Goal: Task Accomplishment & Management: Manage account settings

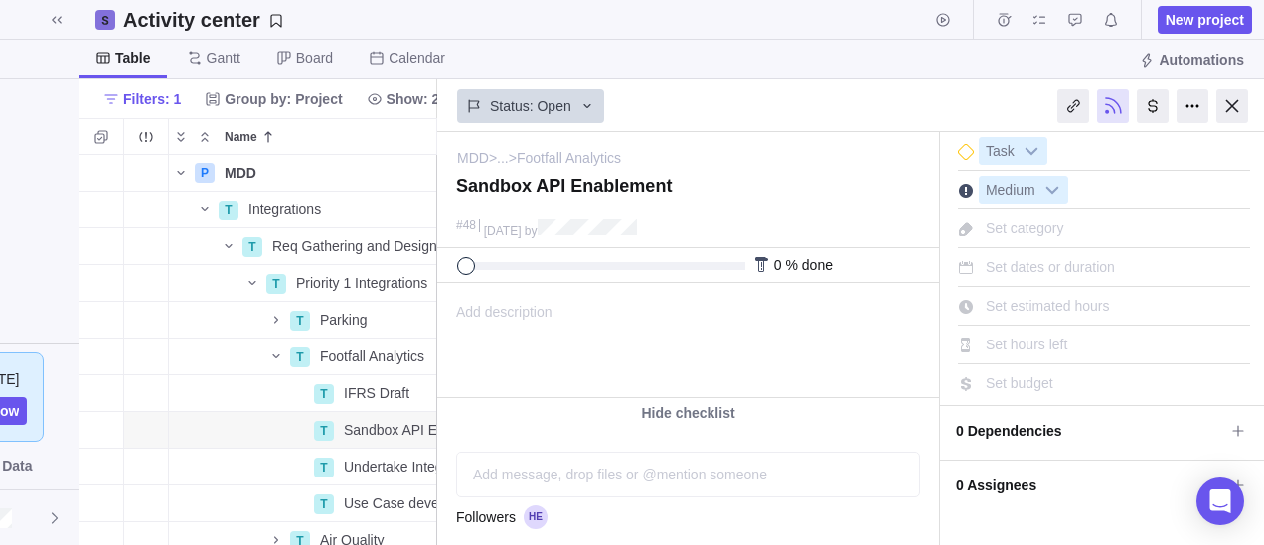
scroll to position [0, 151]
click at [1224, 100] on div at bounding box center [1229, 106] width 32 height 34
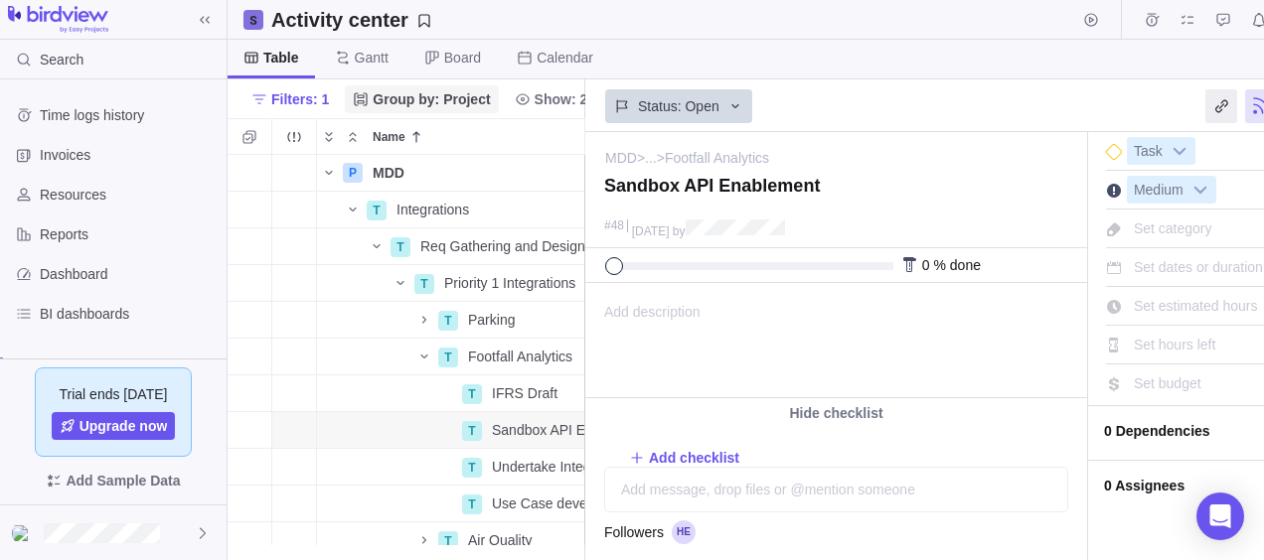
scroll to position [390, 1021]
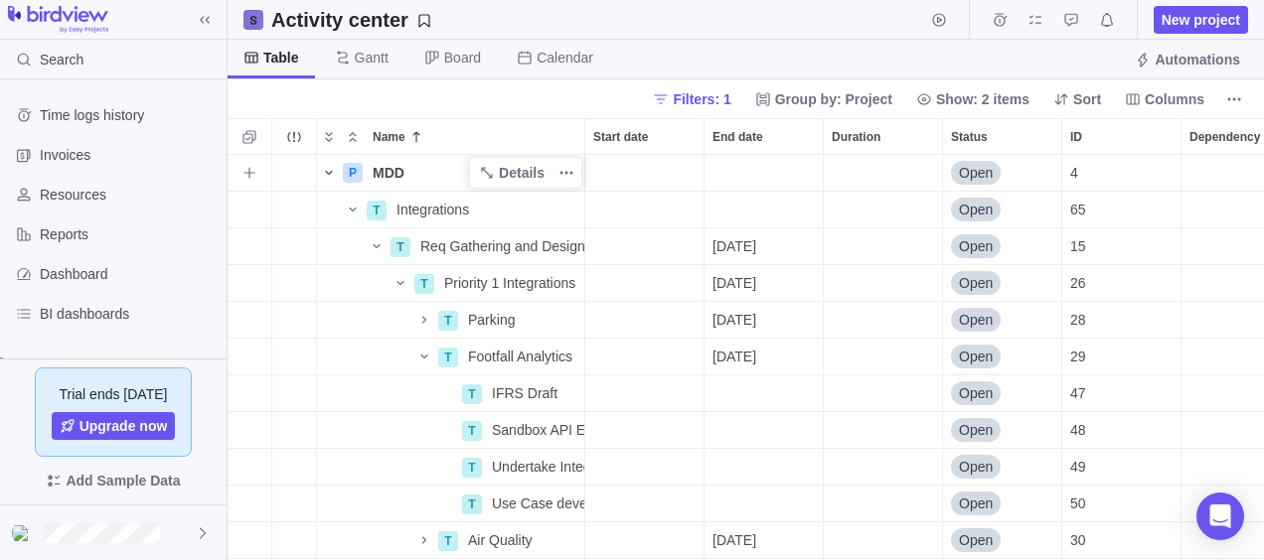
click at [328, 168] on icon "Name" at bounding box center [329, 173] width 16 height 16
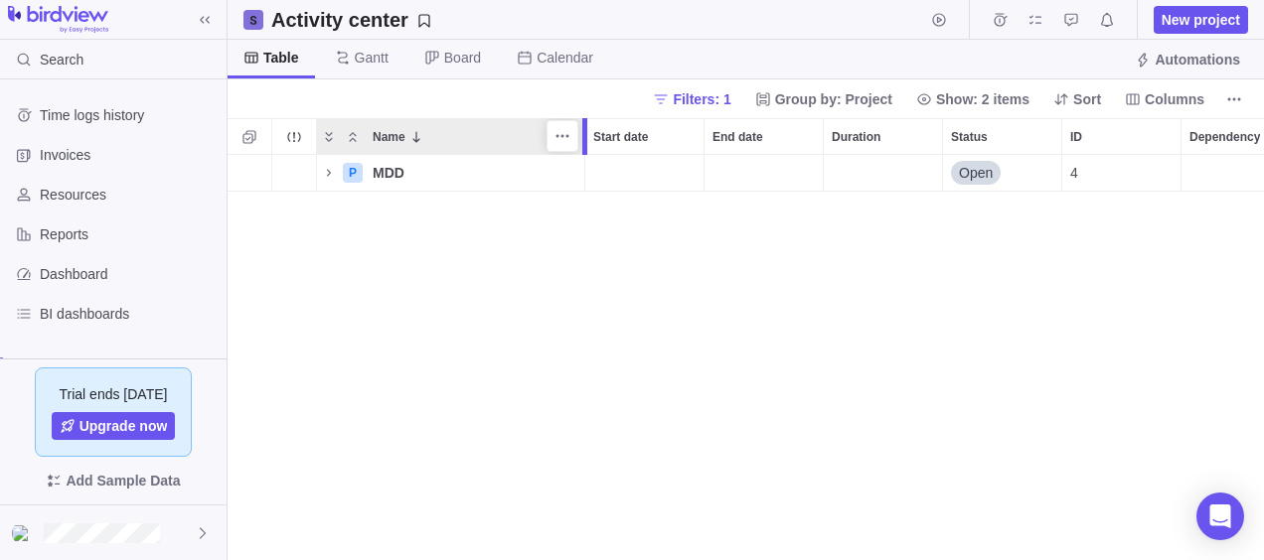
click at [580, 131] on div at bounding box center [587, 136] width 16 height 37
click at [559, 131] on icon "More actions" at bounding box center [562, 136] width 16 height 16
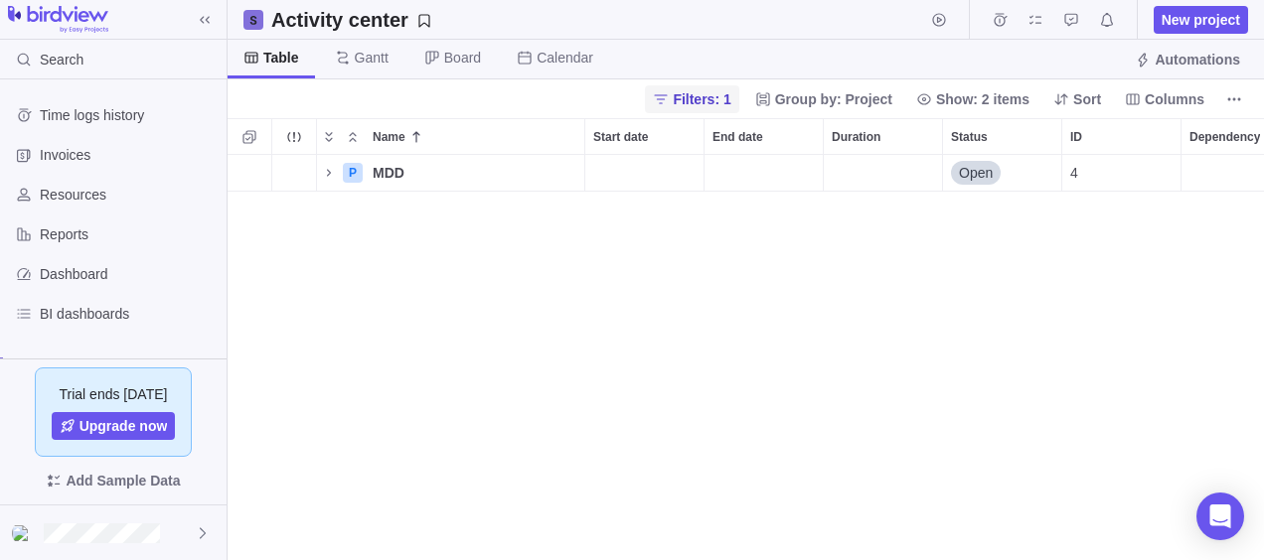
click at [730, 90] on span "Filters: 1" at bounding box center [702, 99] width 58 height 20
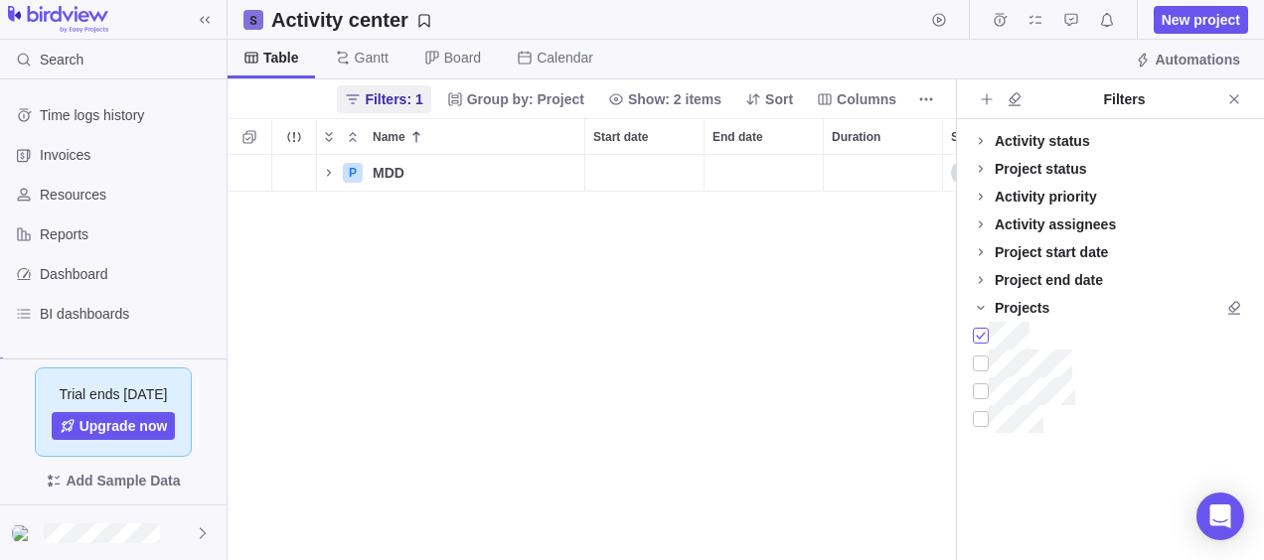
click at [977, 332] on div at bounding box center [981, 336] width 16 height 28
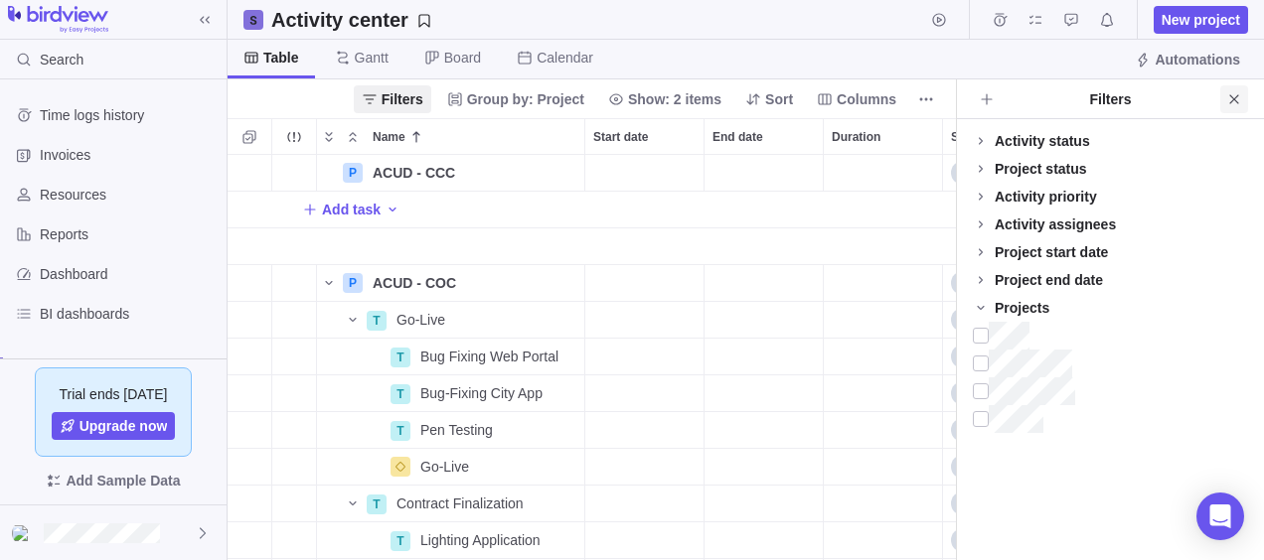
click at [1238, 94] on icon "Close" at bounding box center [1234, 99] width 16 height 16
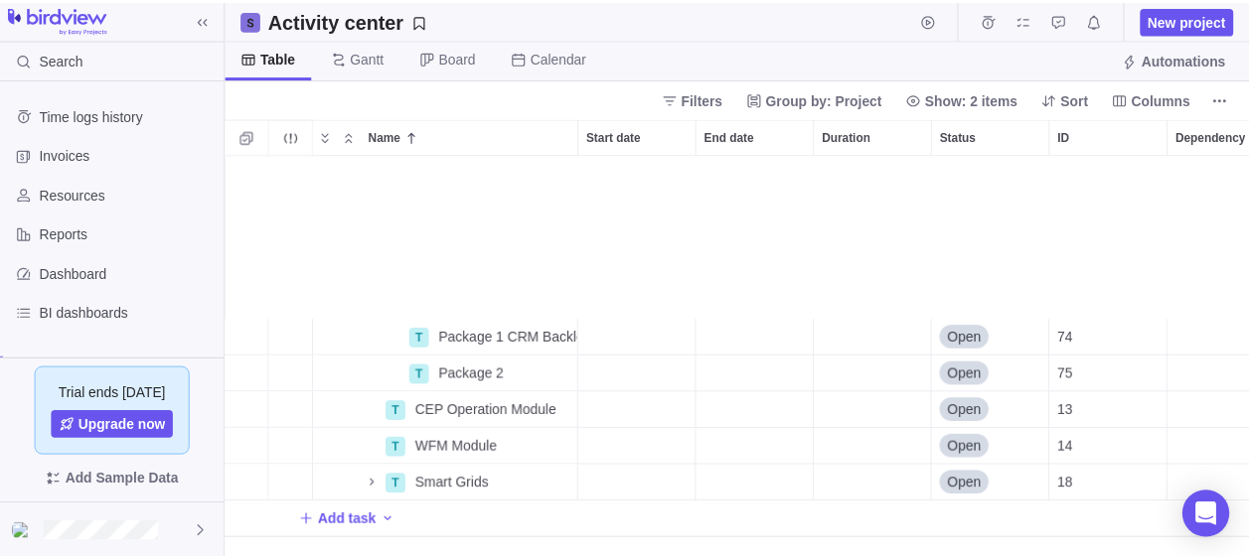
scroll to position [675, 0]
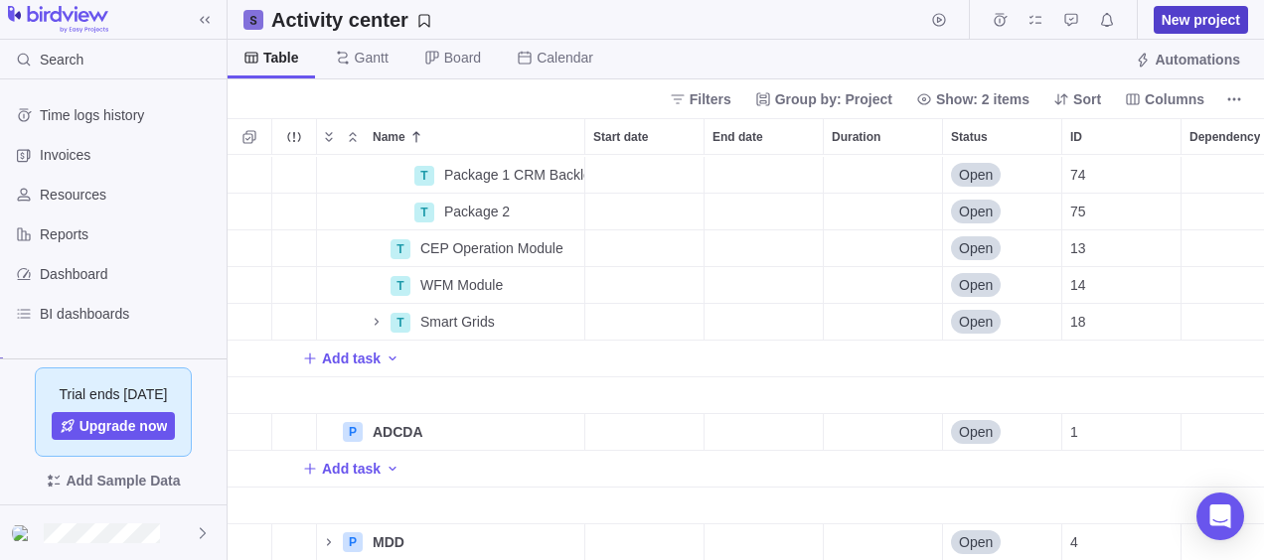
click at [1188, 25] on span "New project" at bounding box center [1200, 20] width 78 height 20
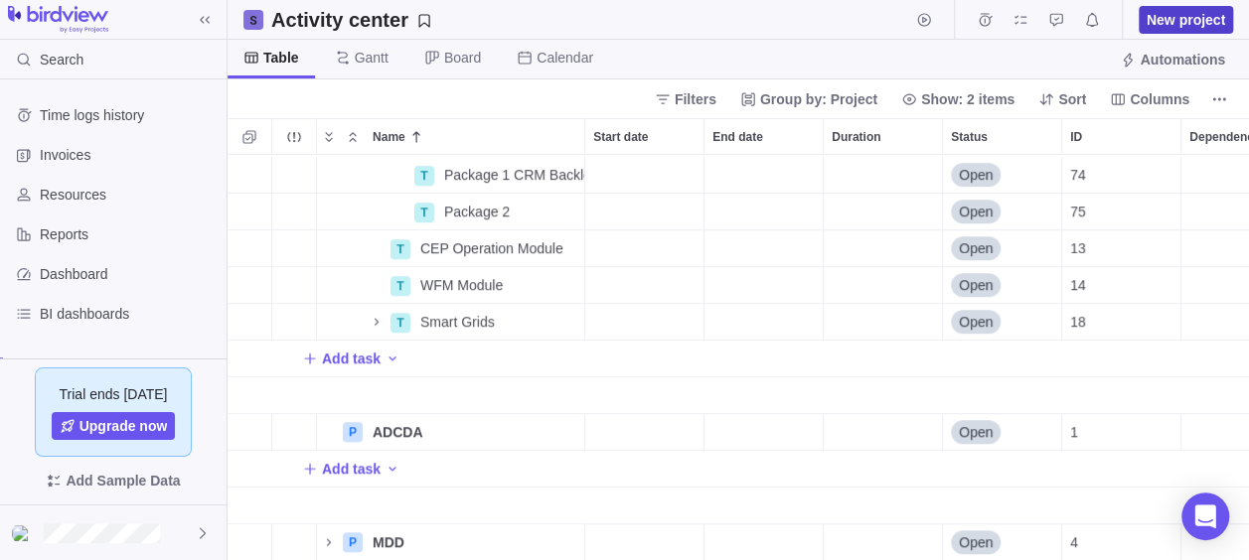
scroll to position [16, 16]
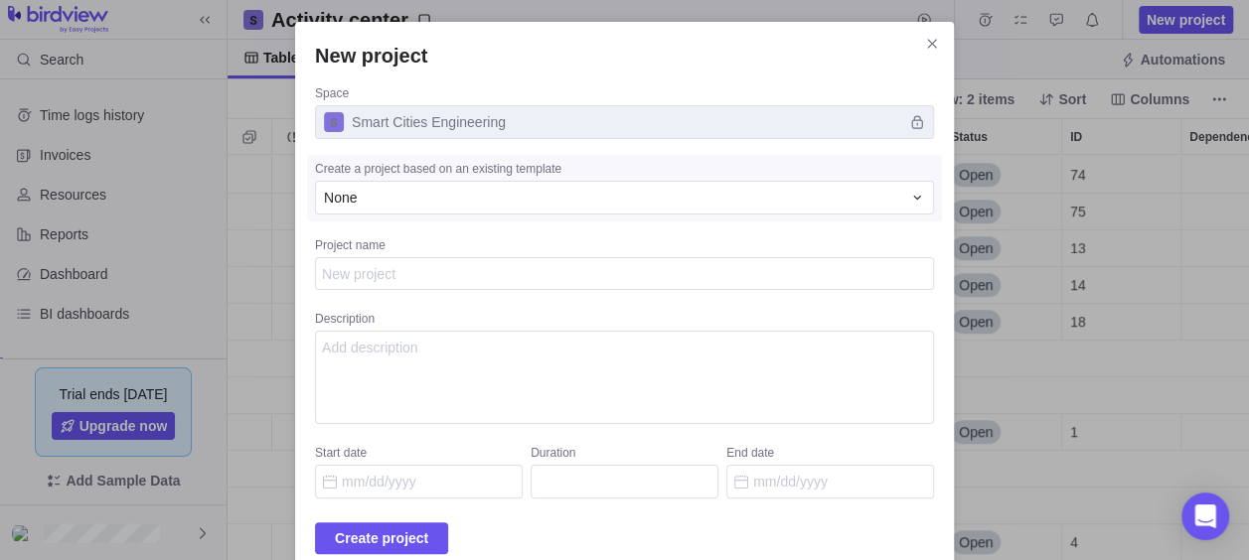
type textarea "x"
type textarea "A"
type textarea "x"
type textarea "At"
type textarea "x"
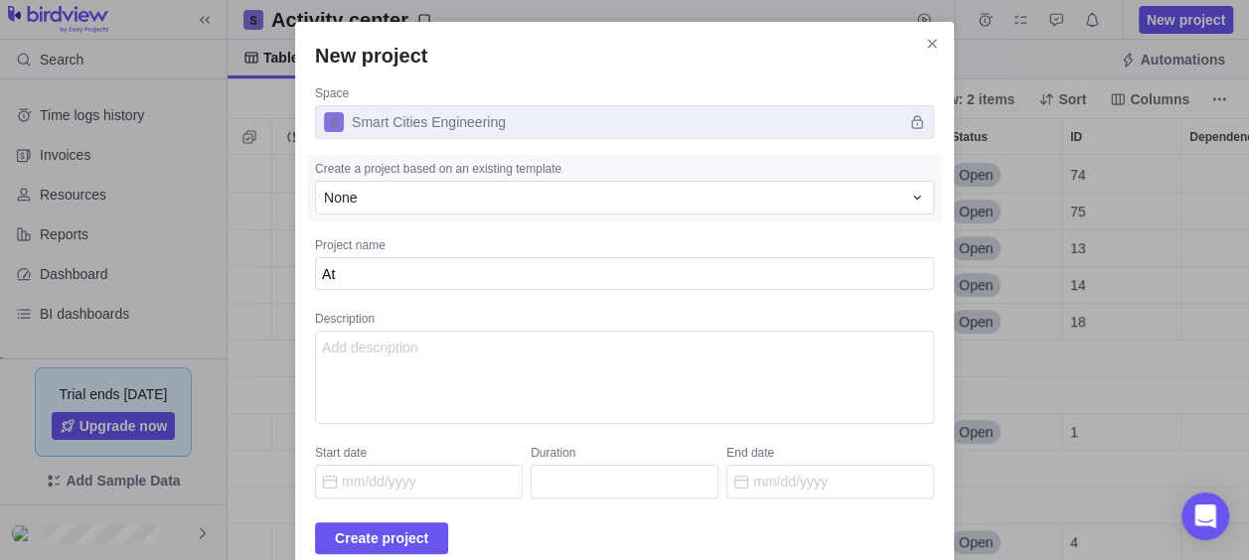
type textarea "Atl"
type textarea "x"
type textarea "Atla"
type textarea "x"
type textarea "Atlan"
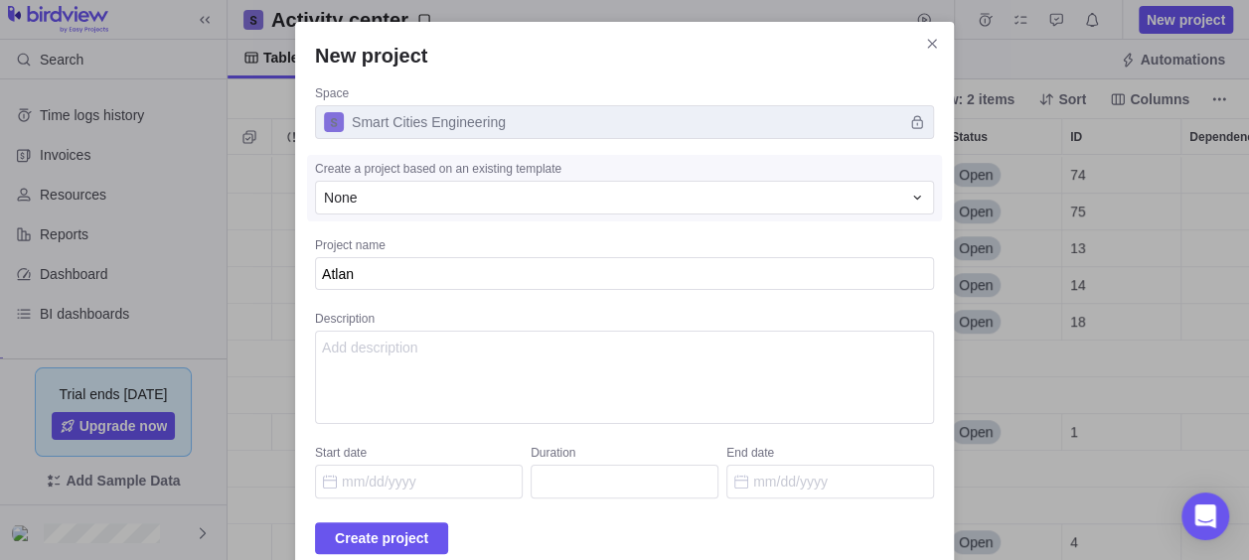
type textarea "x"
type textarea "Atlant"
type textarea "x"
type textarea "[GEOGRAPHIC_DATA]"
type textarea "x"
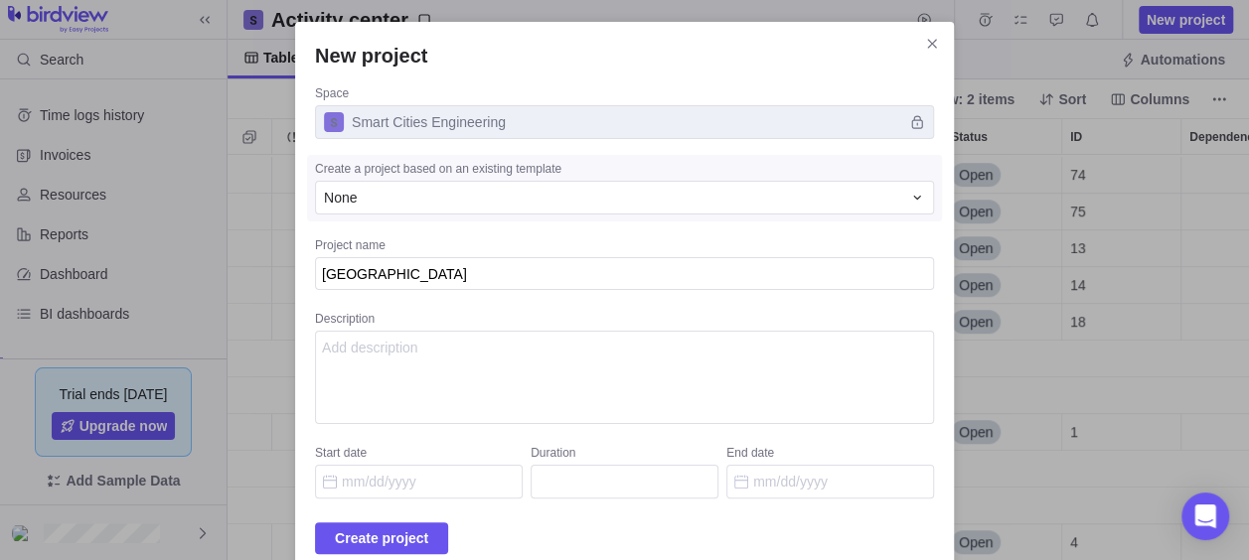
type textarea "[GEOGRAPHIC_DATA]"
type textarea "x"
type textarea "Atlanta B"
type textarea "x"
type textarea "Atlanta Be"
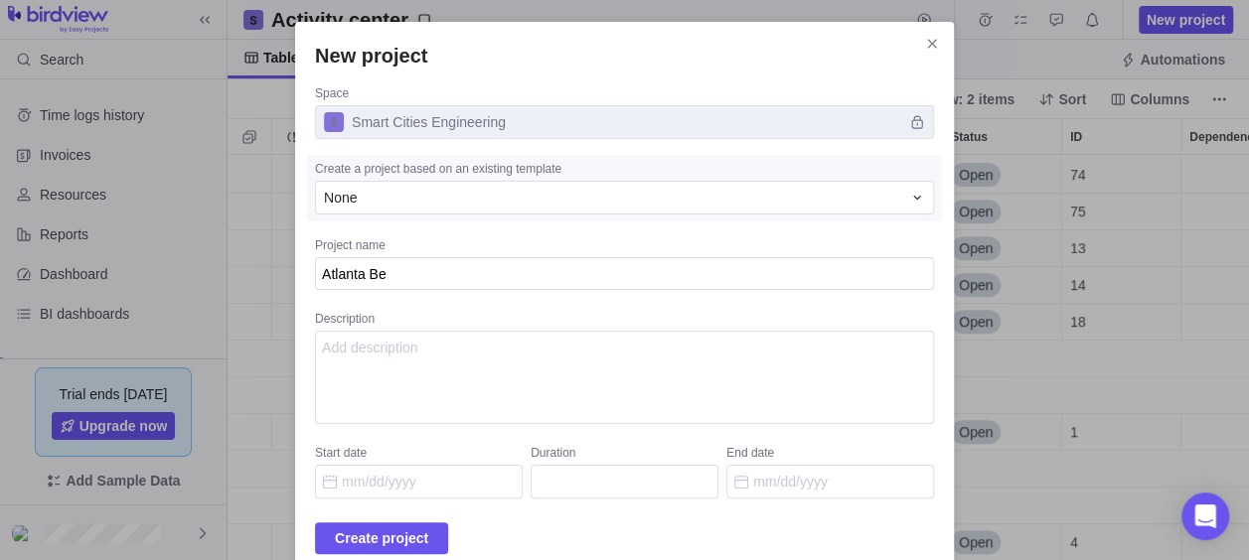
type textarea "x"
type textarea "Atlanta Bel"
type textarea "x"
type textarea "Atlanta Belt"
type textarea "x"
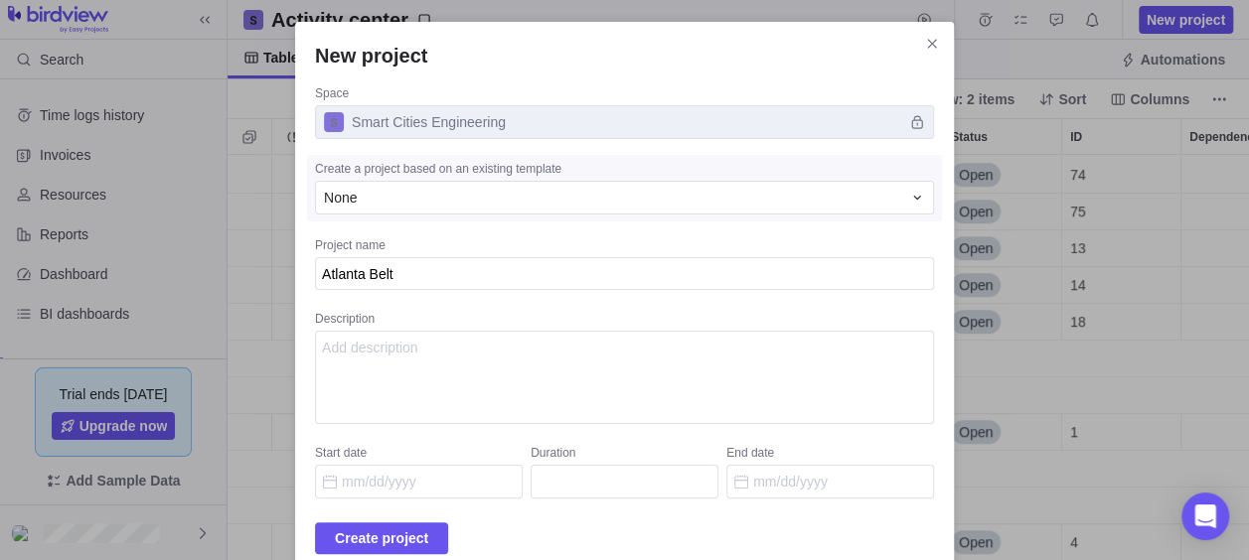
type textarea "Atlanta Beltl"
type textarea "x"
type textarea "Atlanta Beltli"
type textarea "x"
type textarea "Atlanta Beltlin"
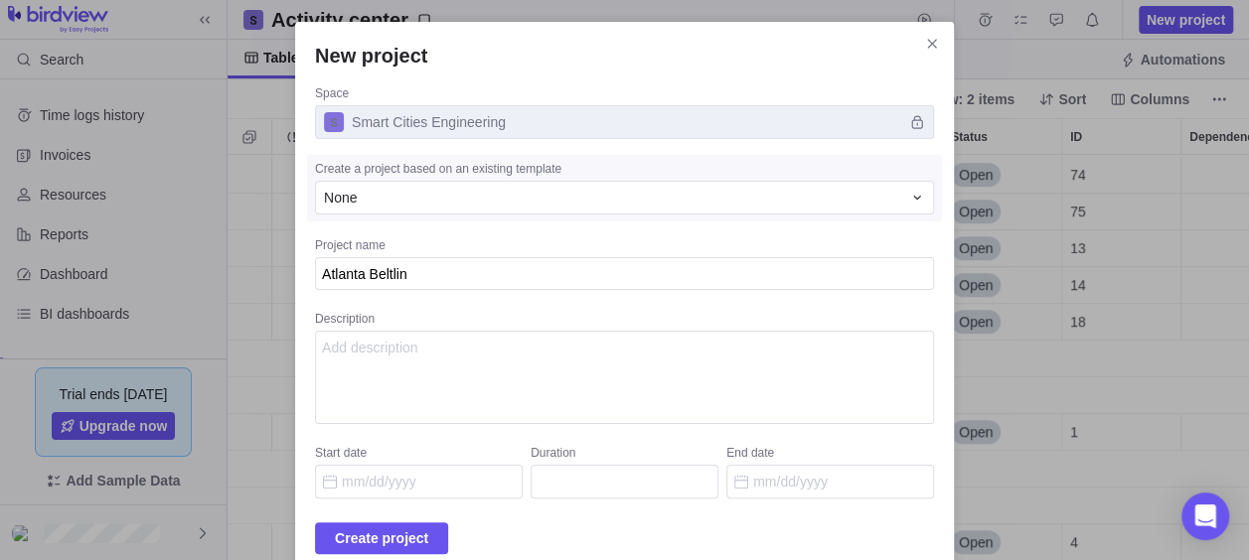
type textarea "x"
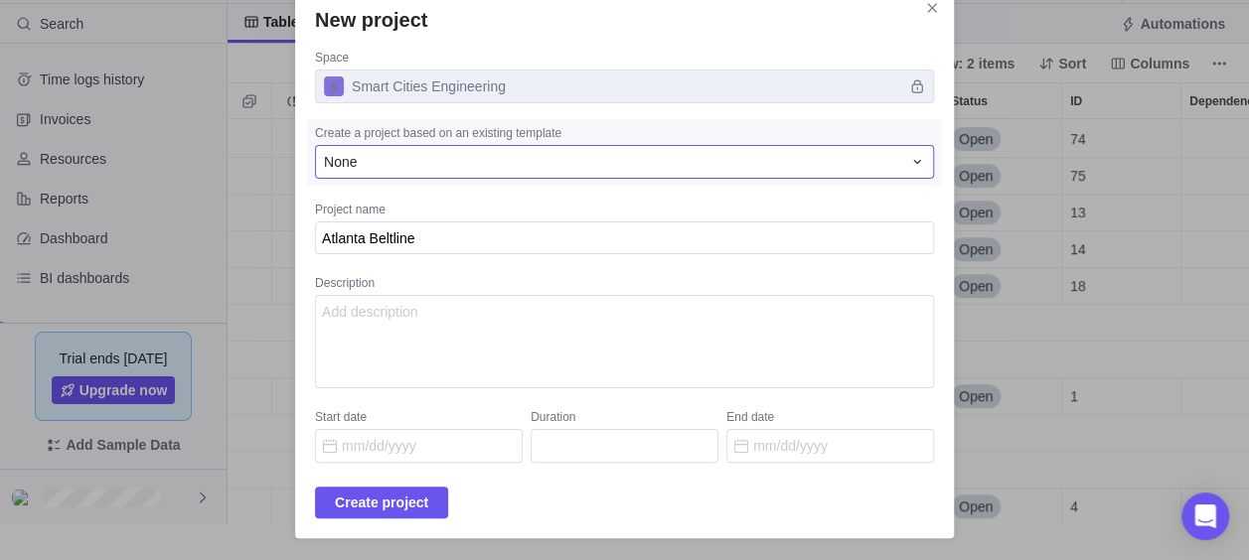
type textarea "Atlanta Beltline"
type textarea "x"
click at [767, 147] on div "None" at bounding box center [624, 162] width 619 height 34
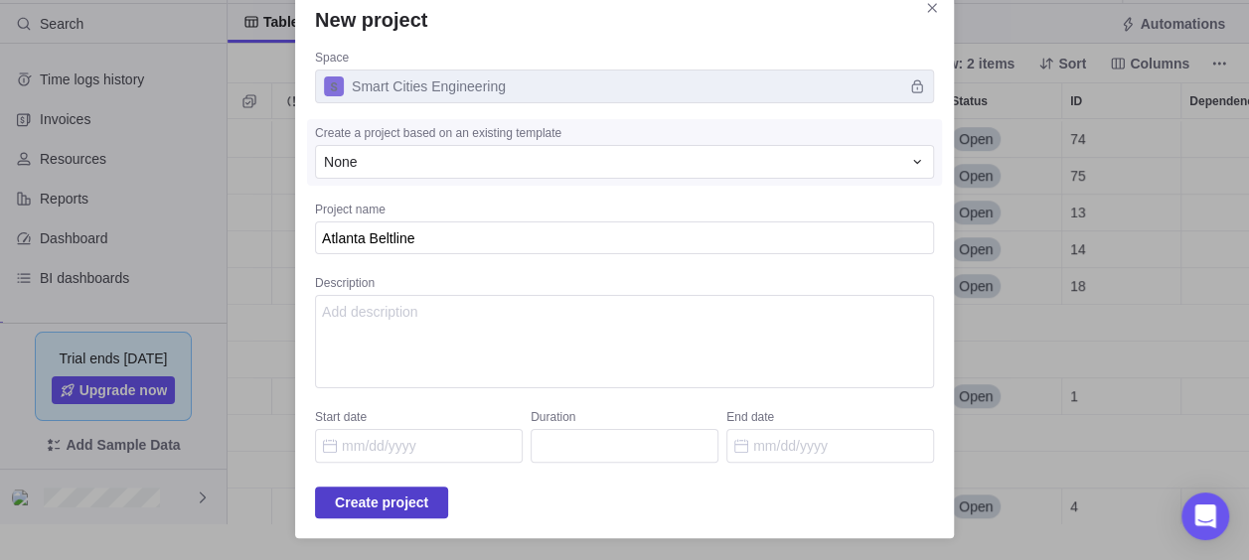
click at [423, 511] on span "Create project" at bounding box center [381, 503] width 93 height 24
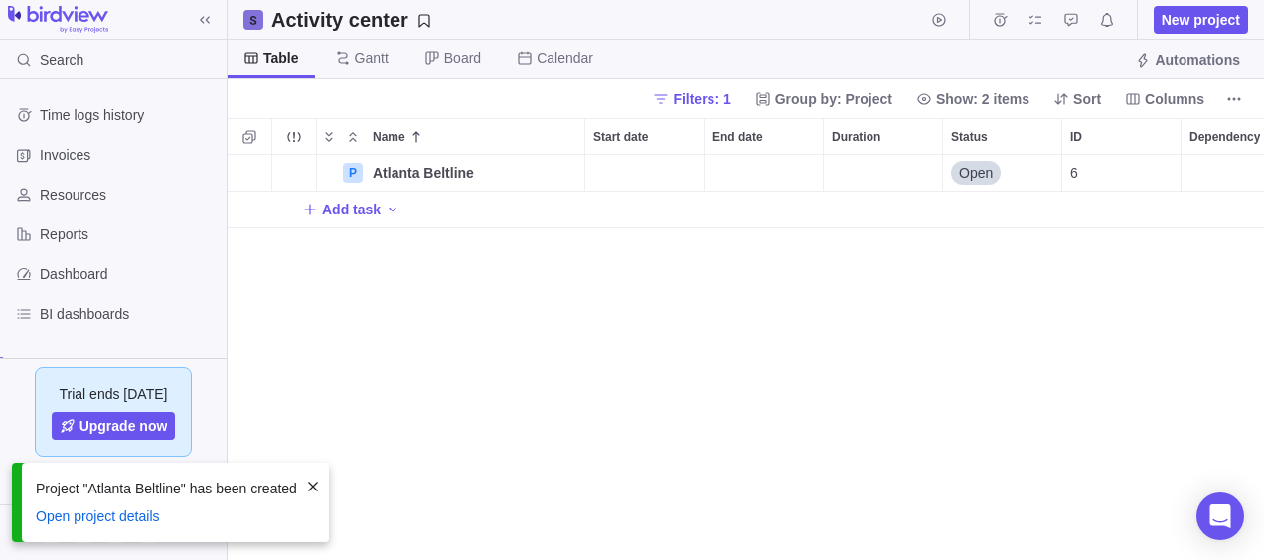
scroll to position [390, 1021]
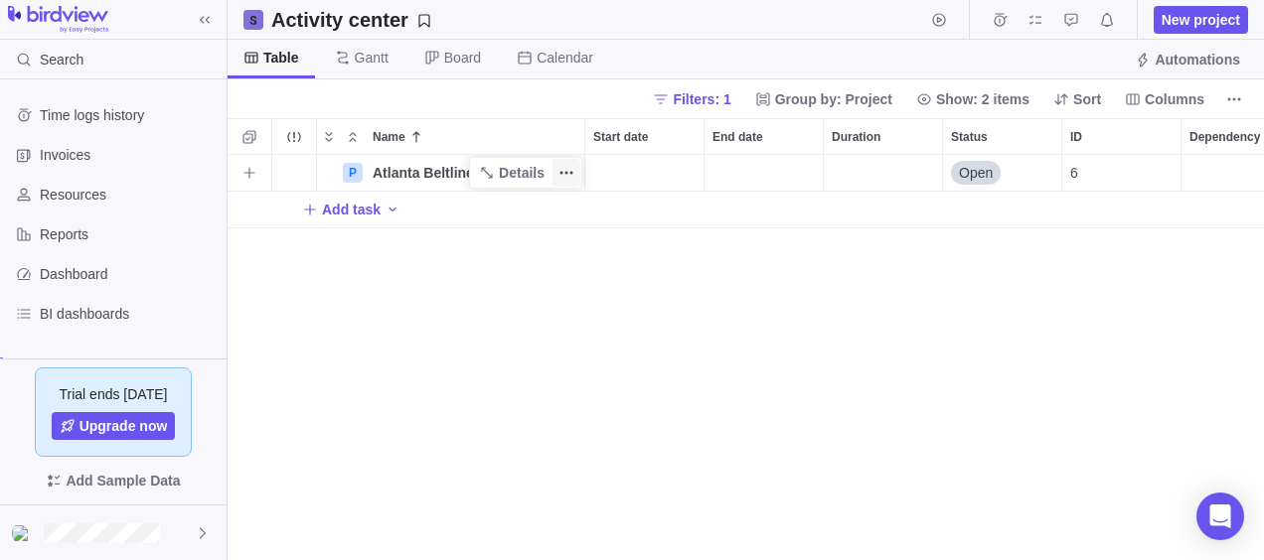
click at [572, 166] on icon "More actions" at bounding box center [566, 173] width 16 height 16
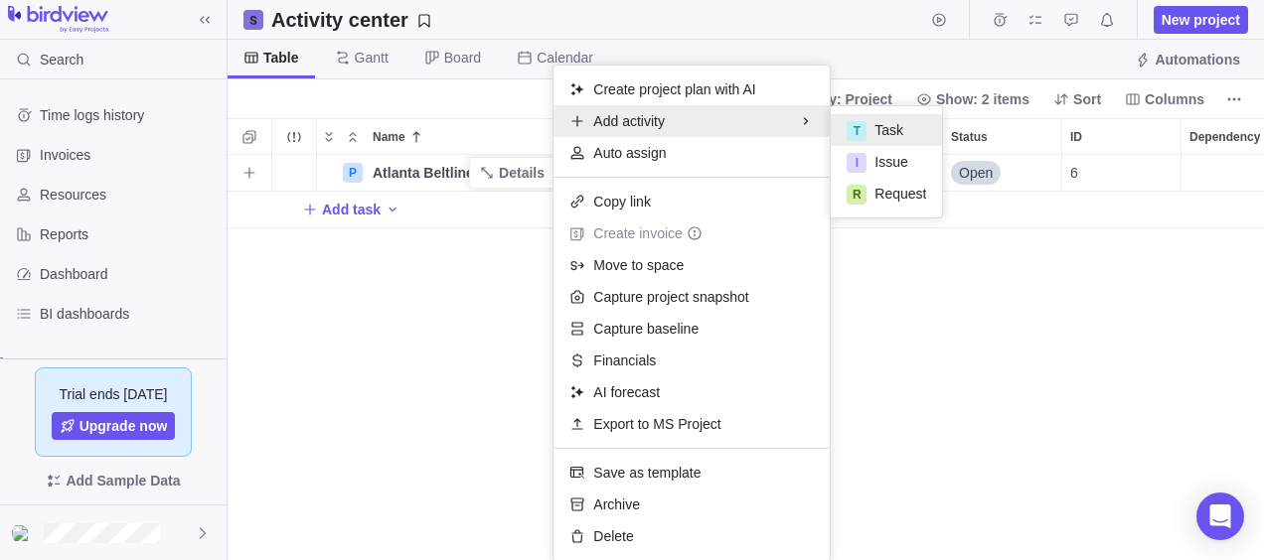
click at [878, 118] on div "T Task" at bounding box center [886, 130] width 111 height 32
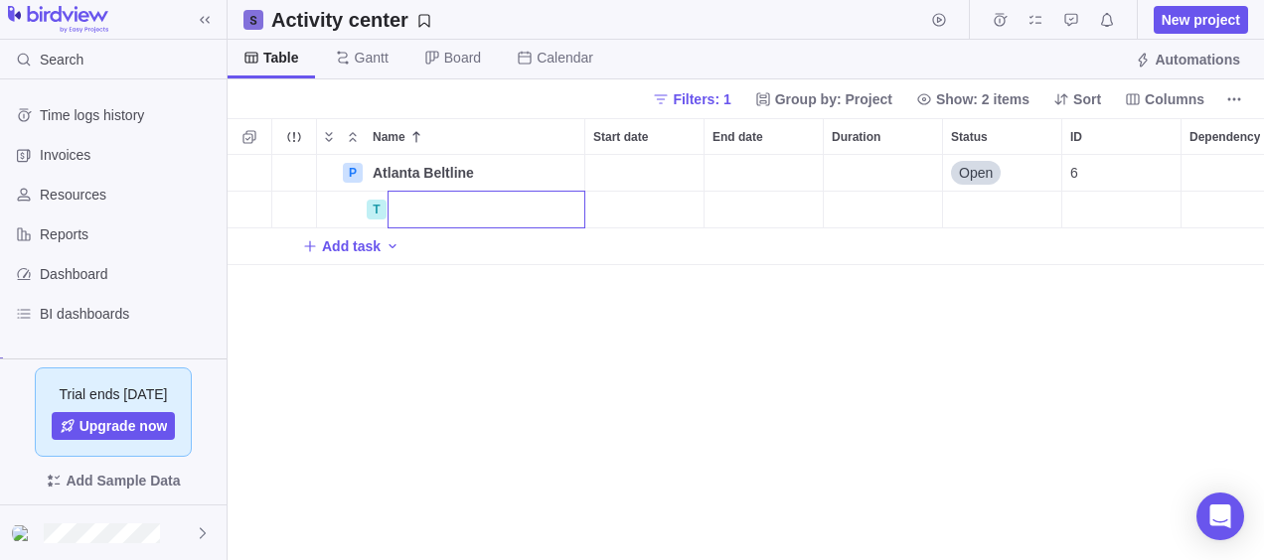
click at [574, 145] on div "Name Start date End date Duration Status ID Dependency Assignees P Atlanta Belt…" at bounding box center [746, 339] width 1036 height 442
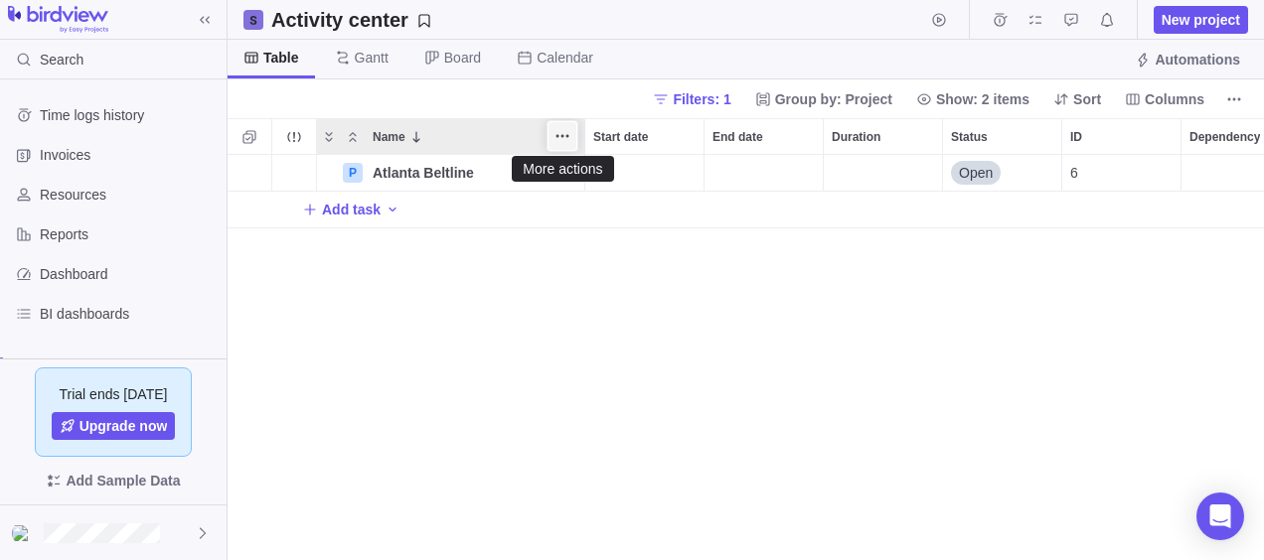
click at [574, 143] on span "More actions" at bounding box center [562, 136] width 28 height 28
click at [575, 143] on span "More actions" at bounding box center [562, 136] width 28 height 28
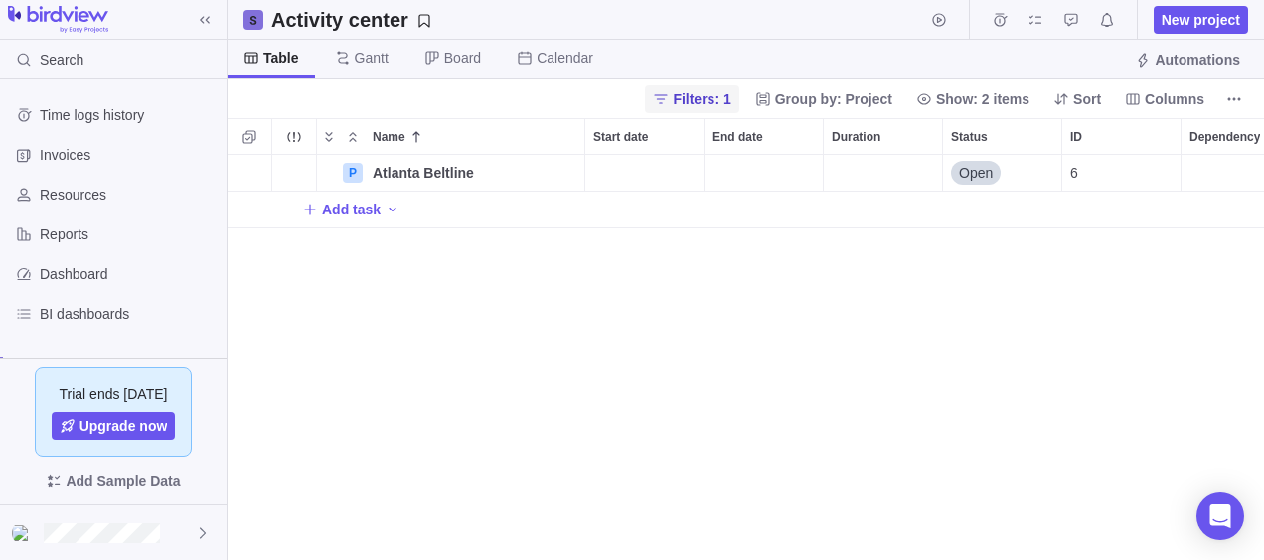
click at [730, 107] on span "Filters: 1" at bounding box center [702, 99] width 58 height 20
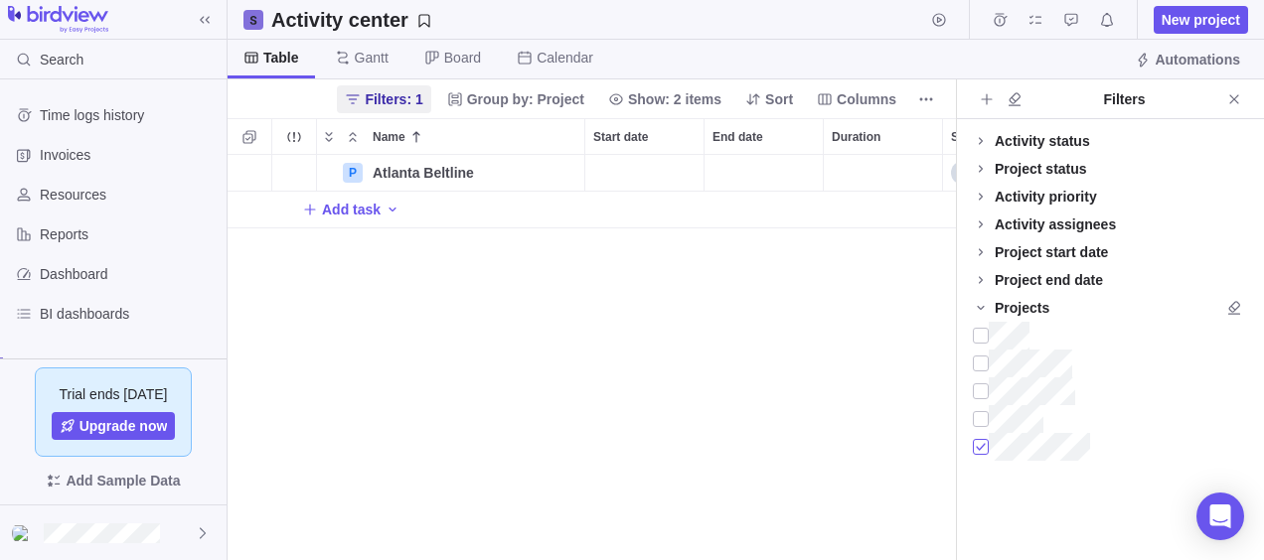
click at [982, 439] on div at bounding box center [981, 447] width 16 height 28
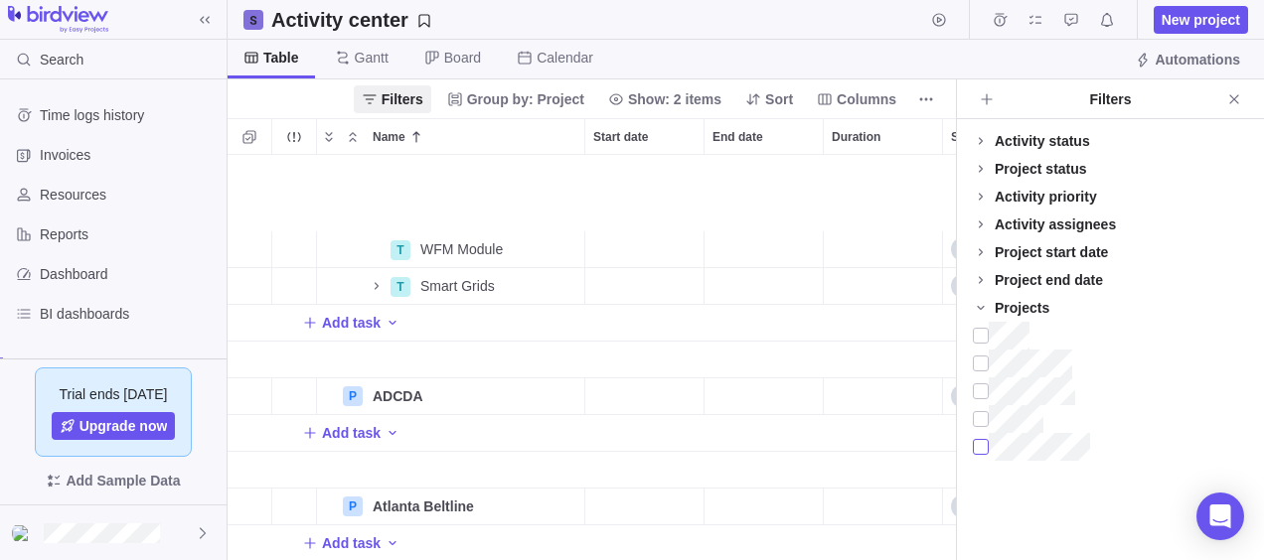
scroll to position [785, 0]
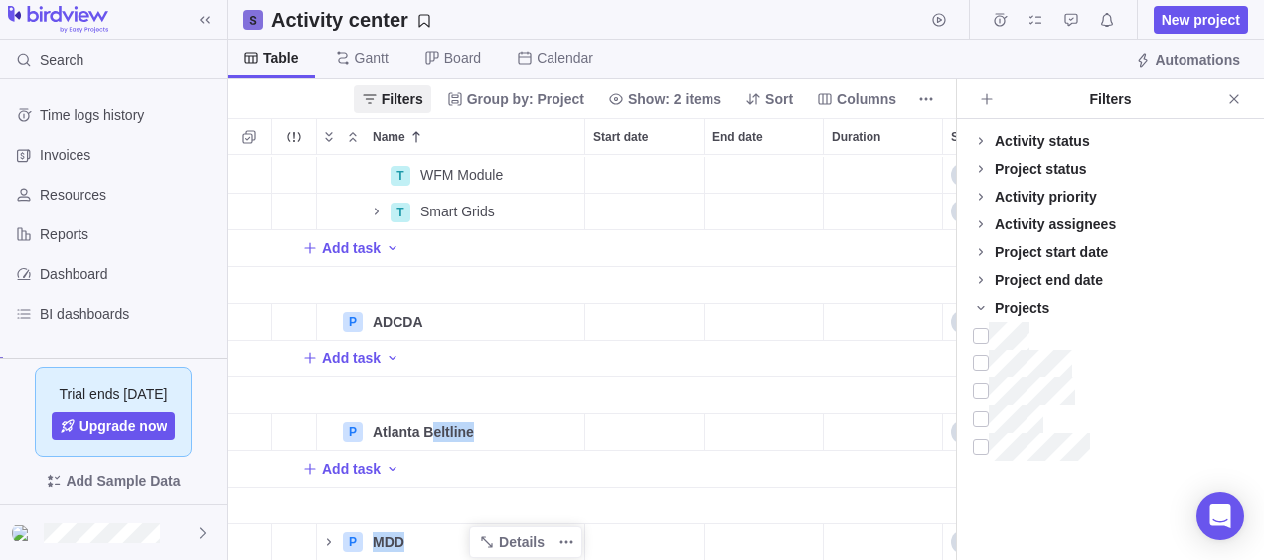
drag, startPoint x: 428, startPoint y: 416, endPoint x: 425, endPoint y: 524, distance: 107.3
drag, startPoint x: 425, startPoint y: 524, endPoint x: 607, endPoint y: 330, distance: 265.7
click at [607, 341] on div "Add task" at bounding box center [864, 359] width 1272 height 36
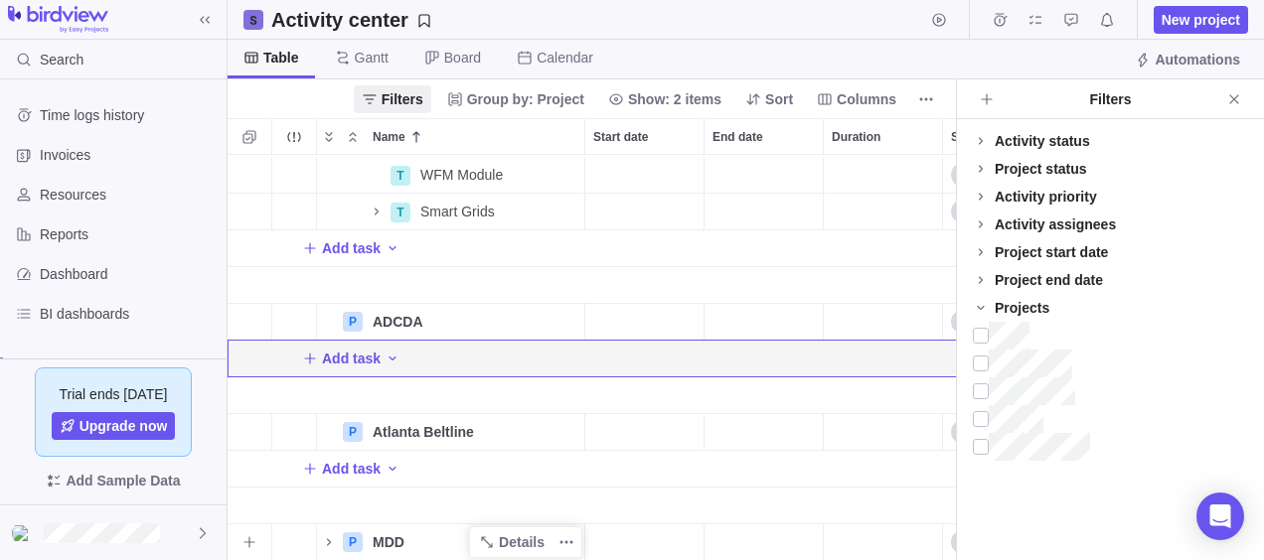
drag, startPoint x: 566, startPoint y: 412, endPoint x: 378, endPoint y: 538, distance: 227.1
drag, startPoint x: 352, startPoint y: 528, endPoint x: 353, endPoint y: 402, distance: 125.2
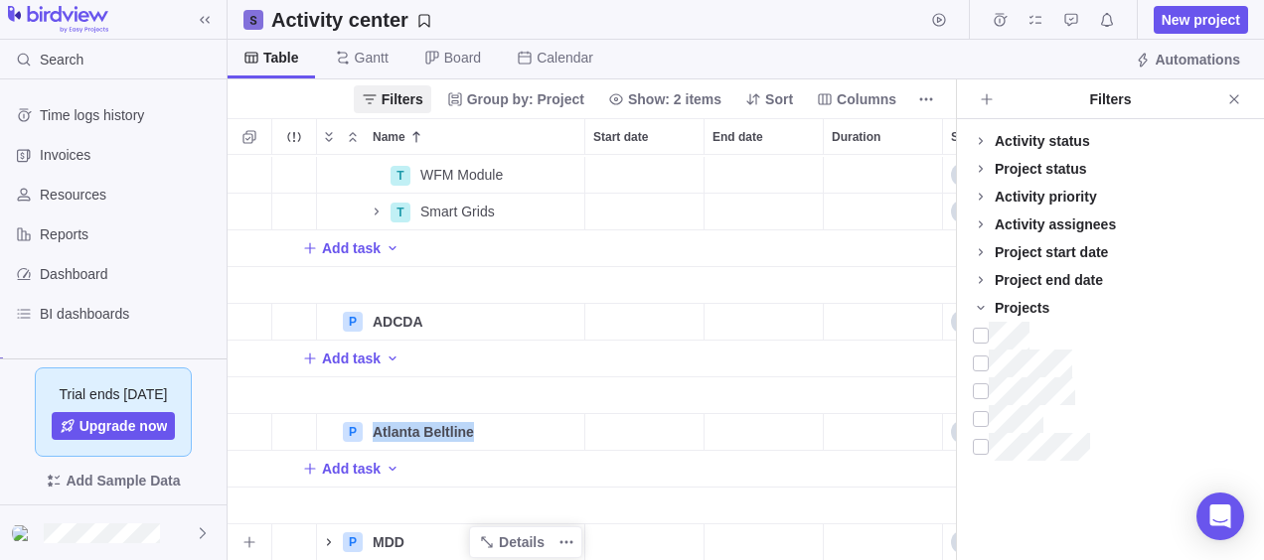
drag, startPoint x: 300, startPoint y: 412, endPoint x: 318, endPoint y: 515, distance: 103.9
click at [586, 419] on div "Start date" at bounding box center [644, 432] width 118 height 36
click at [890, 47] on body "Search Time logs history Invoices Resources Reports Dashboard BI dashboards Sma…" at bounding box center [632, 280] width 1264 height 560
click at [534, 488] on div "Name" at bounding box center [451, 506] width 268 height 37
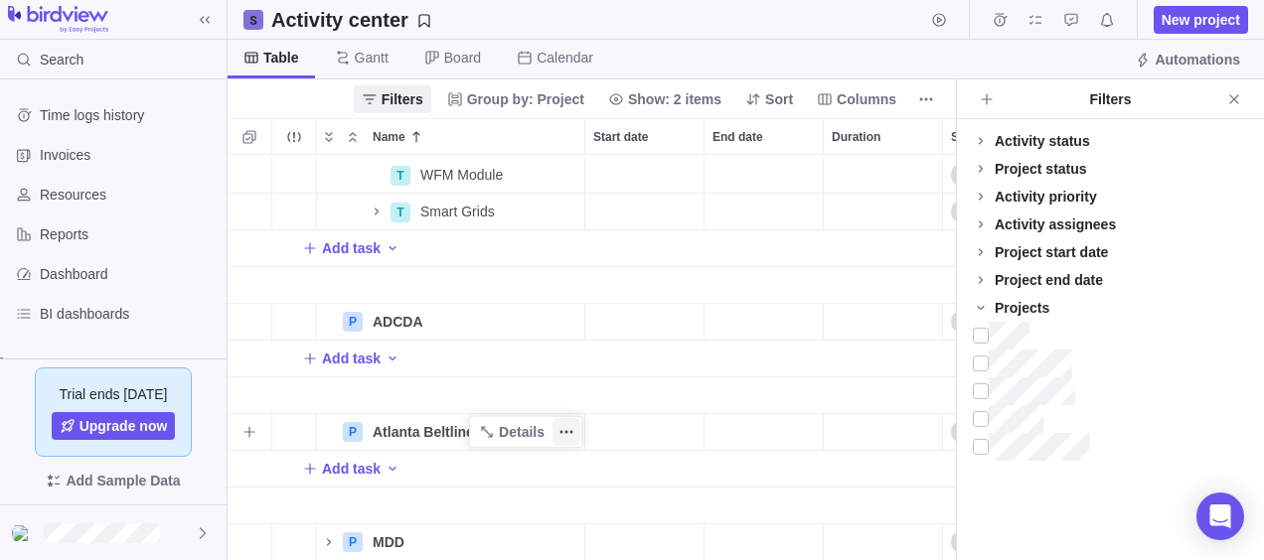
click at [568, 424] on icon "More actions" at bounding box center [566, 432] width 16 height 16
click at [1238, 99] on icon "Close" at bounding box center [1234, 99] width 16 height 16
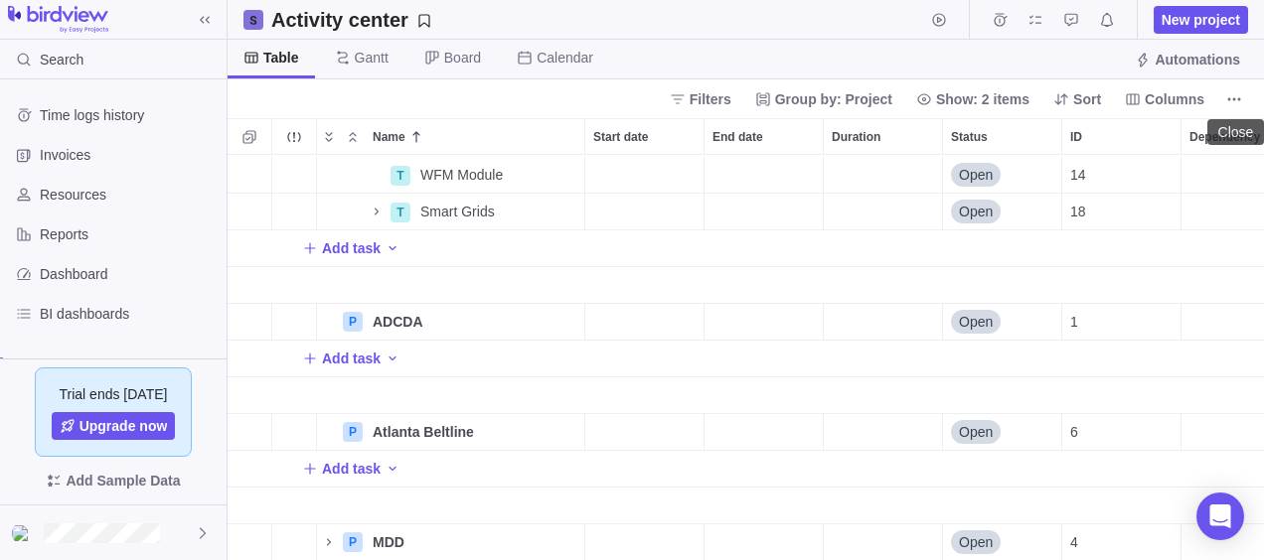
scroll to position [390, 1021]
drag, startPoint x: 352, startPoint y: 413, endPoint x: 433, endPoint y: 541, distance: 151.9
drag, startPoint x: 357, startPoint y: 522, endPoint x: 356, endPoint y: 370, distance: 152.0
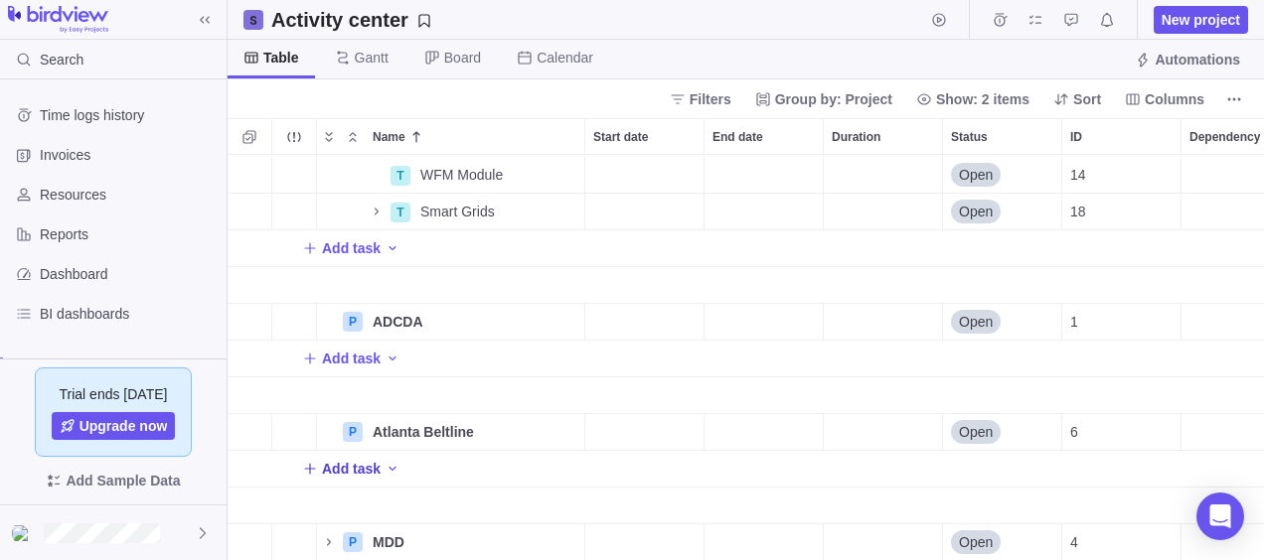
click at [306, 461] on icon "Add New" at bounding box center [310, 469] width 16 height 16
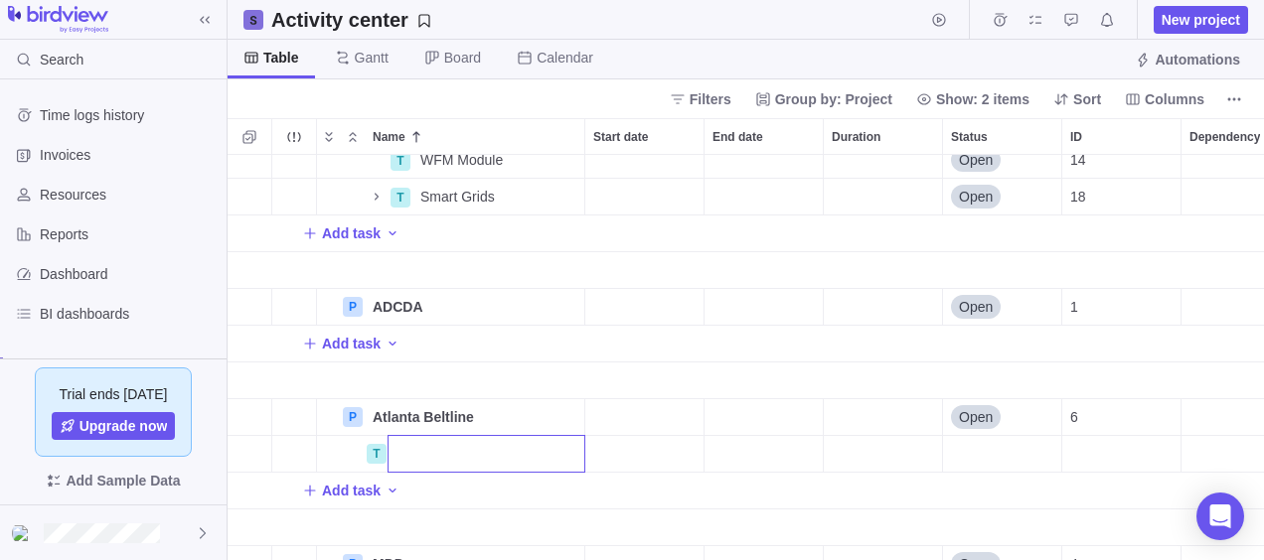
click at [306, 493] on div "T WFM Module Details Open 14 T Smart Grids Details Open 18 Add task P ADCDA Det…" at bounding box center [746, 358] width 1036 height 406
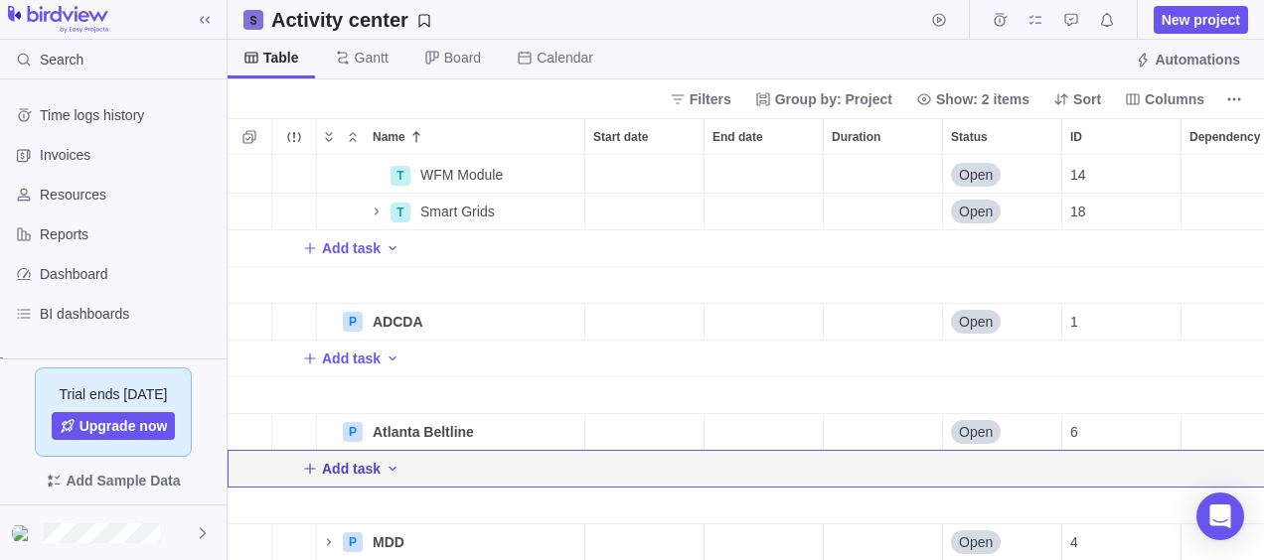
click at [302, 461] on icon "Add New" at bounding box center [310, 469] width 16 height 16
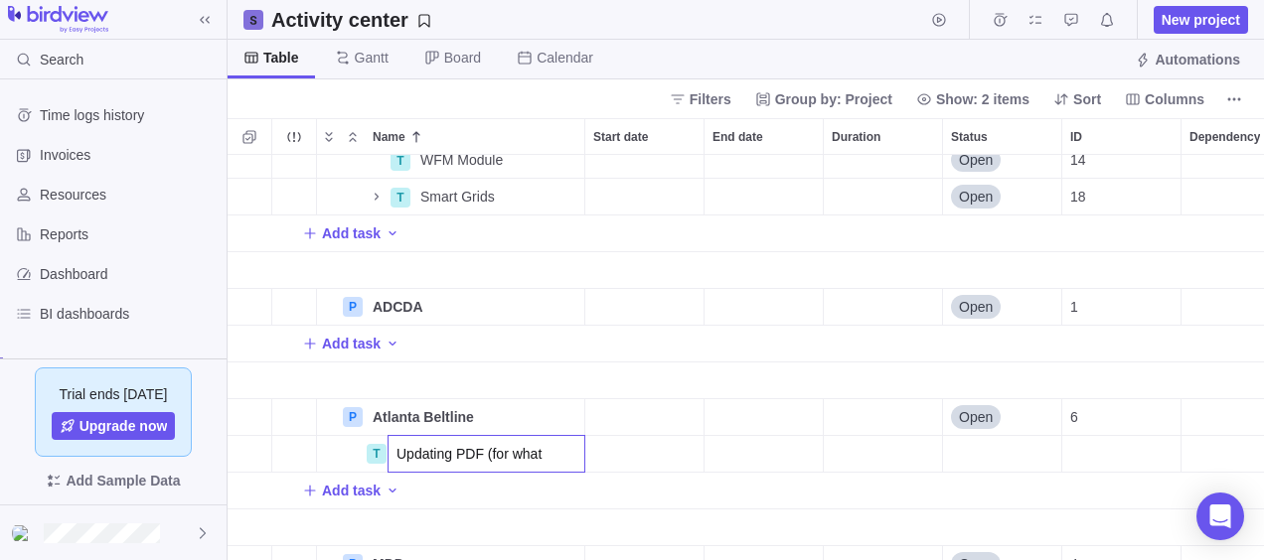
type input "Updating PDF (for what)"
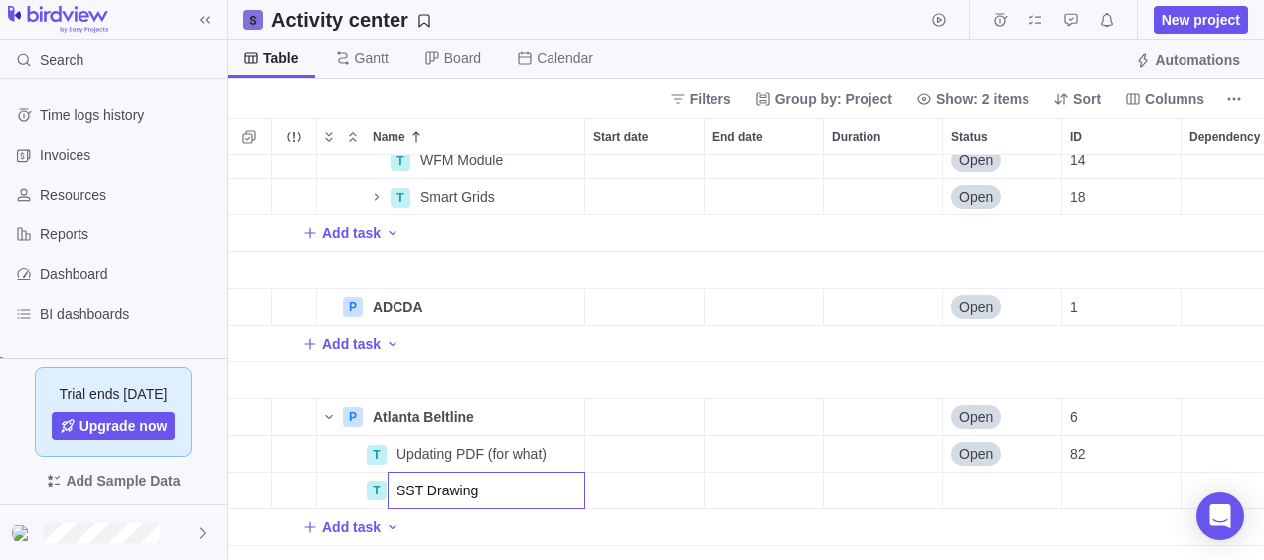
type input "SST Drawings"
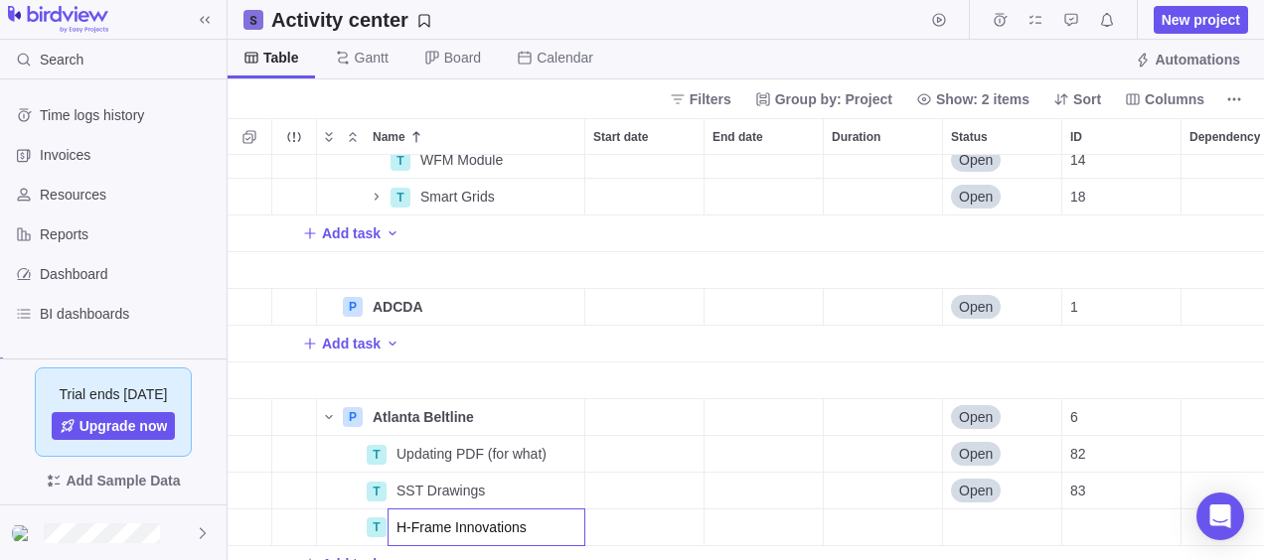
type input "H-Frame Innovations"
click at [736, 295] on div "T WFM Module Details Open 14 T Smart Grids Details Open 18 Add task P ADCDA Det…" at bounding box center [746, 358] width 1036 height 406
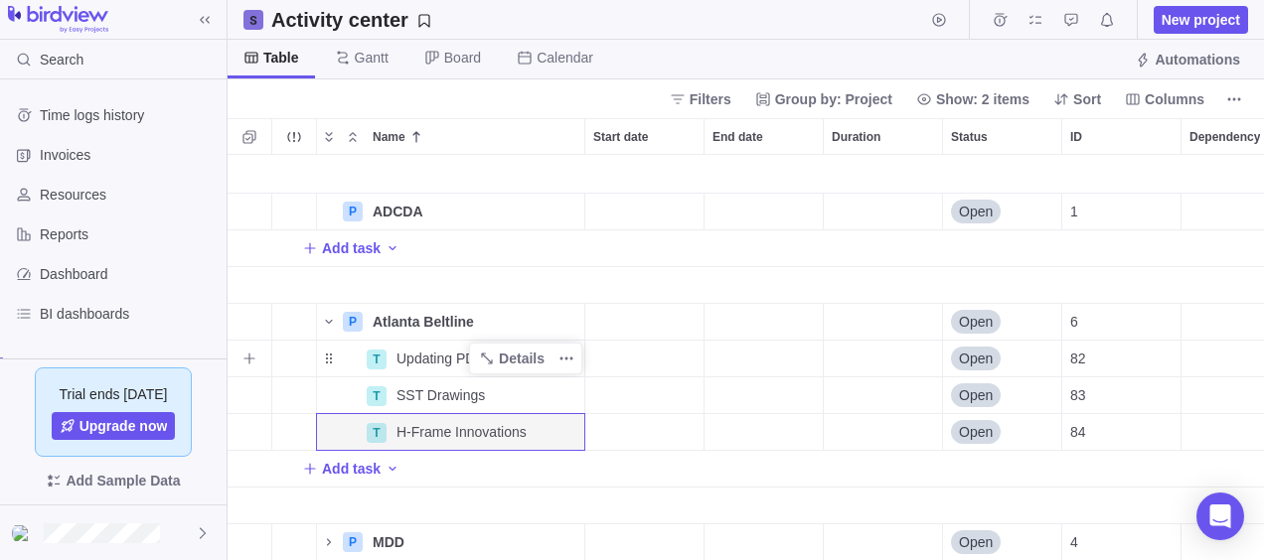
click at [443, 349] on span "Updating PDF (for what)" at bounding box center [471, 359] width 150 height 20
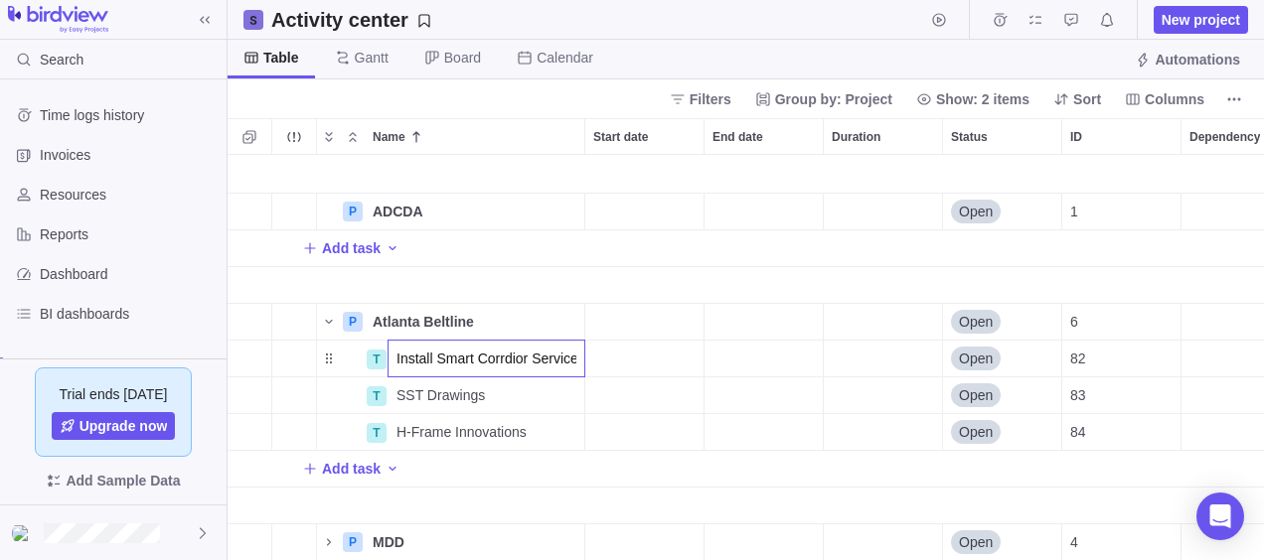
type input "Install Smart Corrdior Services"
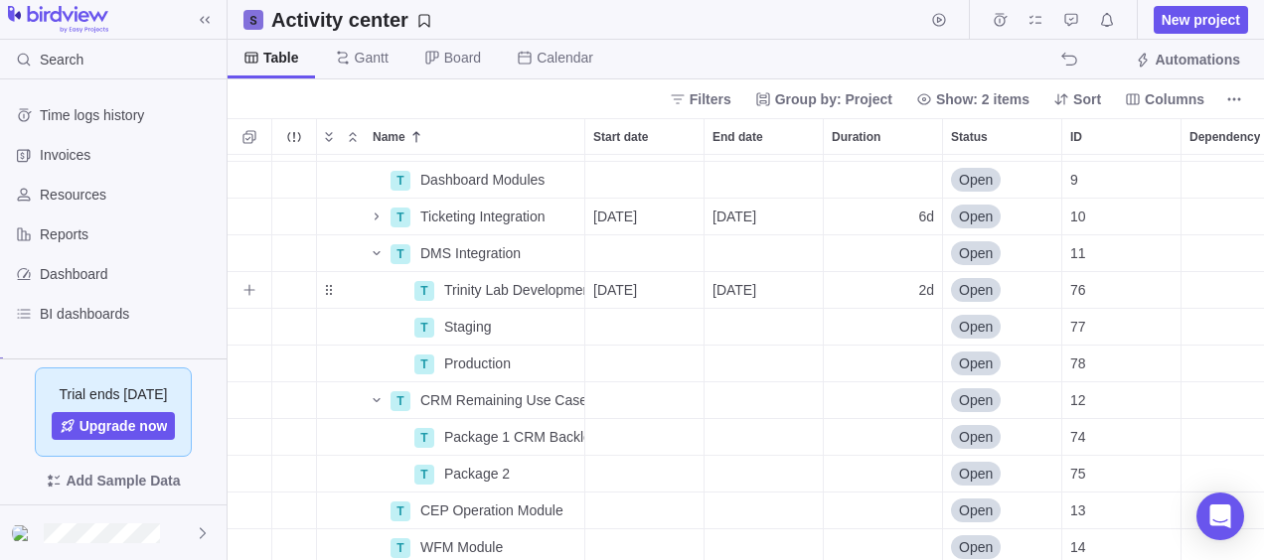
scroll to position [298, 0]
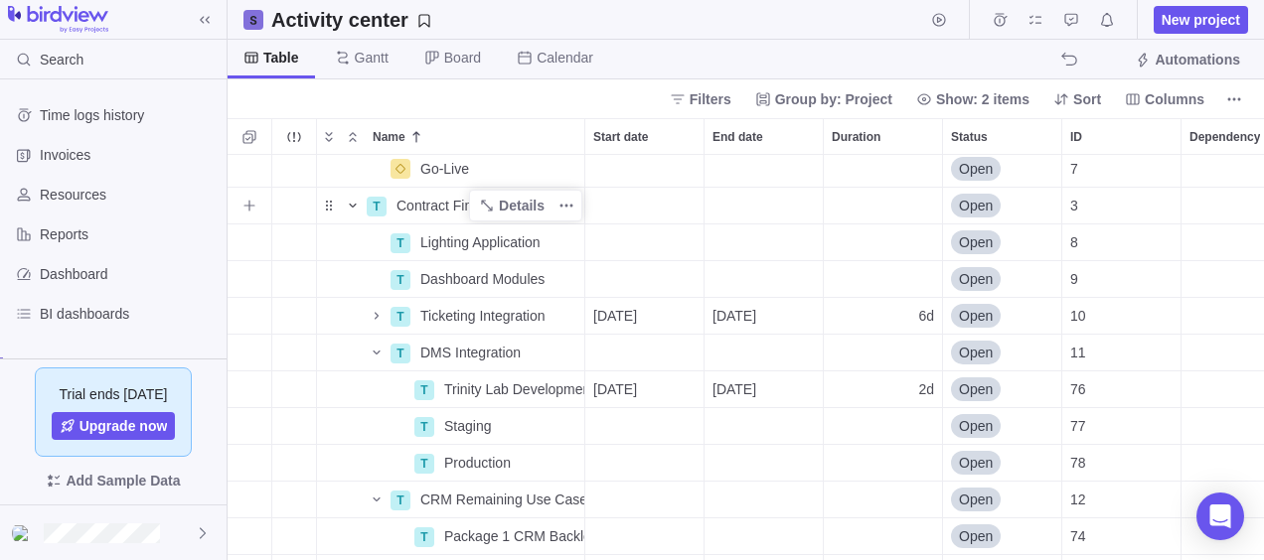
click at [352, 198] on icon "Name" at bounding box center [353, 206] width 16 height 16
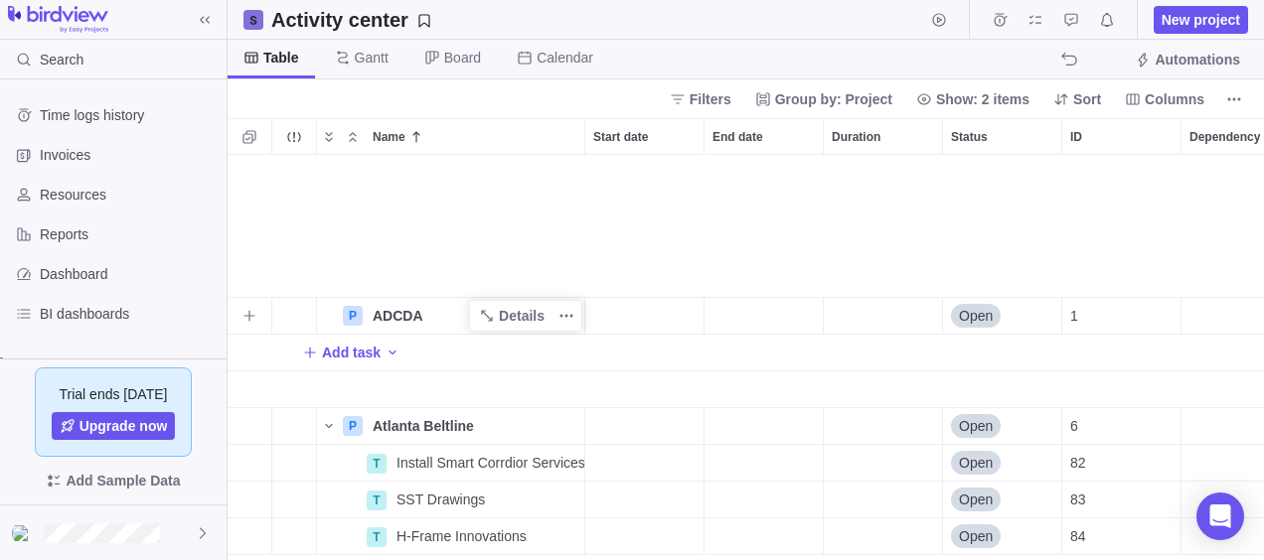
scroll to position [417, 0]
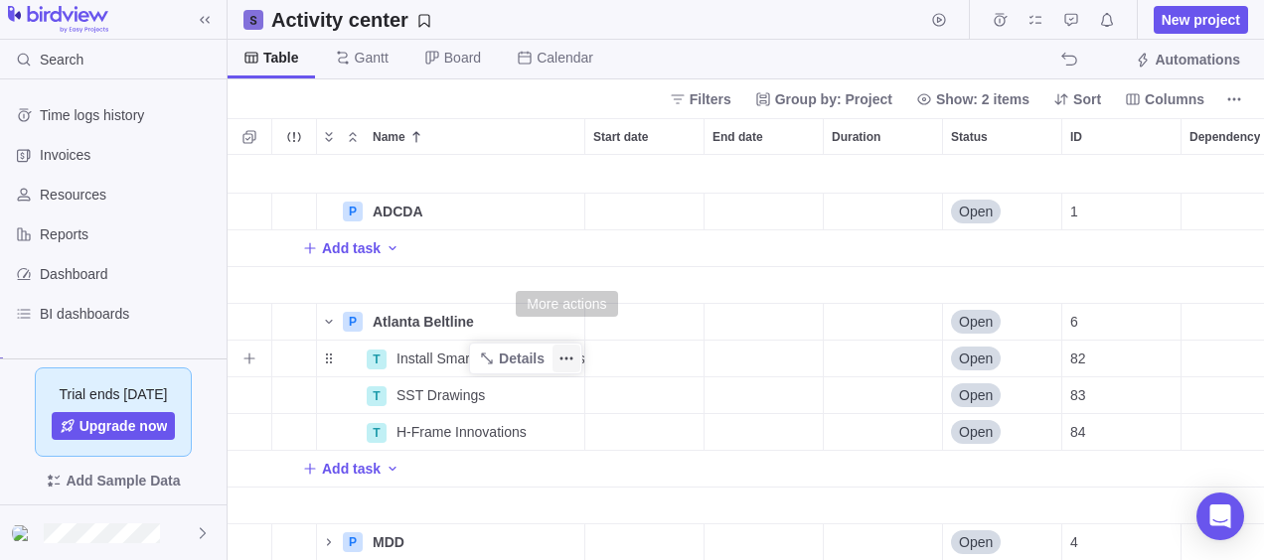
click at [572, 345] on span "More actions" at bounding box center [566, 359] width 28 height 28
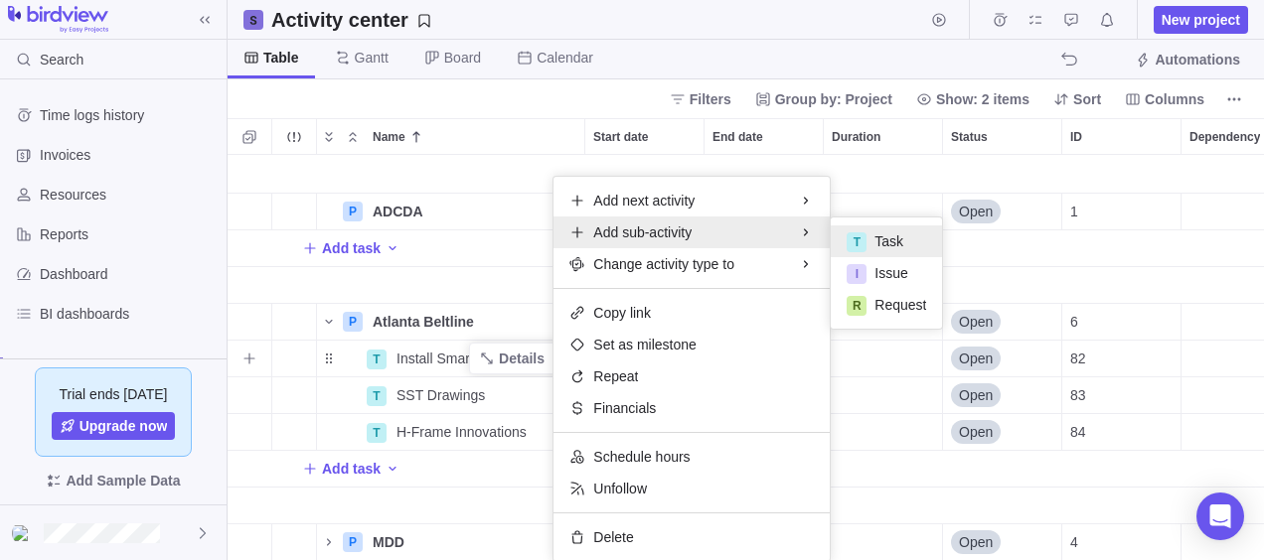
click at [881, 238] on span "Task" at bounding box center [888, 241] width 29 height 20
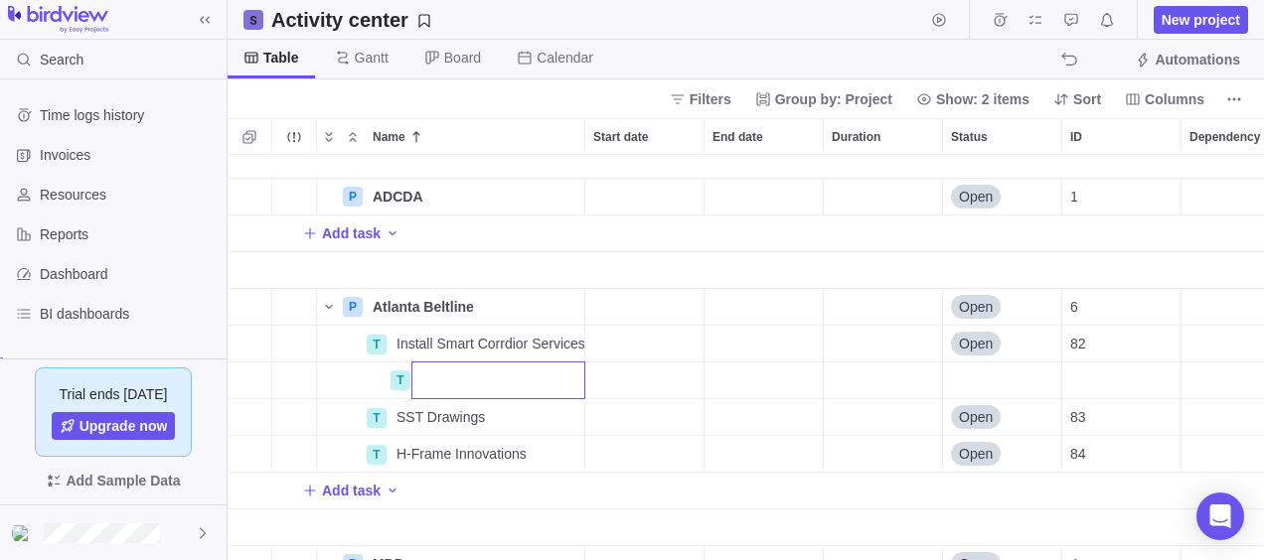
type input "Concept of Operations (ConOps) & Business Process Documentation; BeltLine Depar…"
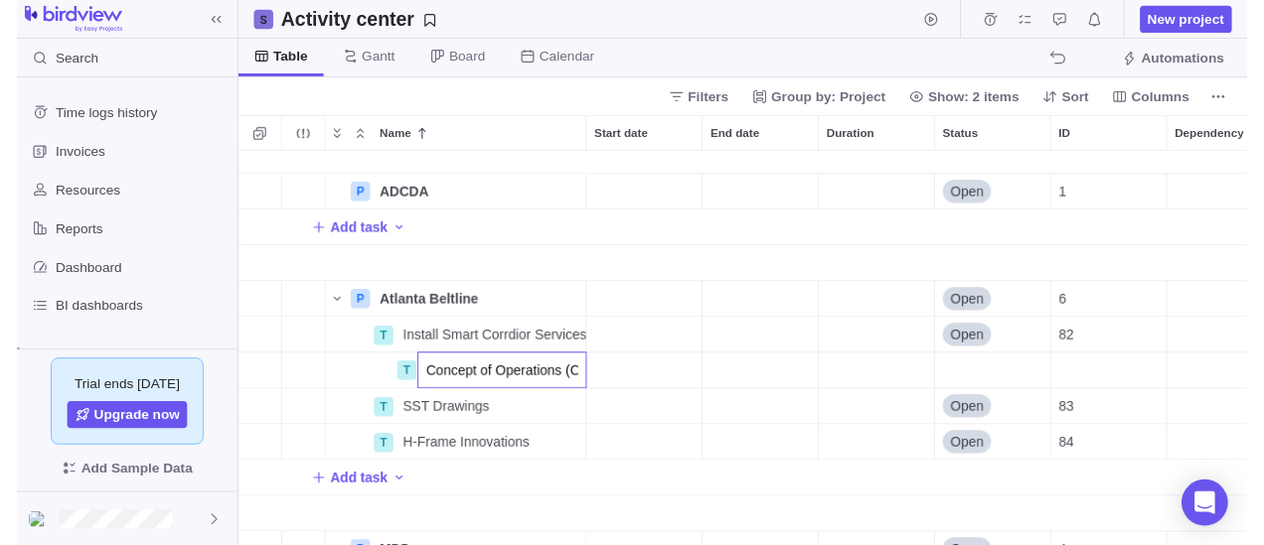
scroll to position [0, 1251]
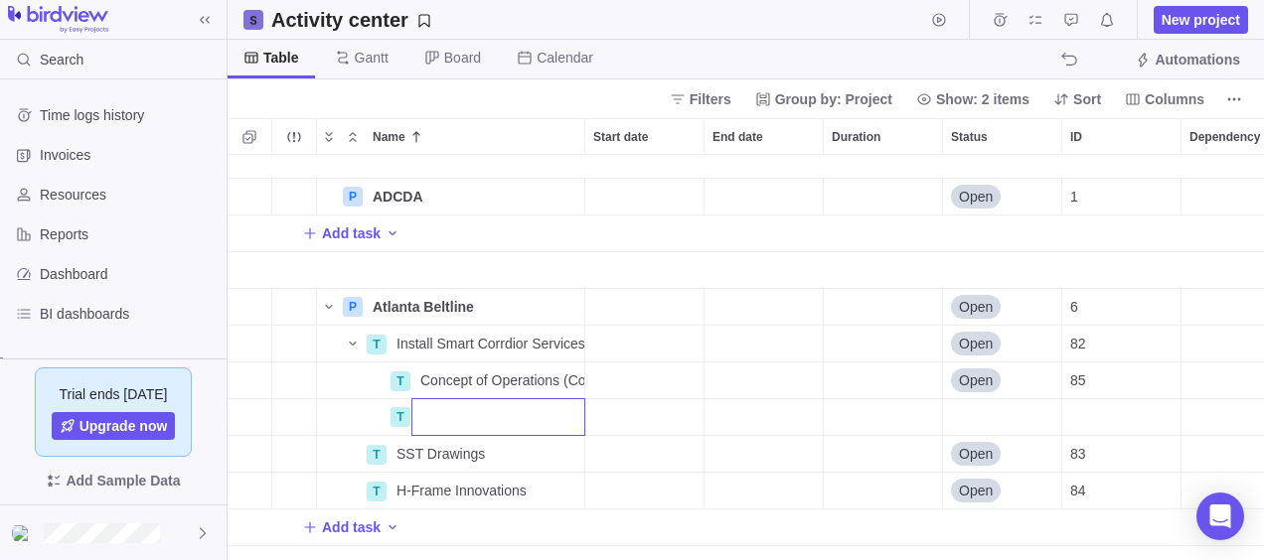
click at [455, 378] on div "P ADCDA Details Open 1 Add task P Atlanta Beltline Details Open 6 T Install Sma…" at bounding box center [746, 358] width 1036 height 406
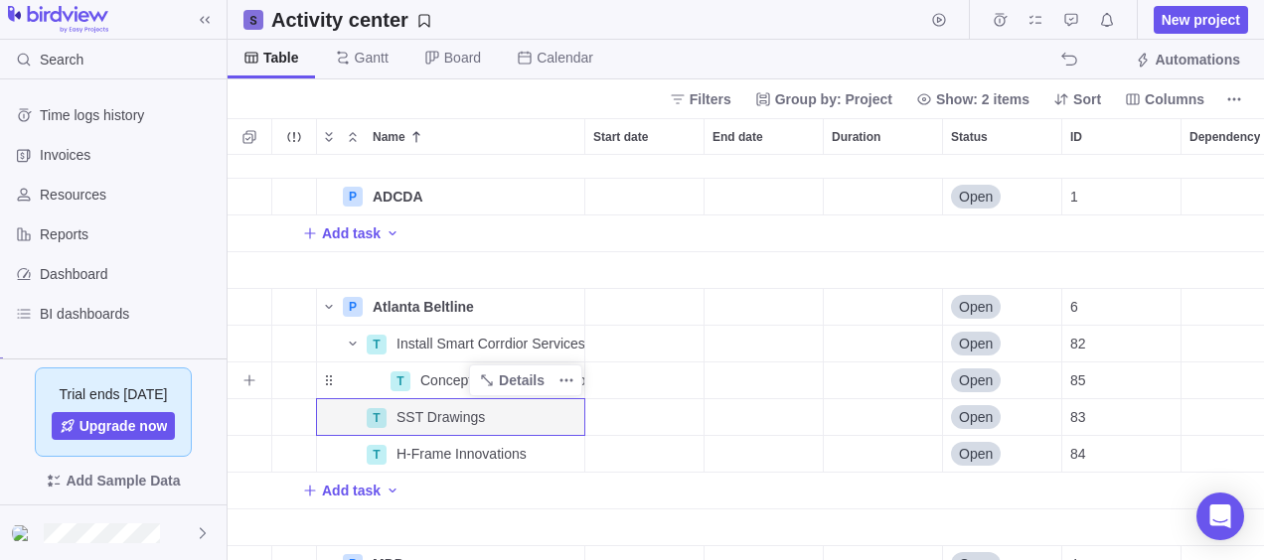
click at [457, 382] on span "Concept of Operations (ConOps) & Business Process Documentation; BeltLine Depar…" at bounding box center [502, 381] width 164 height 20
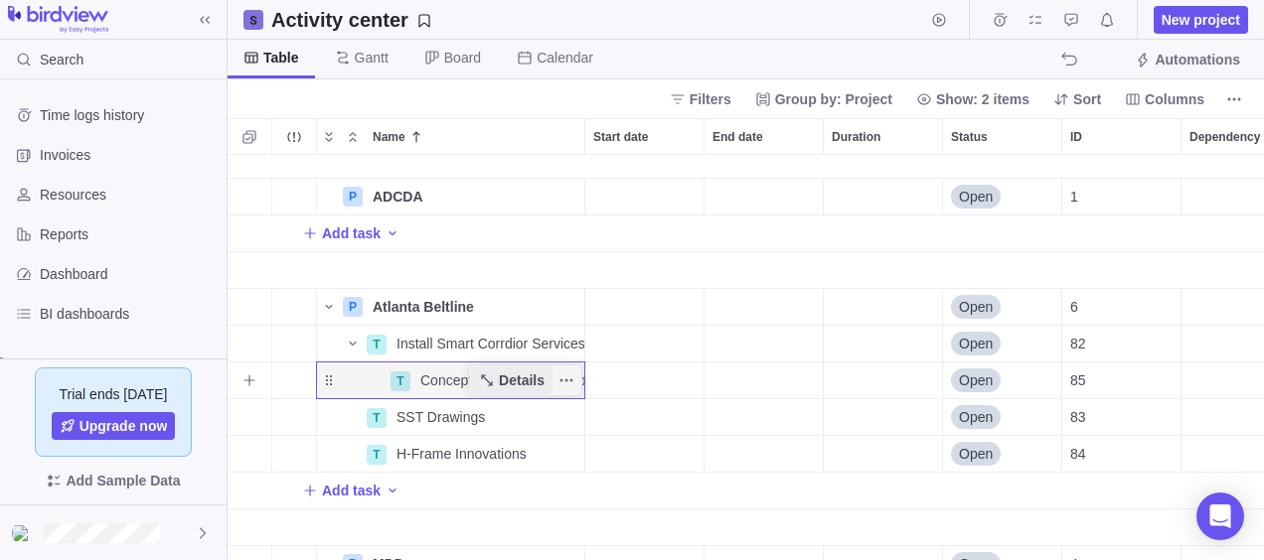
click at [536, 371] on span "Details" at bounding box center [522, 381] width 46 height 20
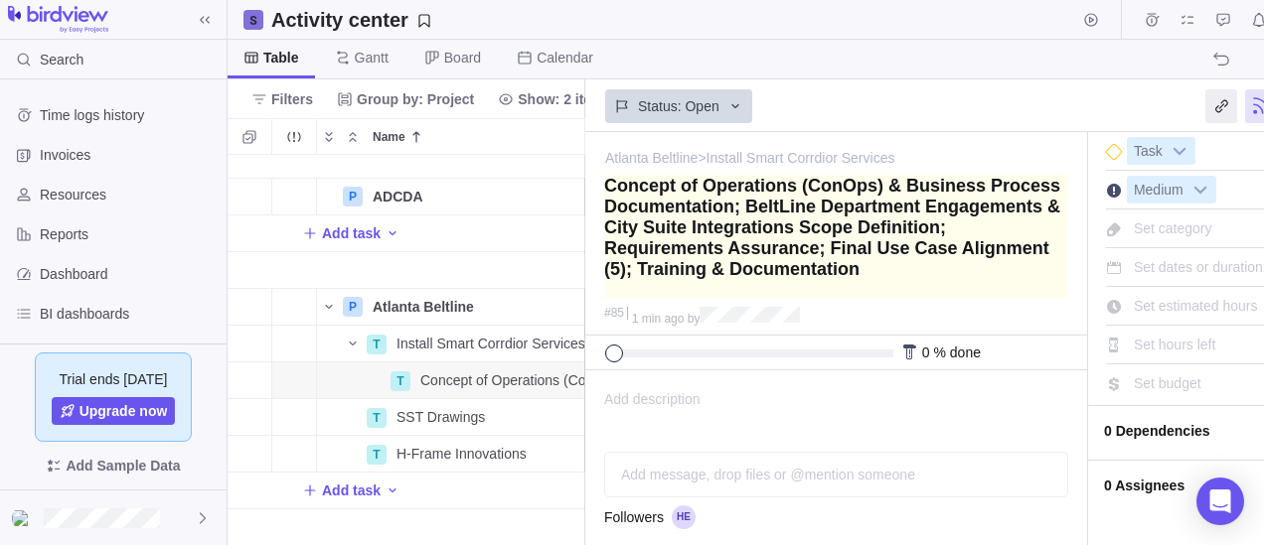
click at [881, 223] on textarea at bounding box center [835, 236] width 463 height 123
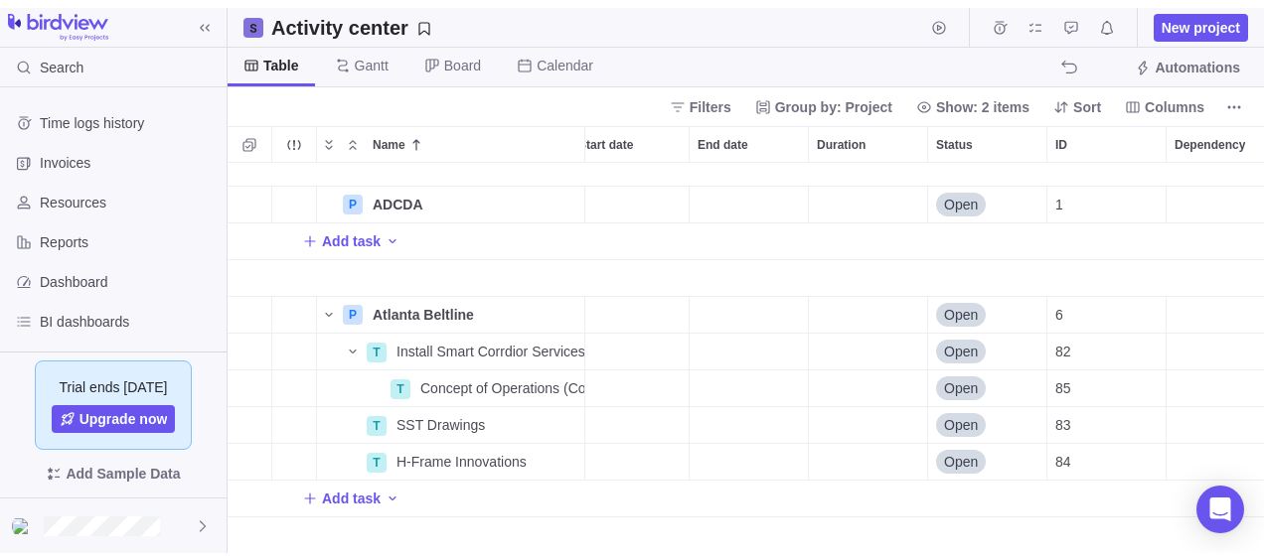
scroll to position [390, 1021]
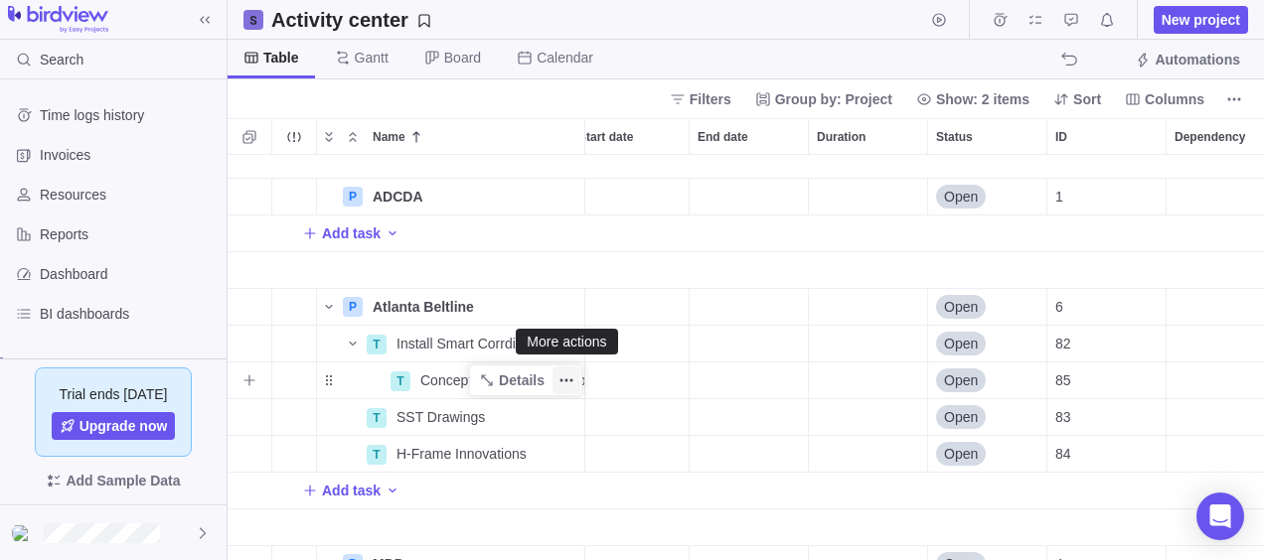
click at [569, 379] on icon "More actions" at bounding box center [566, 381] width 16 height 16
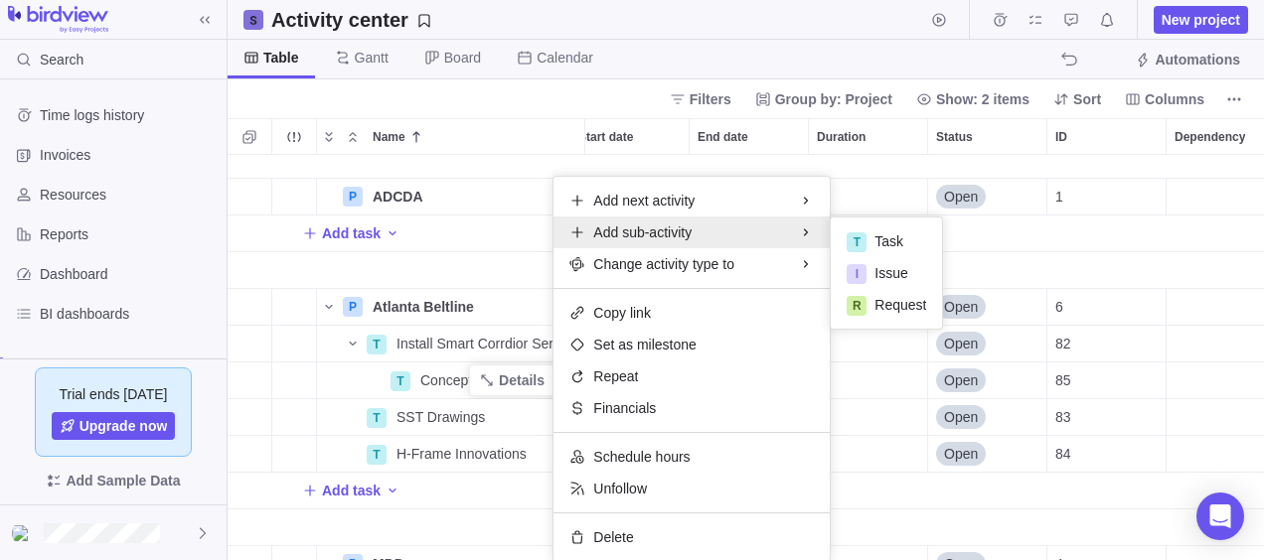
click at [461, 342] on div "P ADCDA Details Open 1 Add task P Atlanta Beltline Details Open 6 T Install Sma…" at bounding box center [746, 358] width 1036 height 406
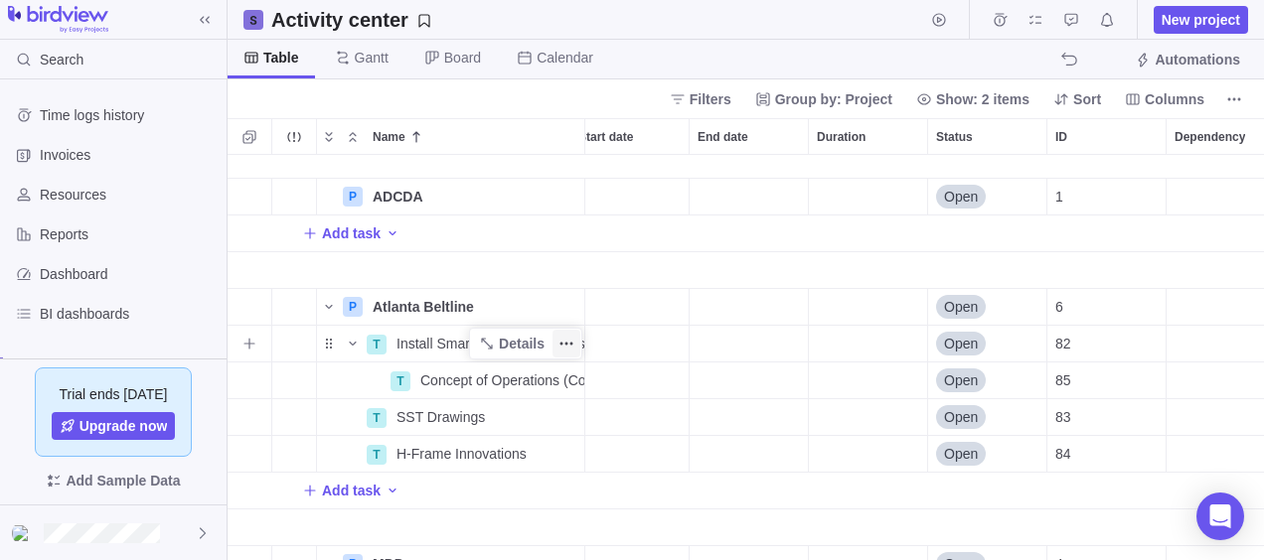
click at [574, 333] on span "More actions" at bounding box center [566, 344] width 28 height 28
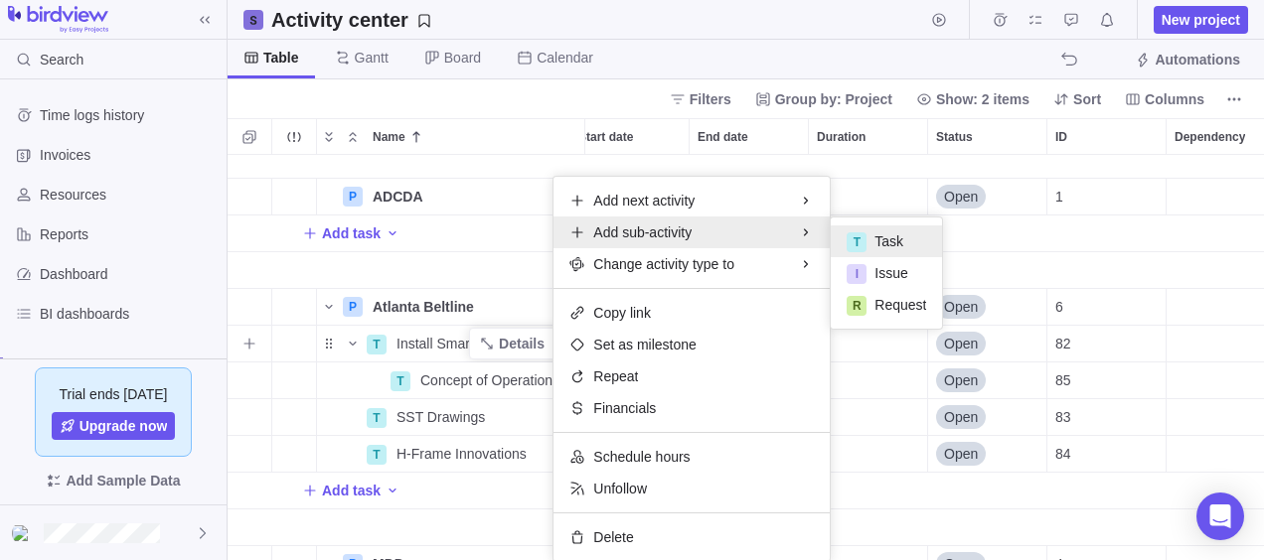
click at [857, 233] on div "T" at bounding box center [856, 242] width 20 height 20
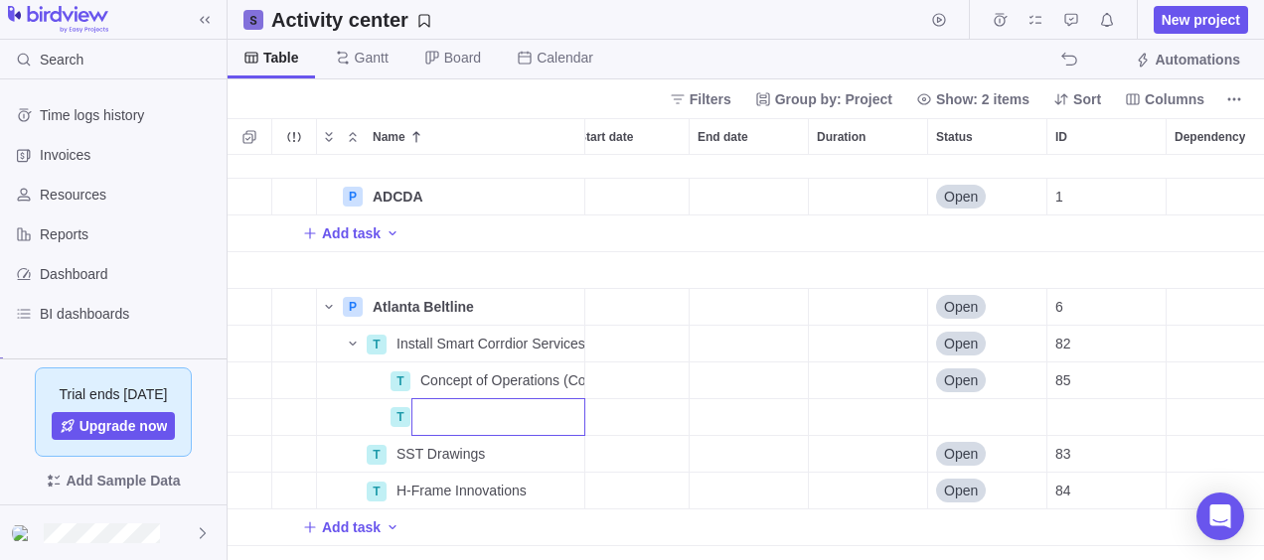
scroll to position [0, 0]
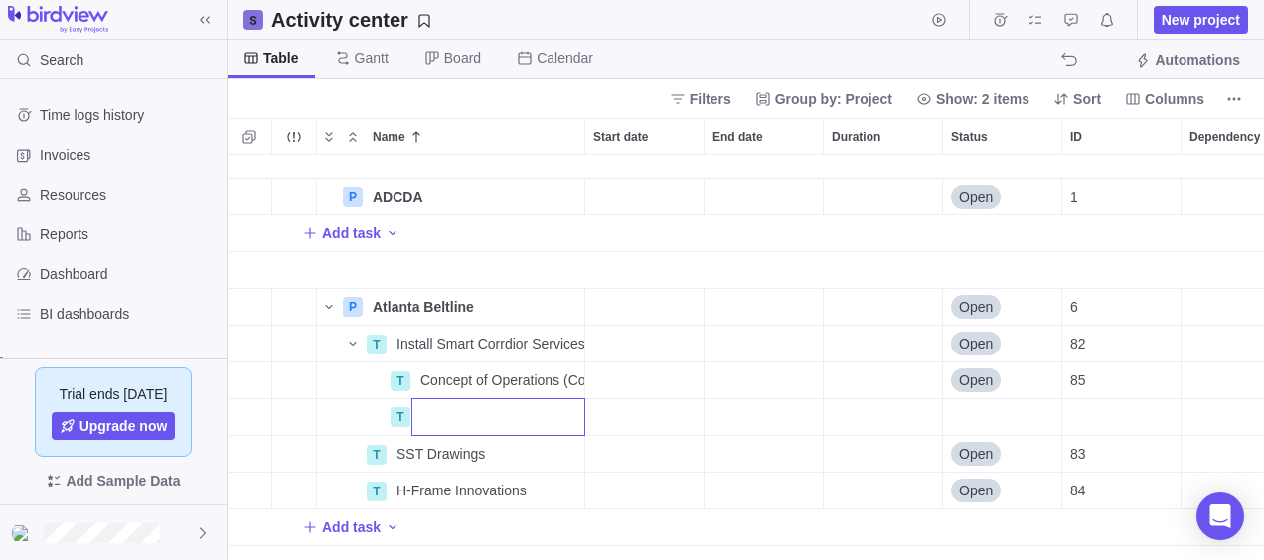
paste input "CenterInstall BeltLine Smart Corridor Service Center Platform & Develop Integra…"
type input "CenterInstall BeltLine Smart Corridor Service Center Platform & Develop Integra…"
click at [701, 407] on div "P ADCDA Details Open 1 Add task P Atlanta Beltline Details Open 6 T Install Sma…" at bounding box center [746, 358] width 1036 height 406
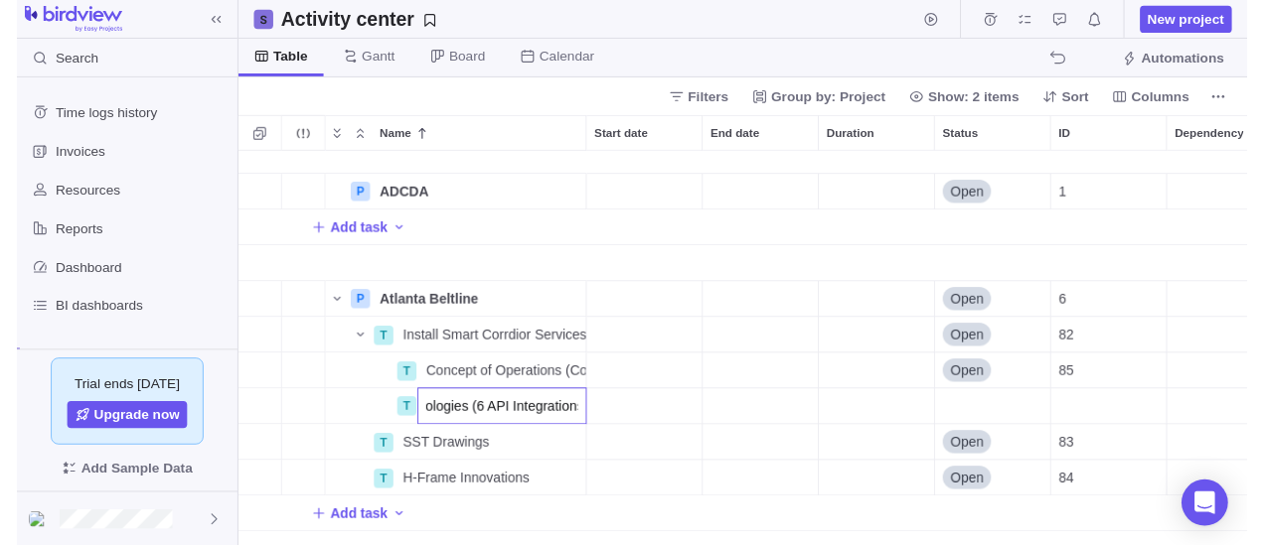
scroll to position [0, 0]
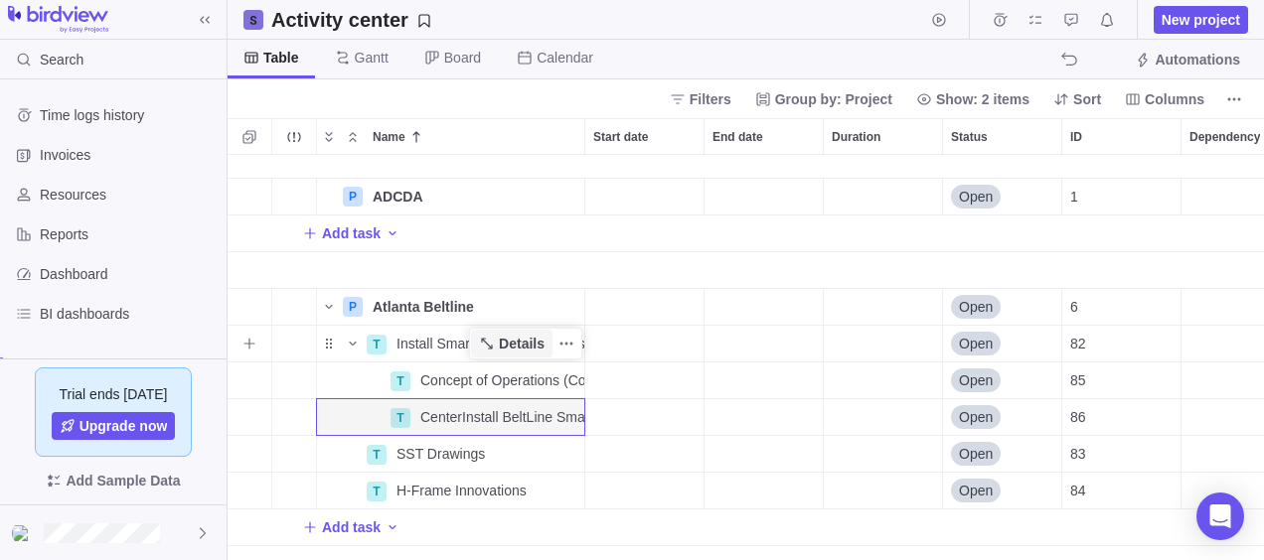
click at [542, 340] on span "Details" at bounding box center [522, 344] width 46 height 20
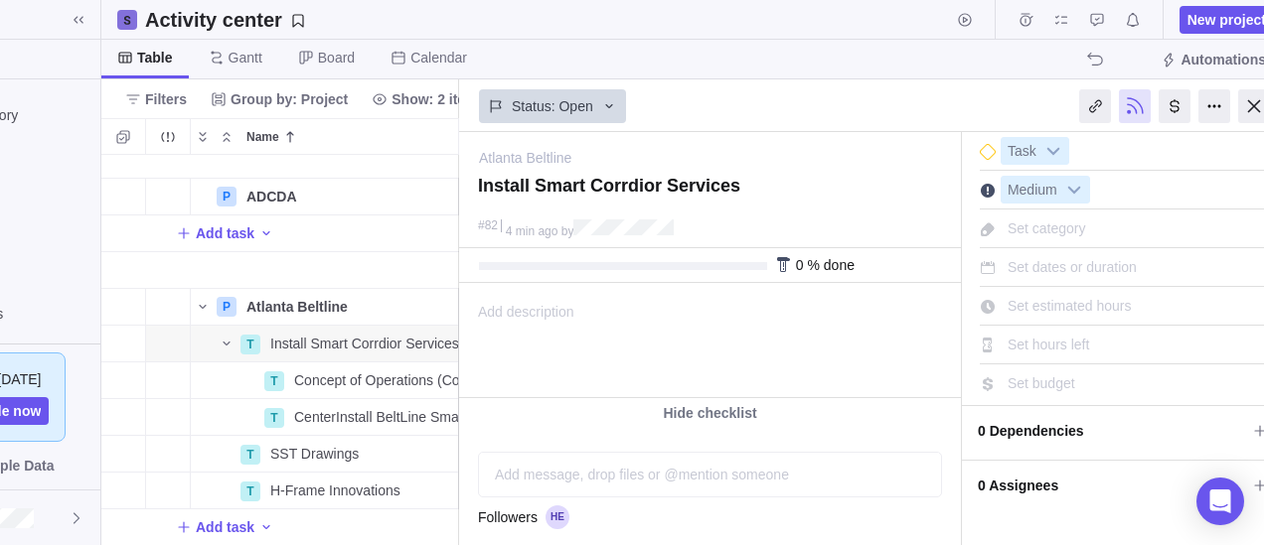
scroll to position [0, 151]
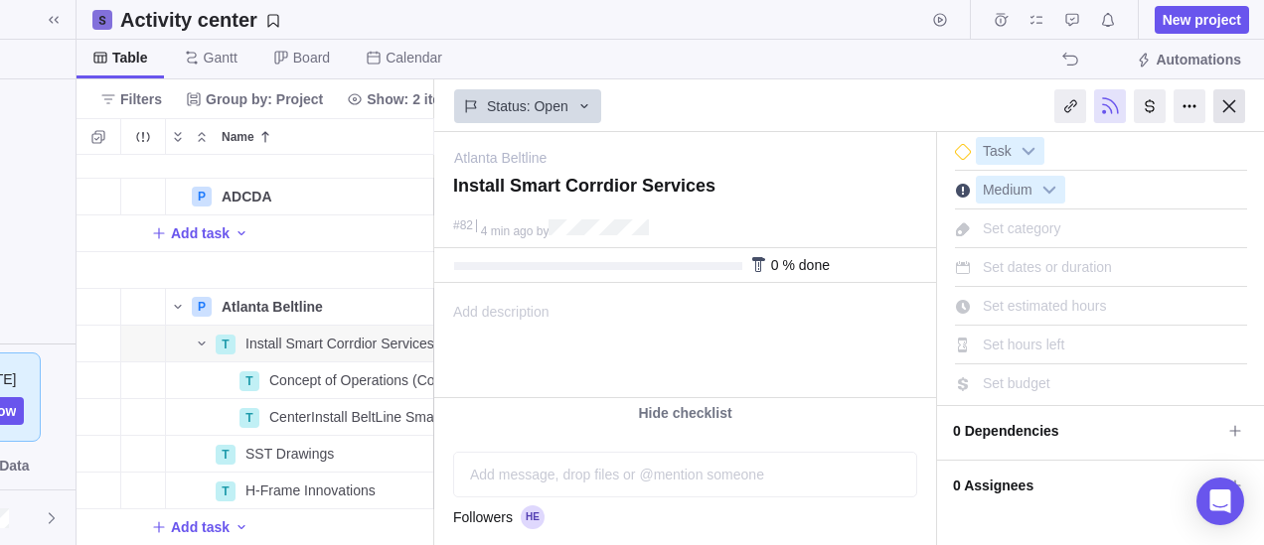
click at [1236, 104] on div at bounding box center [1229, 106] width 32 height 34
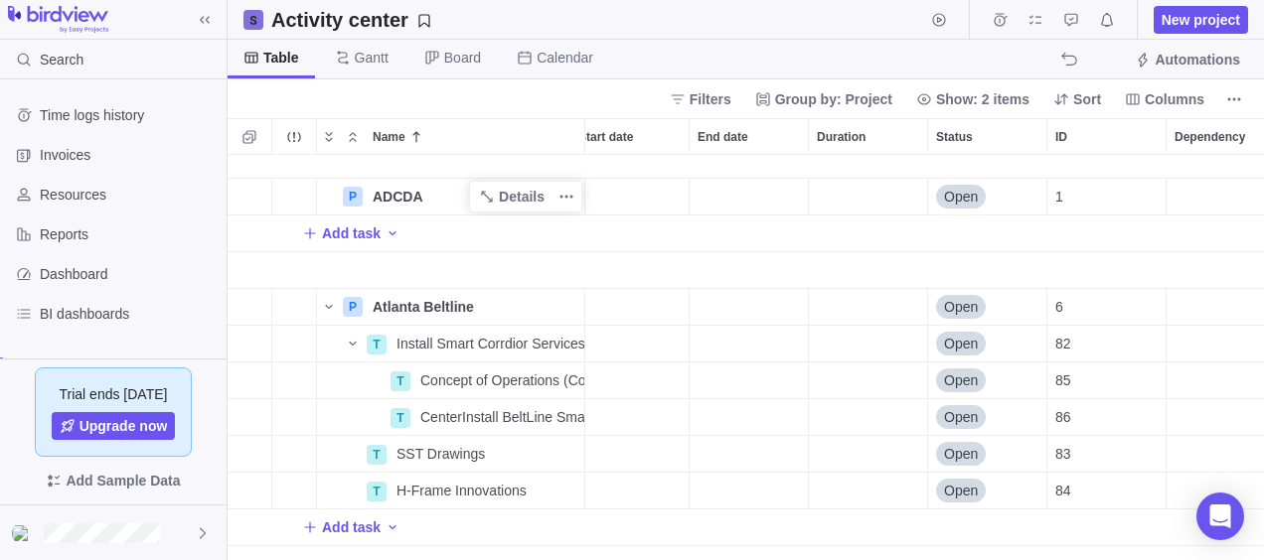
scroll to position [390, 1021]
click at [568, 346] on icon "More actions" at bounding box center [566, 344] width 16 height 16
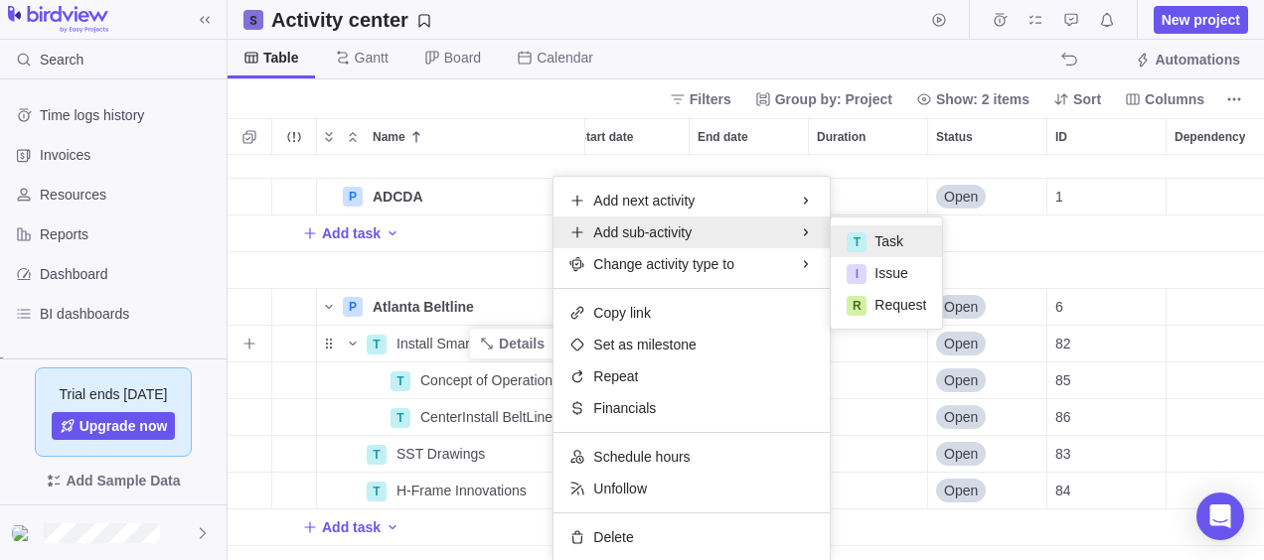
click at [897, 247] on span "Task" at bounding box center [888, 241] width 29 height 20
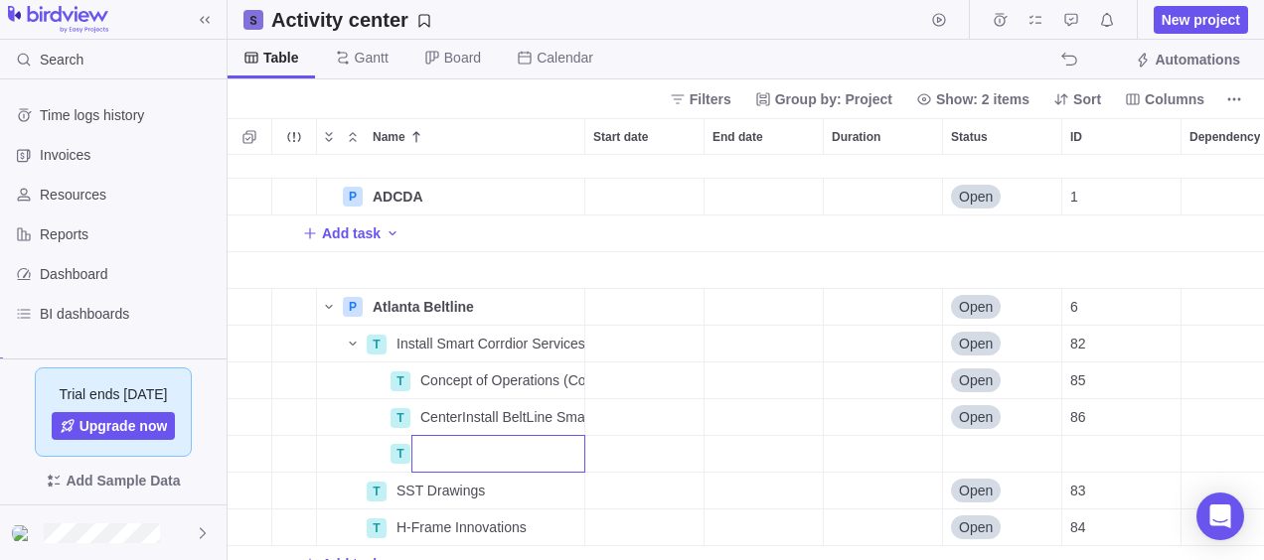
click at [487, 444] on input "Name" at bounding box center [498, 454] width 174 height 38
paste input "DVM, EBI & Video Analytics Software Install and Integration with City Suite"
type input "DVM, EBI & Video Analytics Software Install and Integration with City Suite"
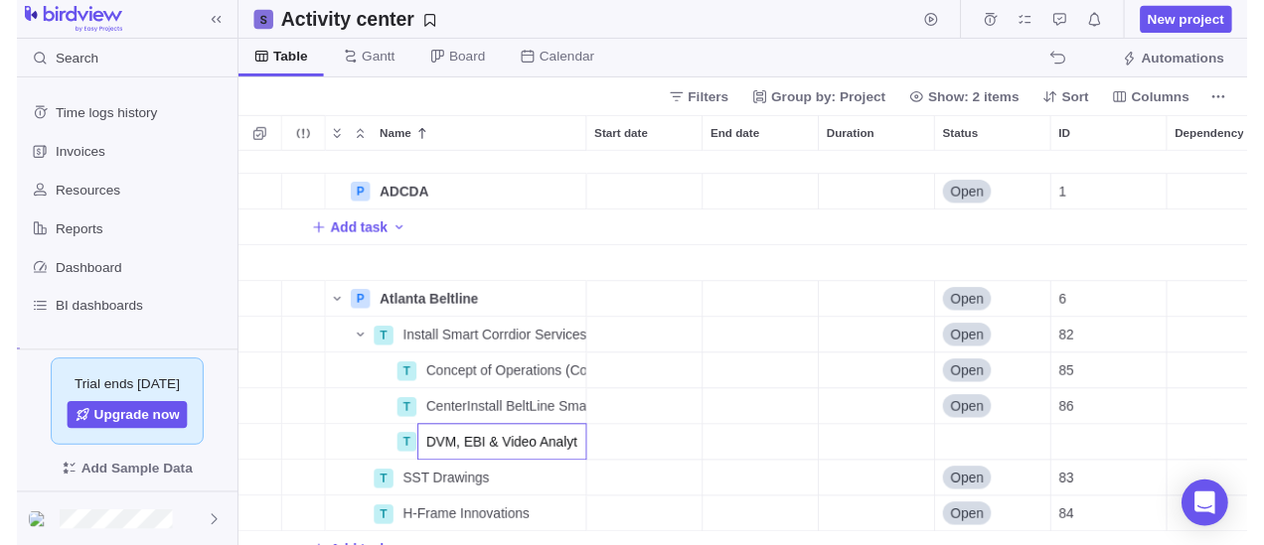
scroll to position [0, 299]
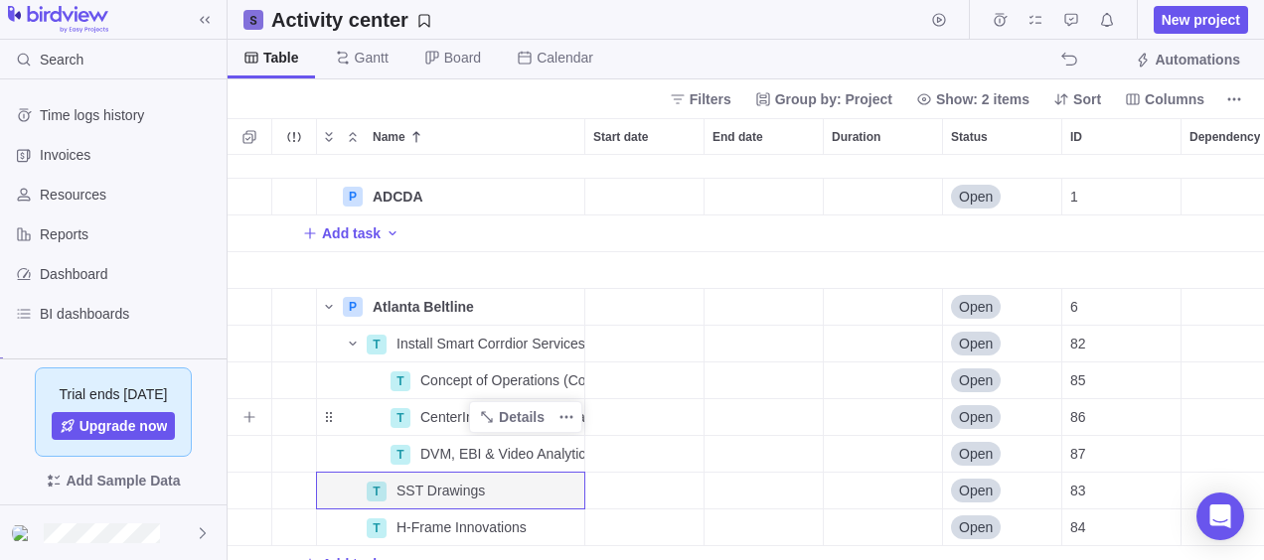
click at [460, 423] on span "CenterInstall BeltLine Smart Corridor Service Center Platform & Develop Integra…" at bounding box center [502, 417] width 164 height 20
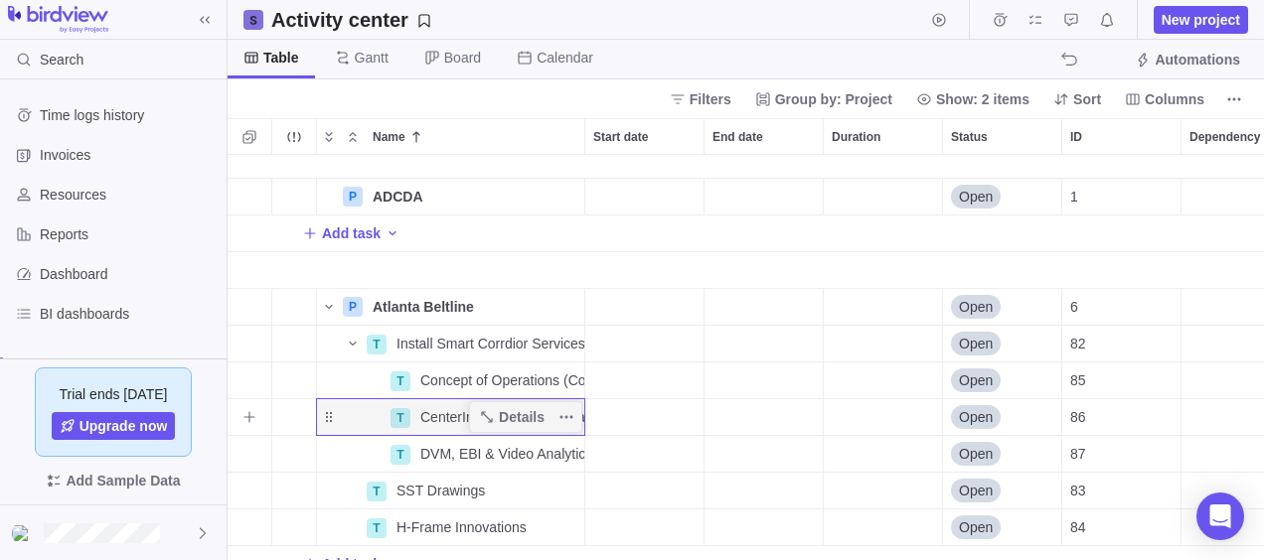
click at [580, 415] on div "Details" at bounding box center [525, 417] width 113 height 32
click at [572, 411] on icon "More actions" at bounding box center [566, 417] width 16 height 16
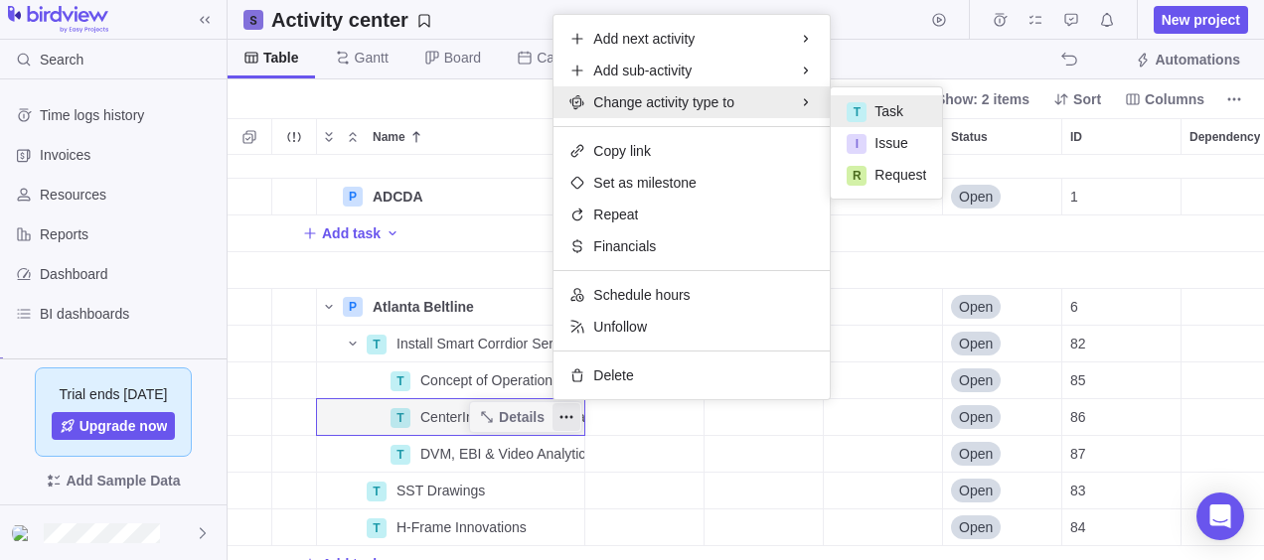
click at [513, 429] on div "P ADCDA Details Open 1 Add task P Atlanta Beltline Details Open 6 T Install Sma…" at bounding box center [746, 358] width 1036 height 406
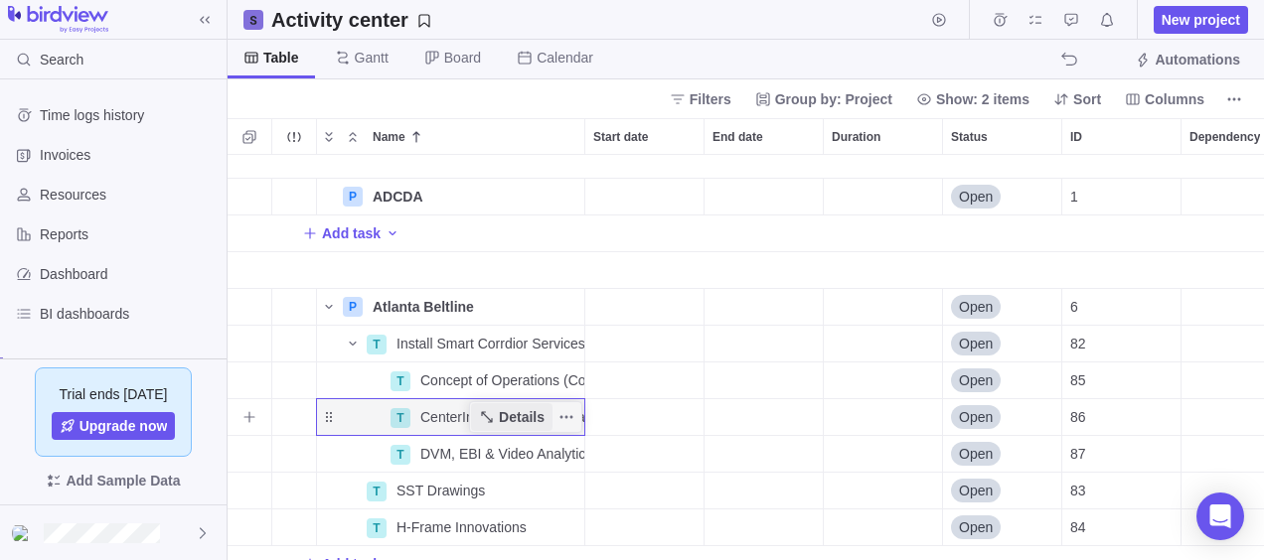
click at [515, 420] on span "Details" at bounding box center [522, 417] width 46 height 20
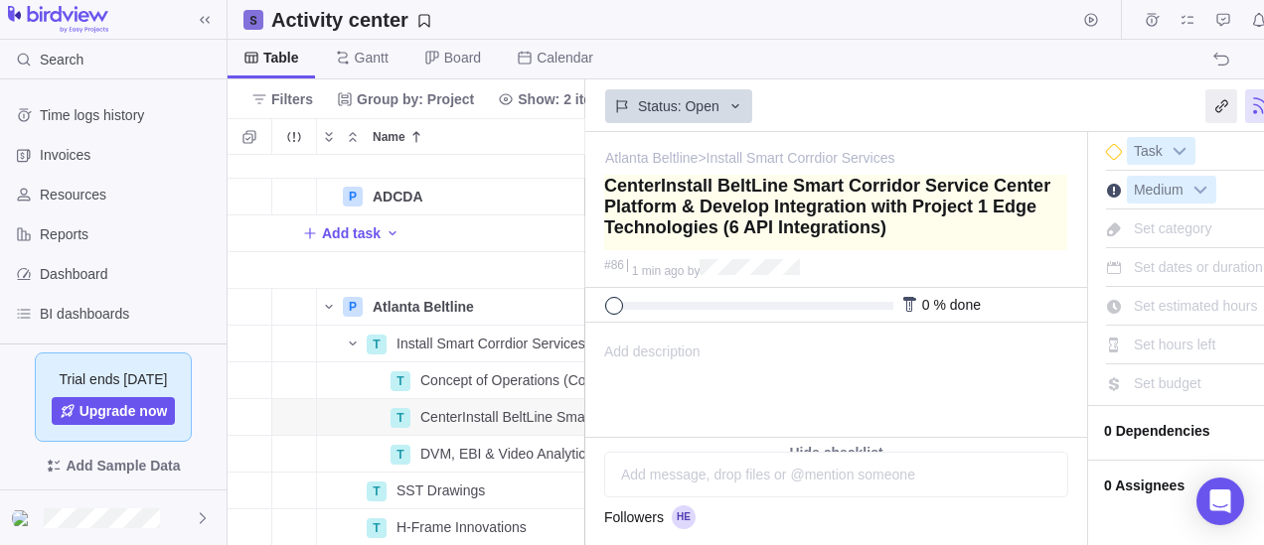
type textarea "Center Install BeltLine Smart Corridor Service Center Platform & Develop Integr…"
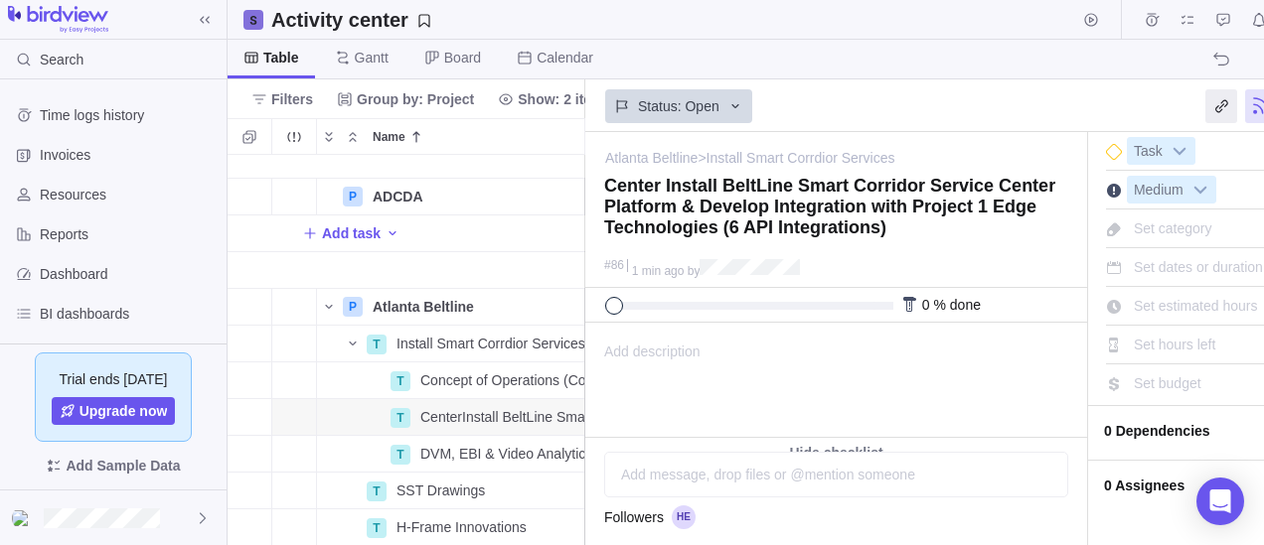
scroll to position [0, 151]
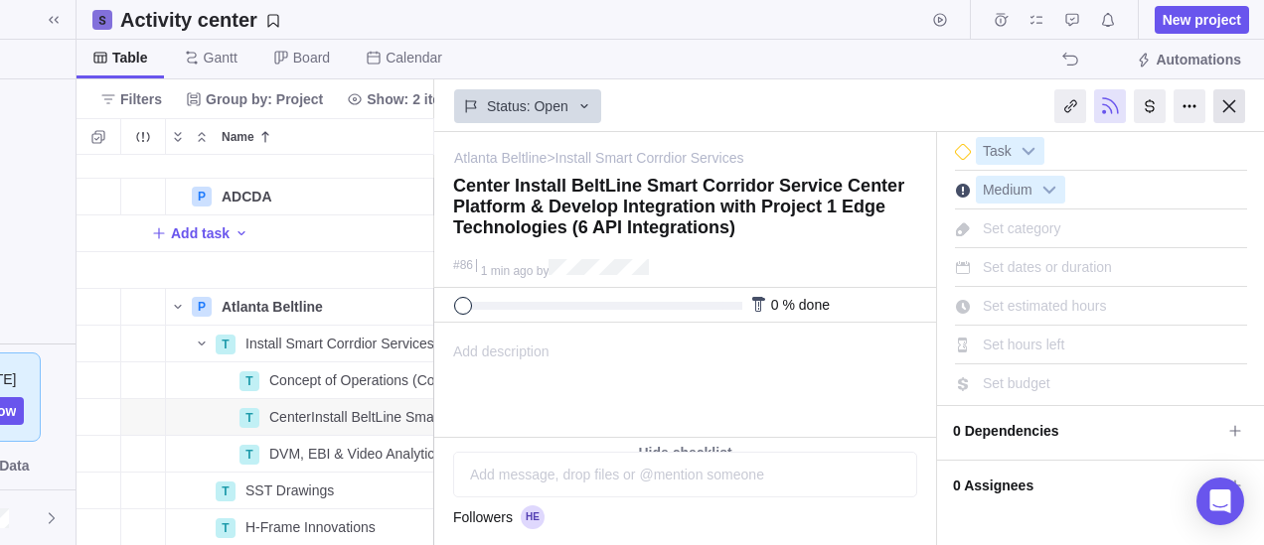
type textarea "Center Install BeltLine Smart Corridor Service Center Platform & Develop Integr…"
click at [1230, 105] on div at bounding box center [1229, 106] width 32 height 34
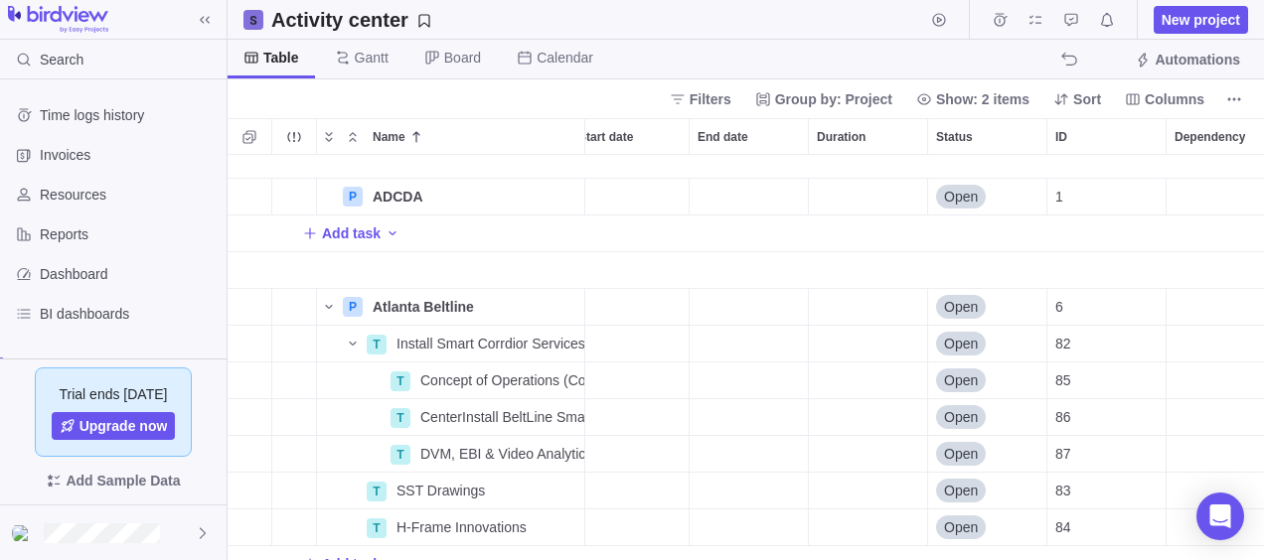
scroll to position [390, 1021]
click at [352, 344] on icon "Name" at bounding box center [352, 344] width 7 height 4
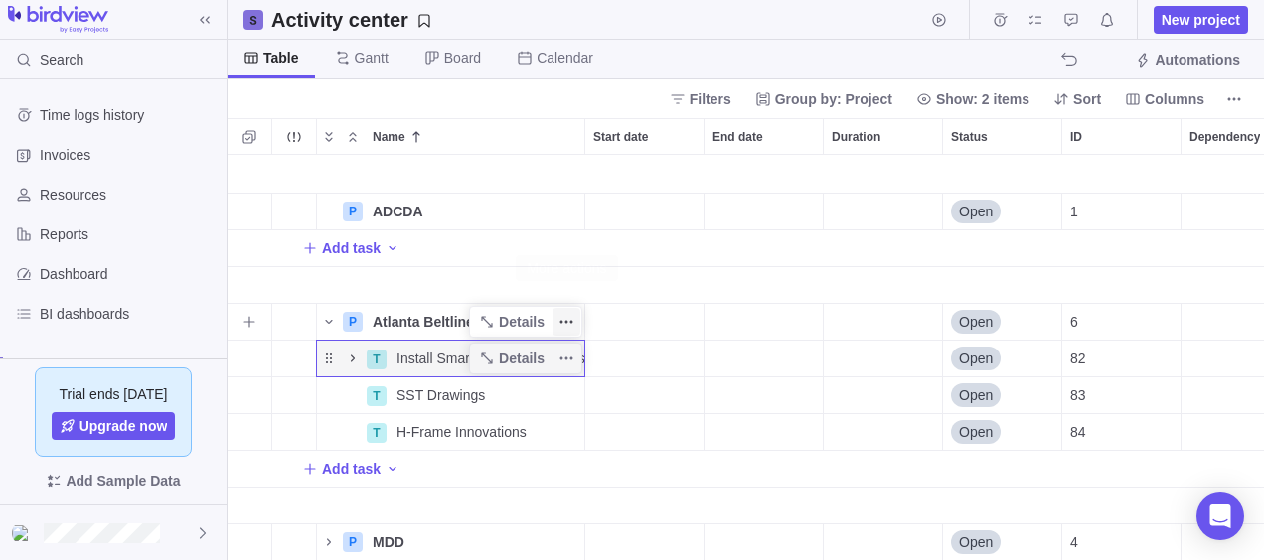
click at [570, 314] on icon "More actions" at bounding box center [566, 322] width 16 height 16
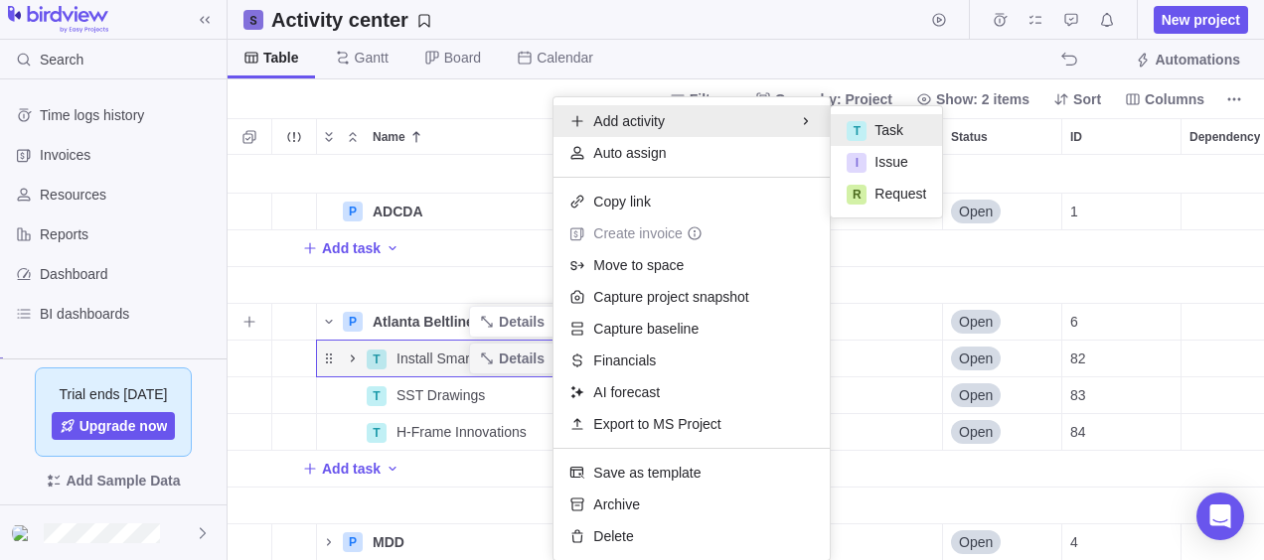
click at [880, 125] on span "Task" at bounding box center [888, 130] width 29 height 20
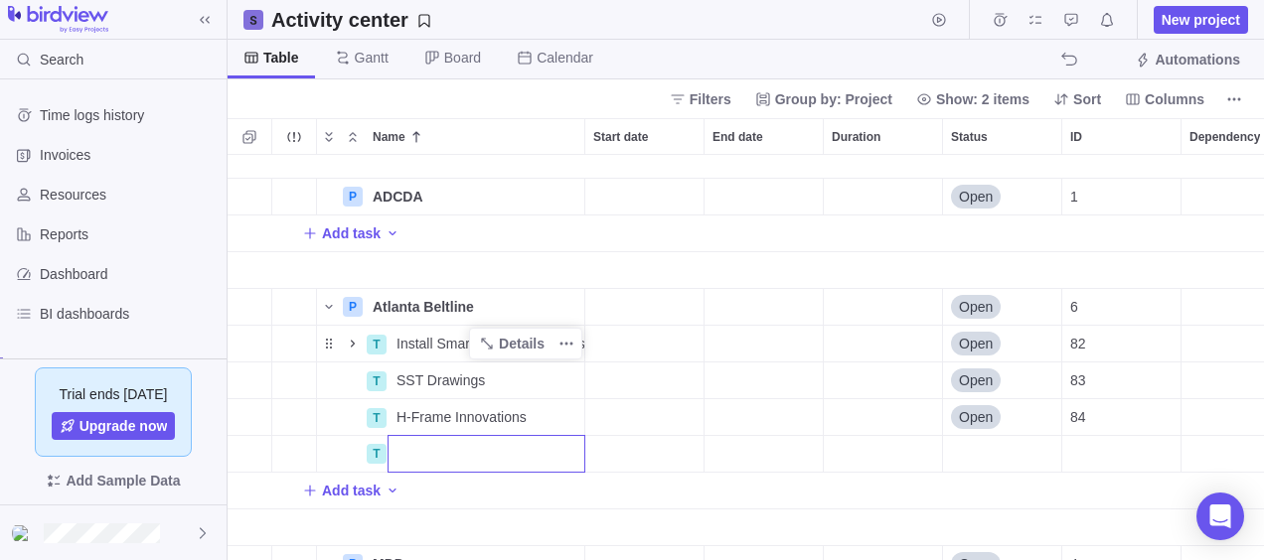
click at [256, 456] on div "P ADCDA Details Open 1 Add task P Atlanta Beltline Details Open 6 T Install Sma…" at bounding box center [746, 358] width 1036 height 406
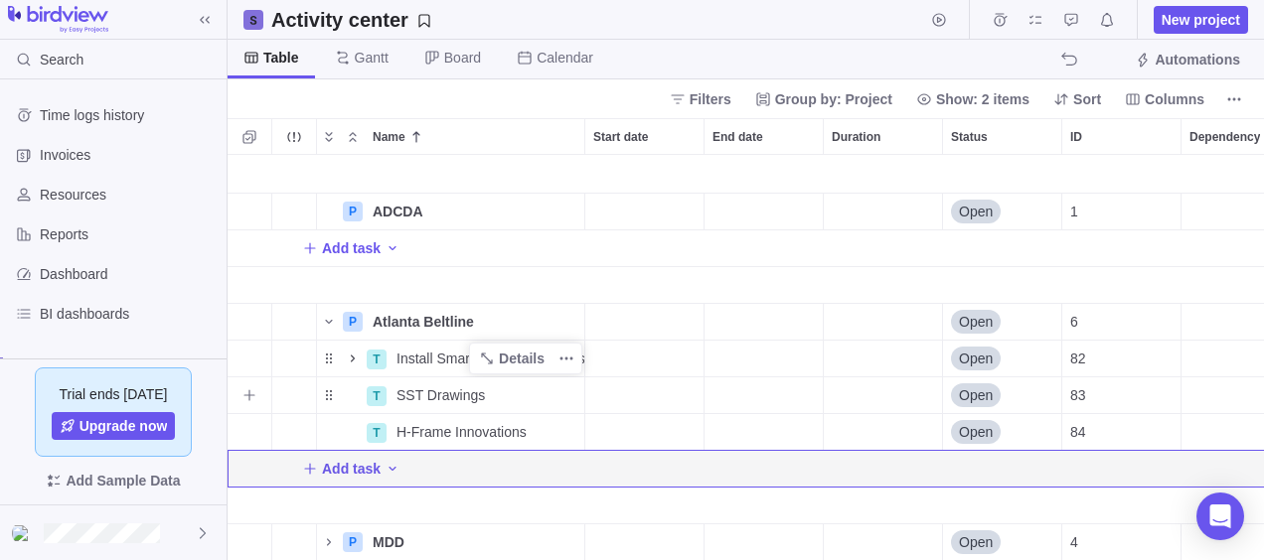
click at [803, 387] on div "End date" at bounding box center [763, 396] width 118 height 36
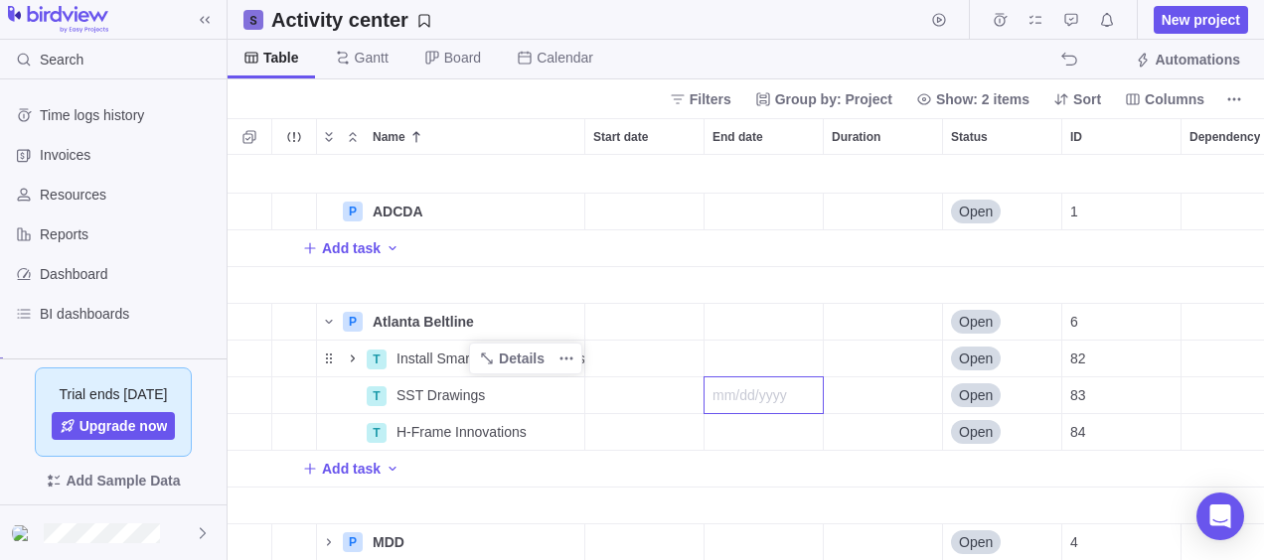
click at [452, 438] on div "P ADCDA Details Open 1 Add task P Atlanta Beltline Details Open 6 T Install Sma…" at bounding box center [746, 358] width 1036 height 406
click at [309, 463] on icon "Add New" at bounding box center [309, 468] width 11 height 11
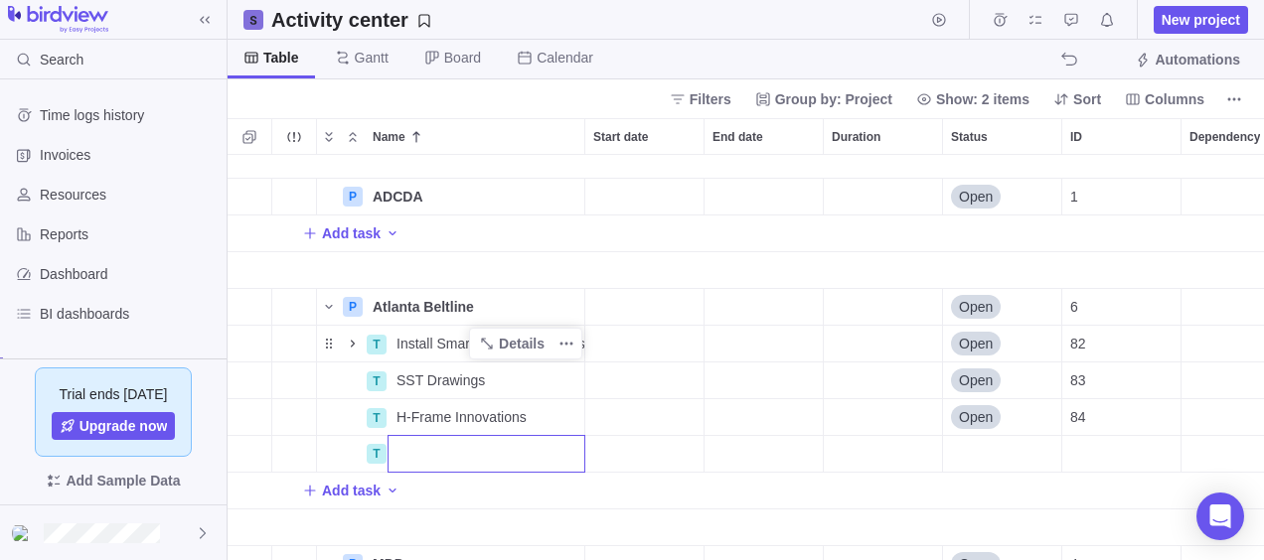
click at [464, 443] on input "Name" at bounding box center [486, 454] width 198 height 38
paste input "Connect 18-Miles of Edge Technologies & integrate with the Smart Corridor Servi…"
type input "Connect 18-Miles of Edge Technologies & integrate with the Smart Corridor Servi…"
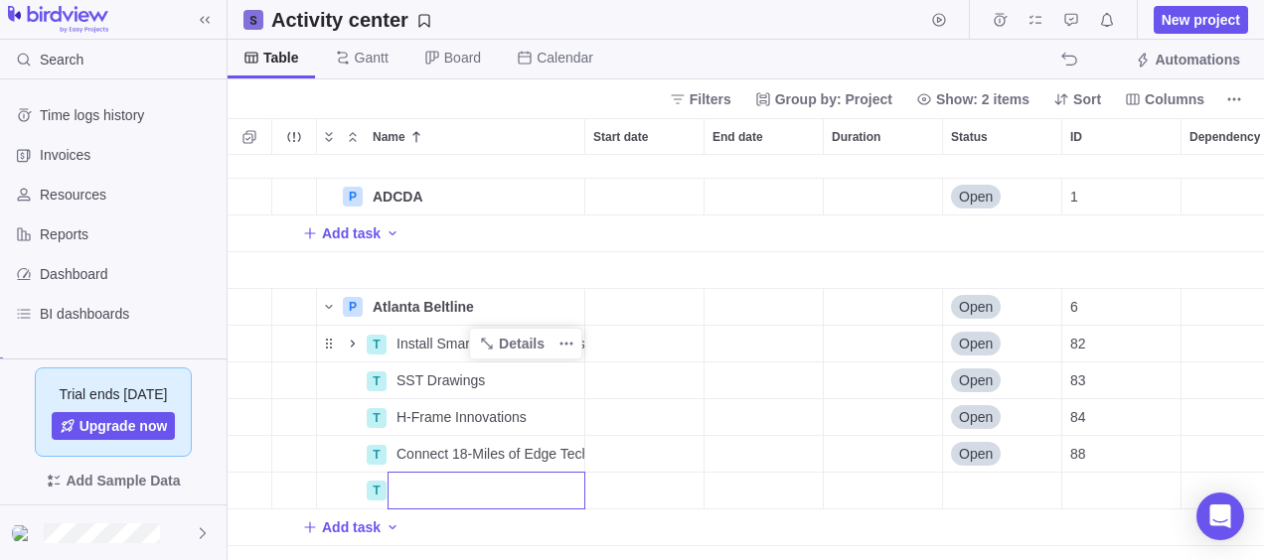
click at [688, 419] on div "P ADCDA Details Open 1 Add task P Atlanta Beltline Details Open 6 T Install Sma…" at bounding box center [746, 358] width 1036 height 406
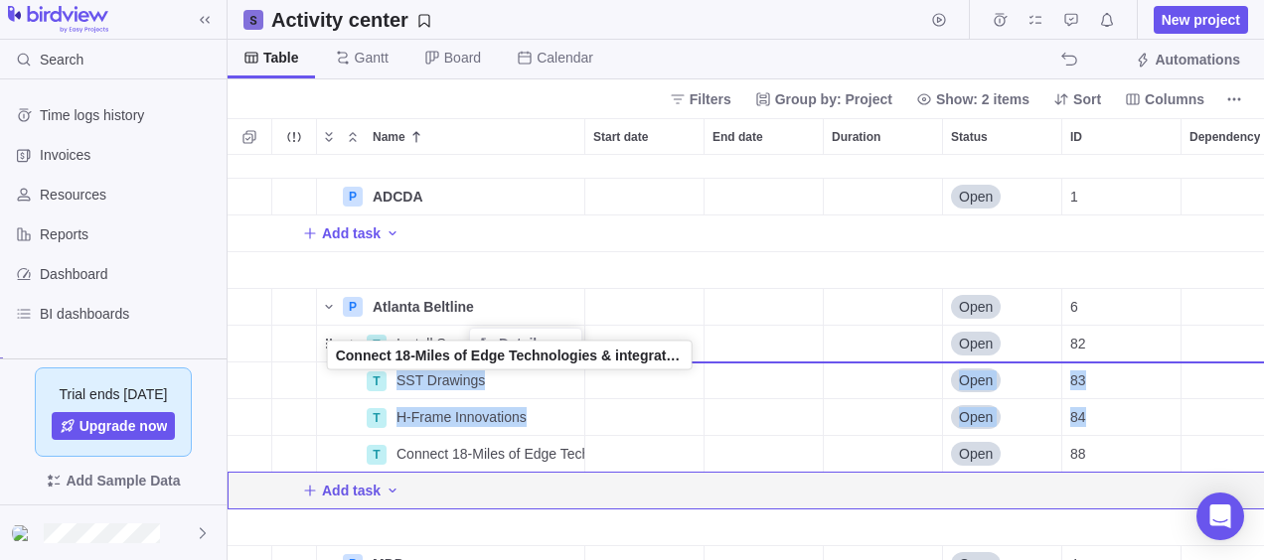
drag, startPoint x: 334, startPoint y: 455, endPoint x: 334, endPoint y: 360, distance: 95.4
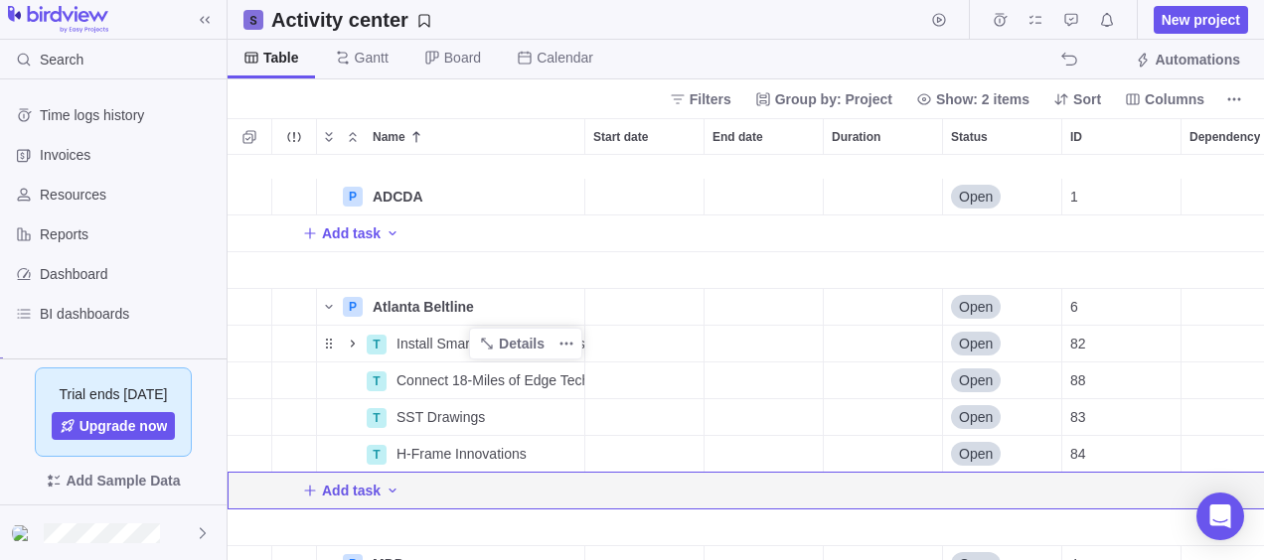
scroll to position [454, 0]
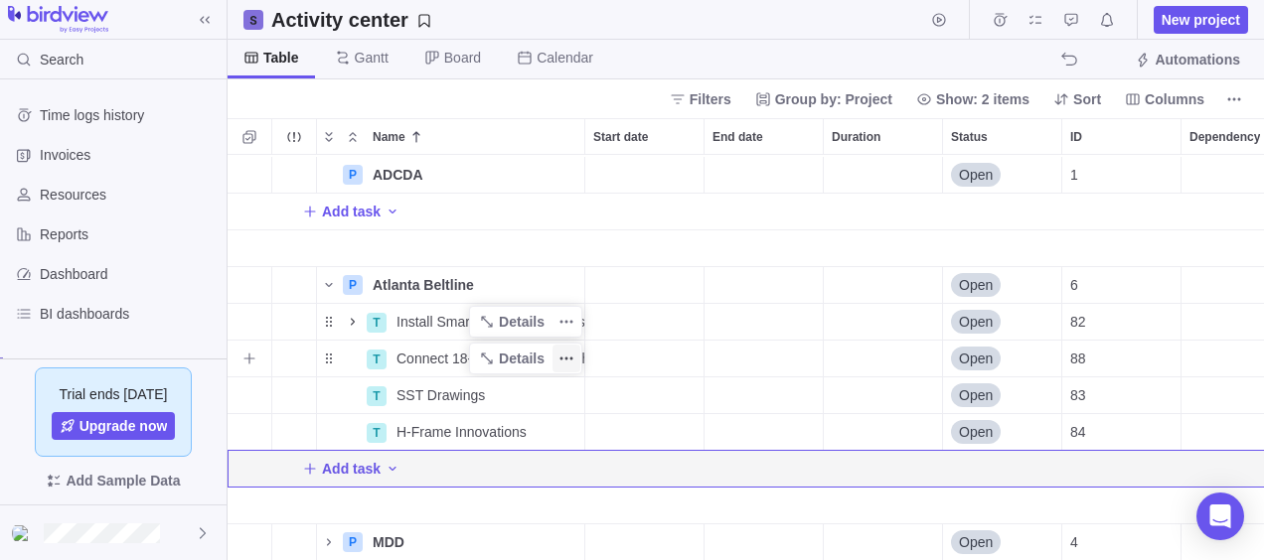
click at [573, 351] on icon "More actions" at bounding box center [566, 359] width 16 height 16
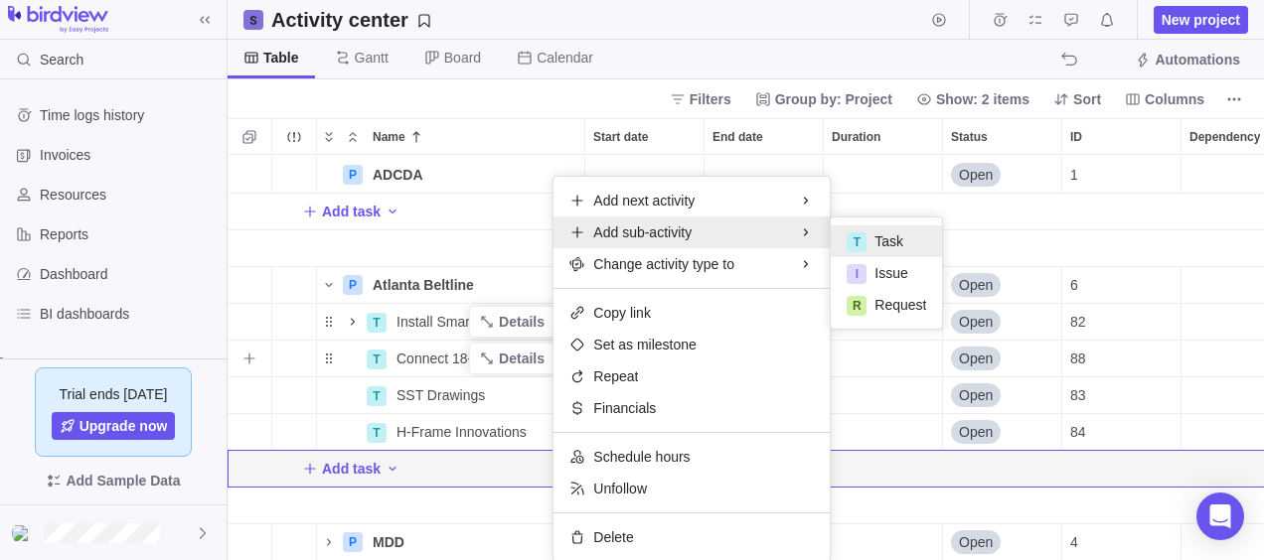
click at [876, 244] on span "Task" at bounding box center [888, 241] width 29 height 20
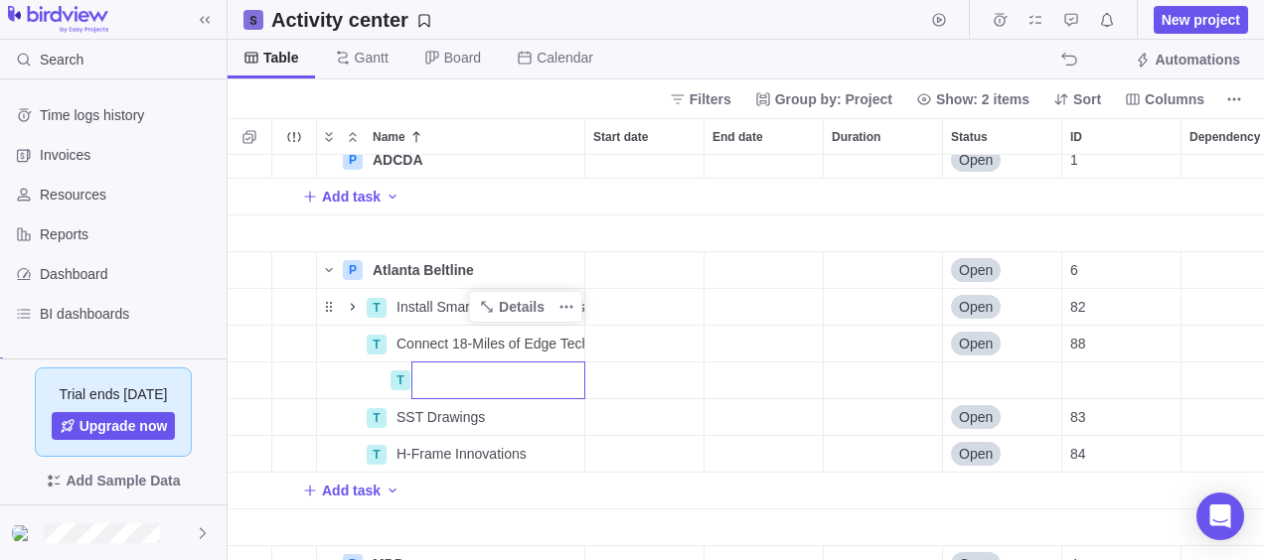
paste input "BeltLine Department Engagement & Integrations Scope Definition; Requirement Ass…"
type input "BeltLine Department Engagement & Integrations Scope Definition; Requirement Ass…"
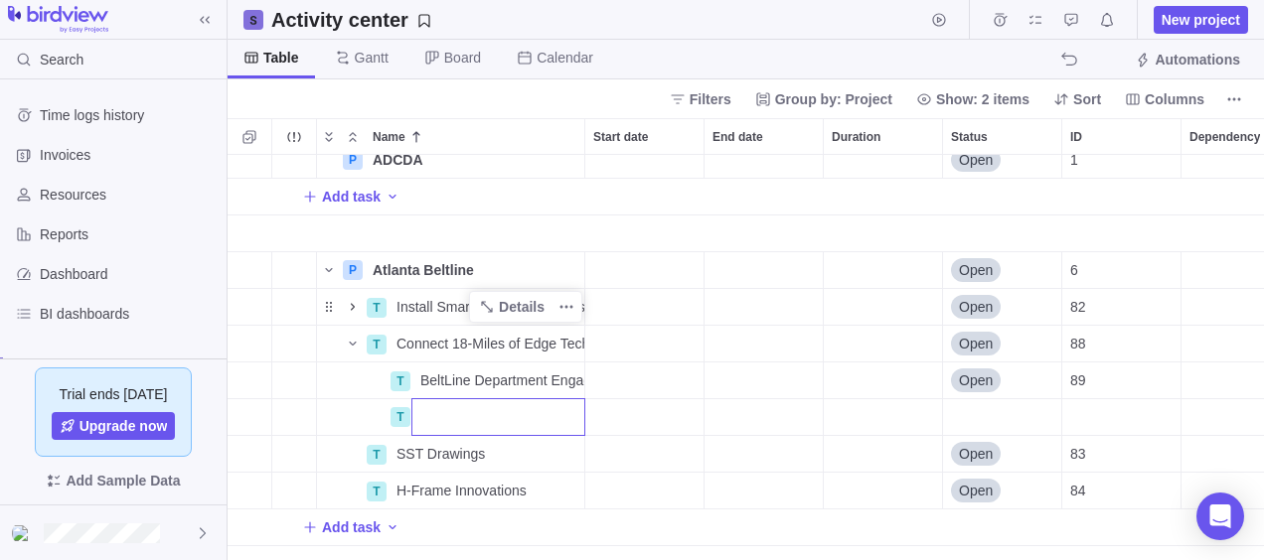
paste input "Update Smart Corridor Service Center System Integration Plan"
type input "Update Smart Corridor Service Center System Integration Plan"
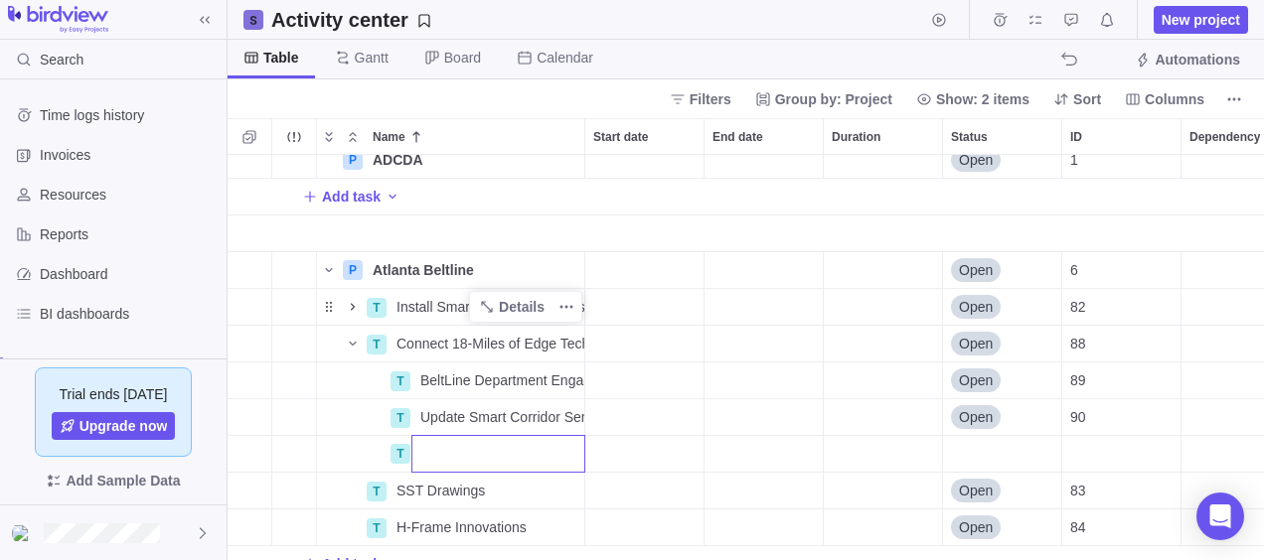
type input "e"
paste input "dge Tech API Integrations and Cyber Security Arch Upgrades"
type input "Edge Tech API Integrations and Cyber Security Arch Upgrades"
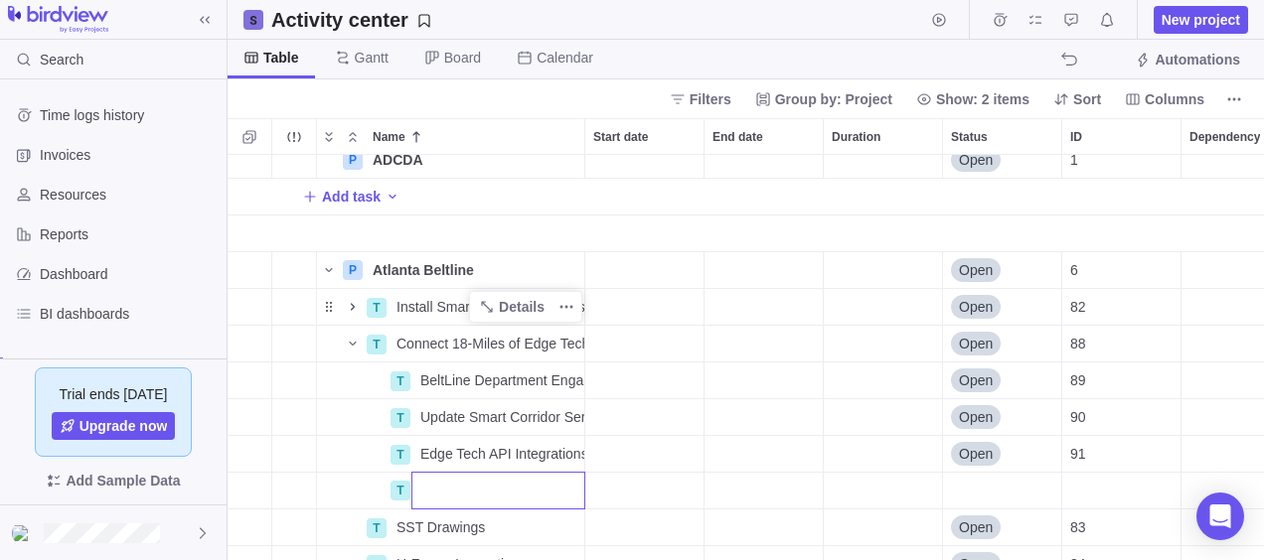
paste input "Training, Documentation and Post-Deployment Support"
type input "Training, Documentation and Post-Deployment Support"
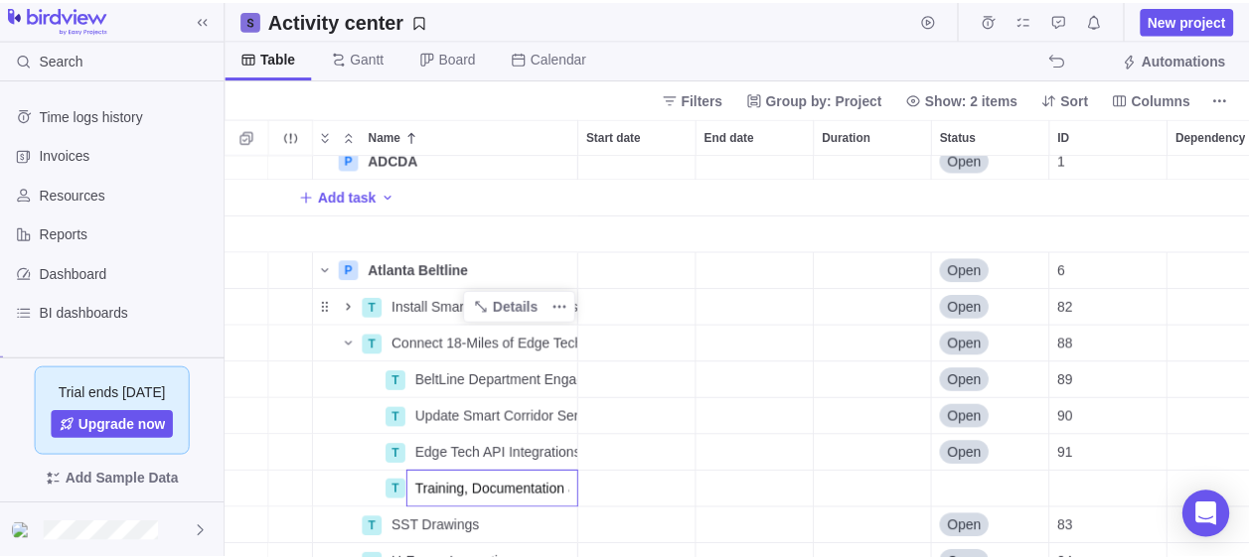
scroll to position [0, 185]
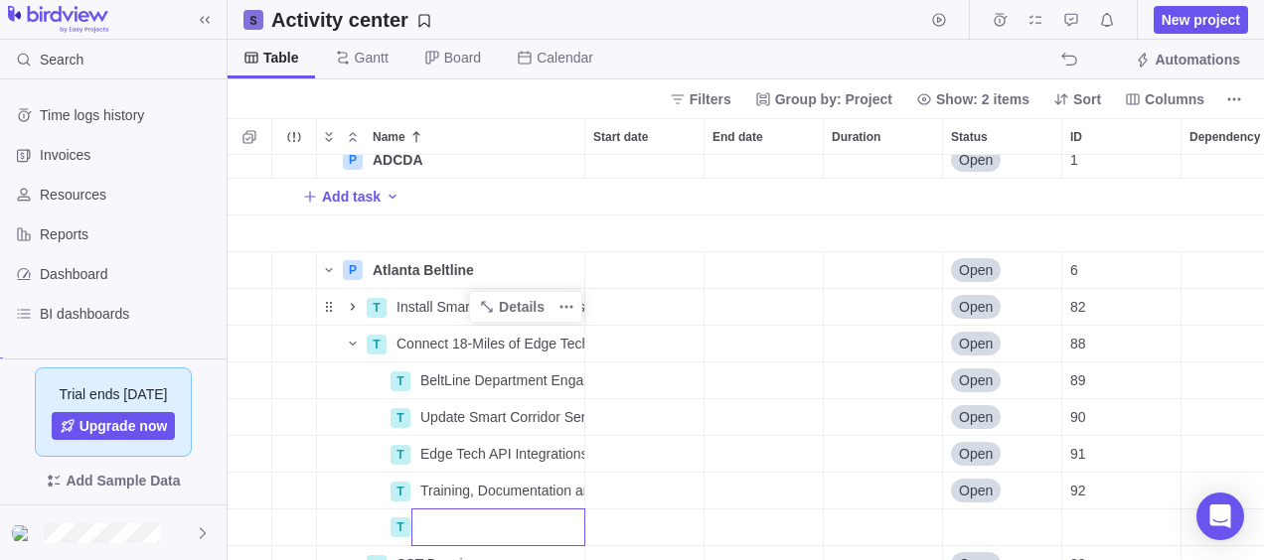
click at [737, 405] on div "P ADCDA Details Open 1 Add task P Atlanta Beltline Details Open 6 T Install Sma…" at bounding box center [746, 358] width 1036 height 406
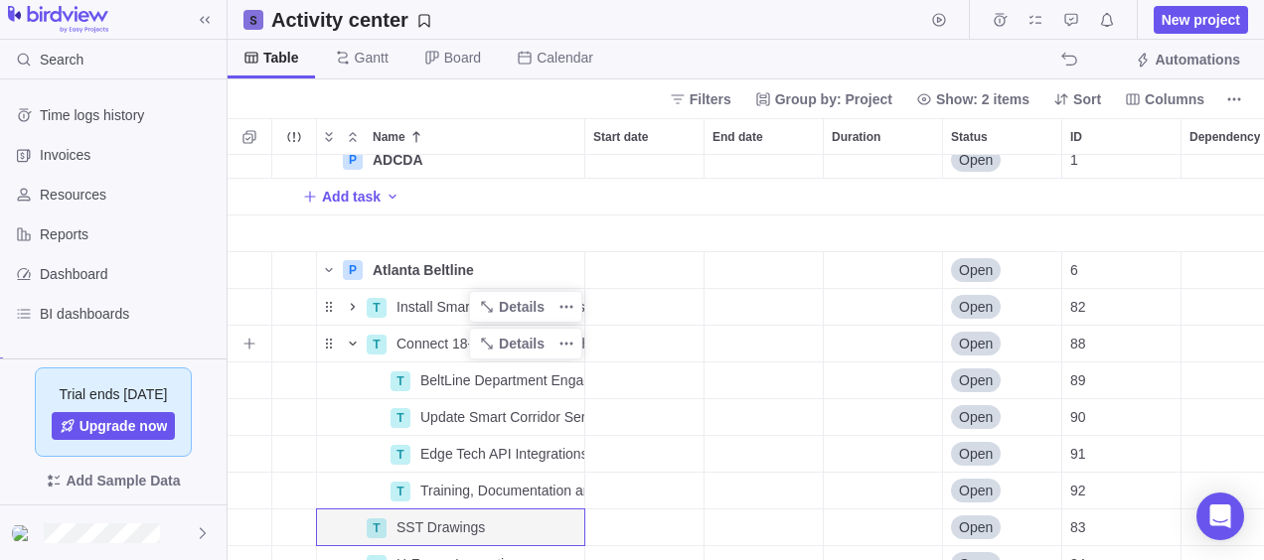
click at [355, 342] on icon "Name" at bounding box center [352, 344] width 7 height 4
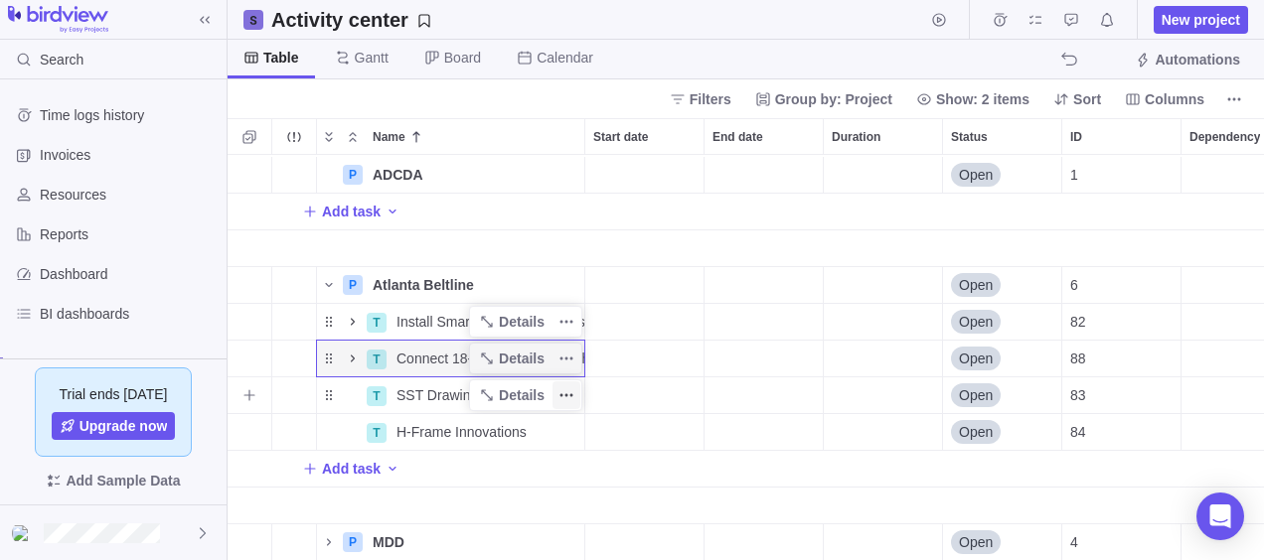
click at [568, 387] on icon "More actions" at bounding box center [566, 395] width 16 height 16
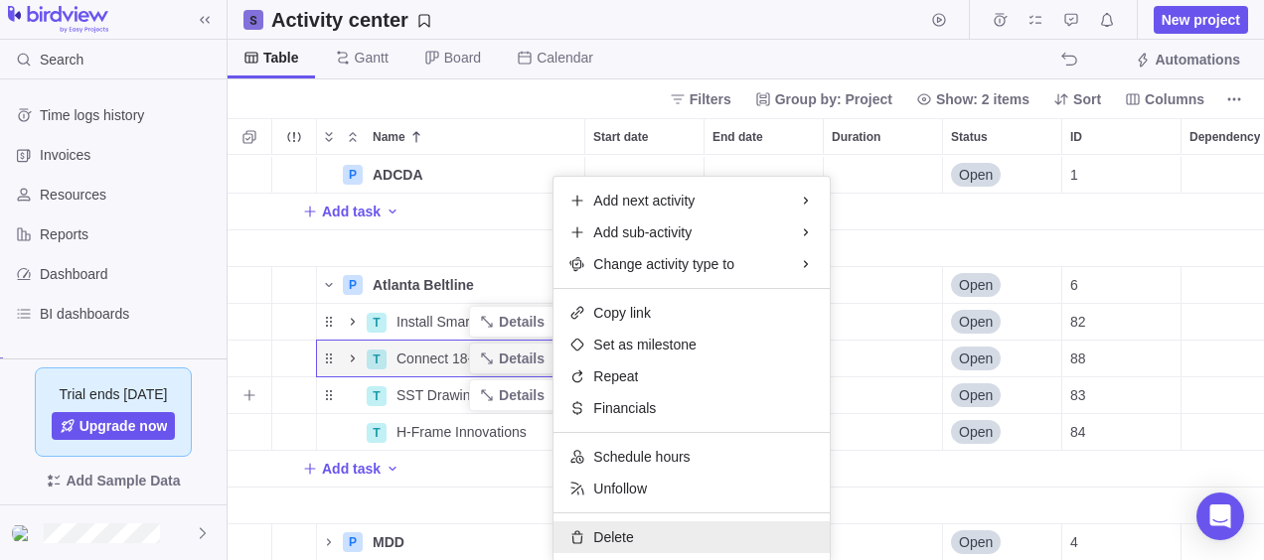
click at [639, 537] on div "Delete" at bounding box center [691, 538] width 276 height 32
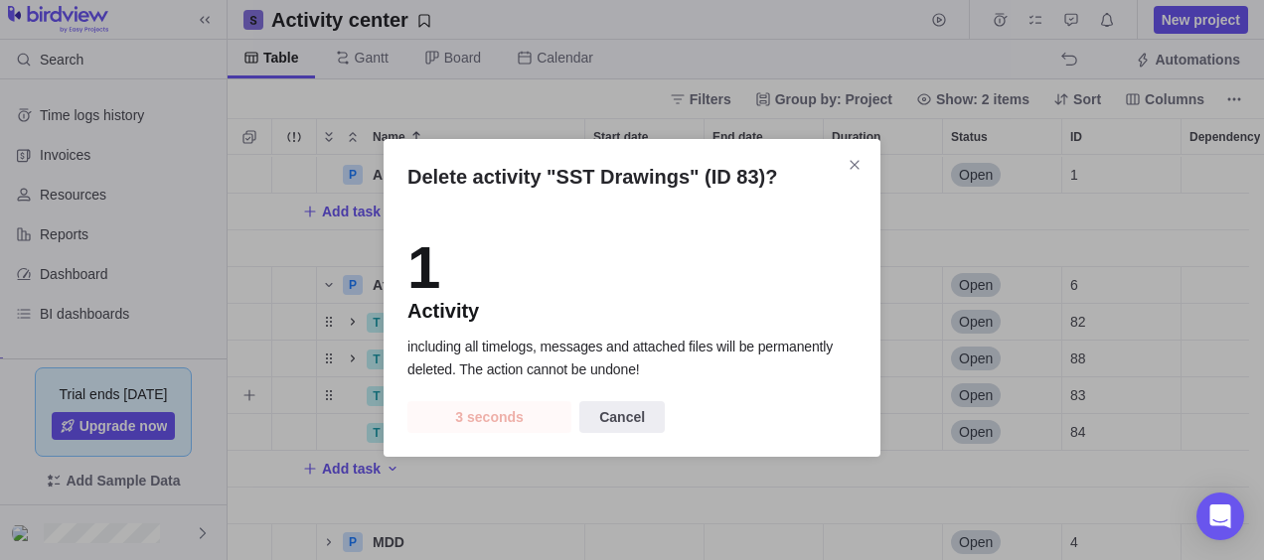
scroll to position [16, 16]
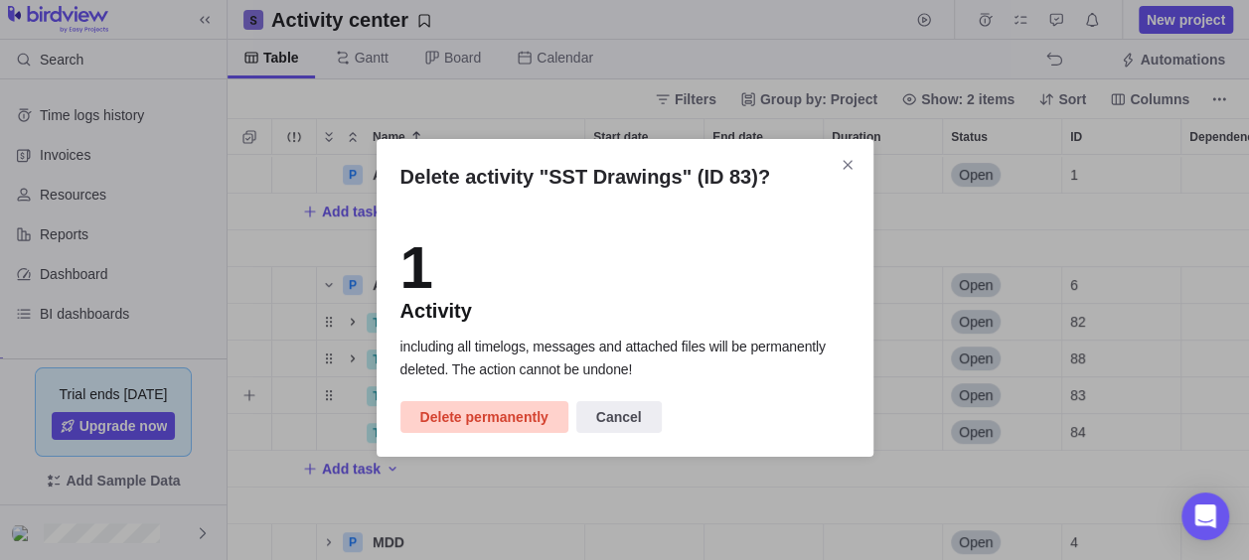
click at [501, 419] on span "Delete permanently" at bounding box center [484, 417] width 128 height 24
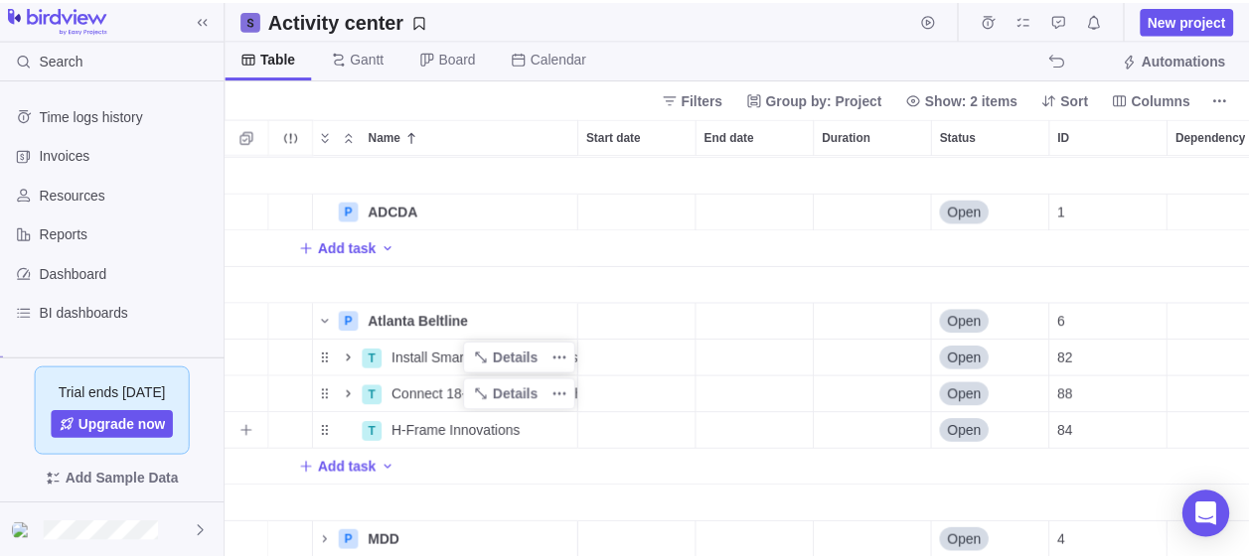
scroll to position [417, 0]
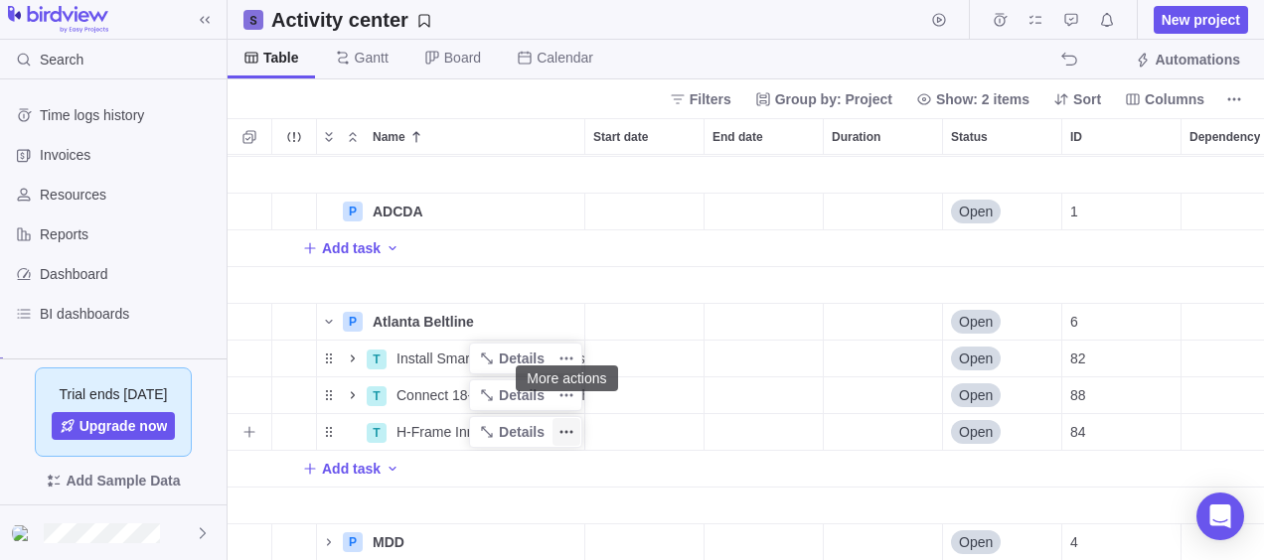
click at [562, 424] on icon "More actions" at bounding box center [566, 432] width 16 height 16
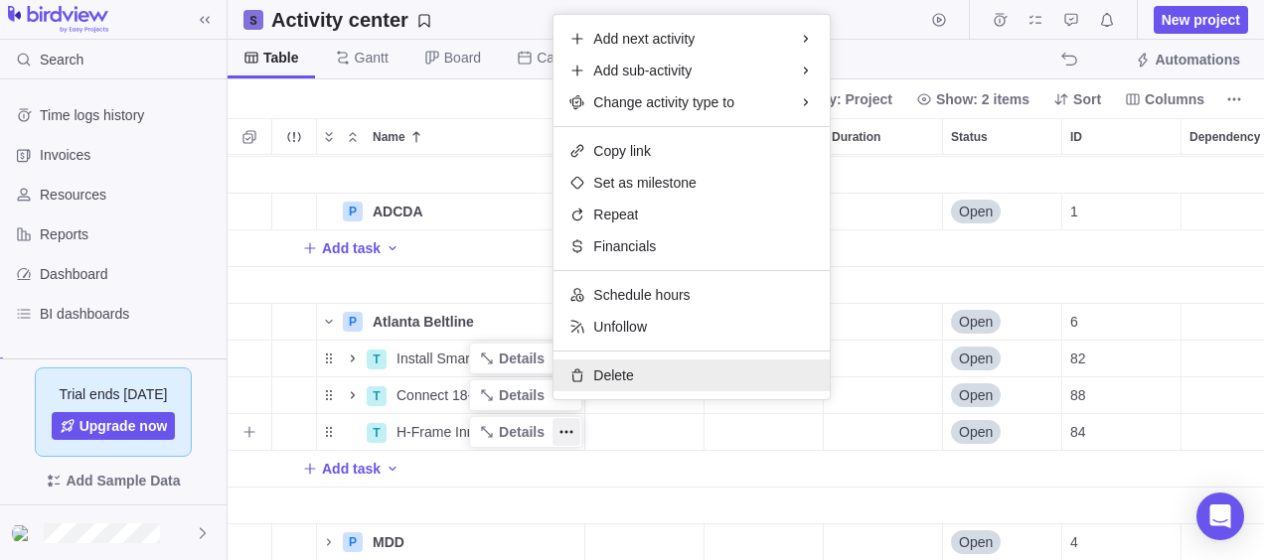
click at [593, 366] on span "Delete" at bounding box center [613, 376] width 40 height 20
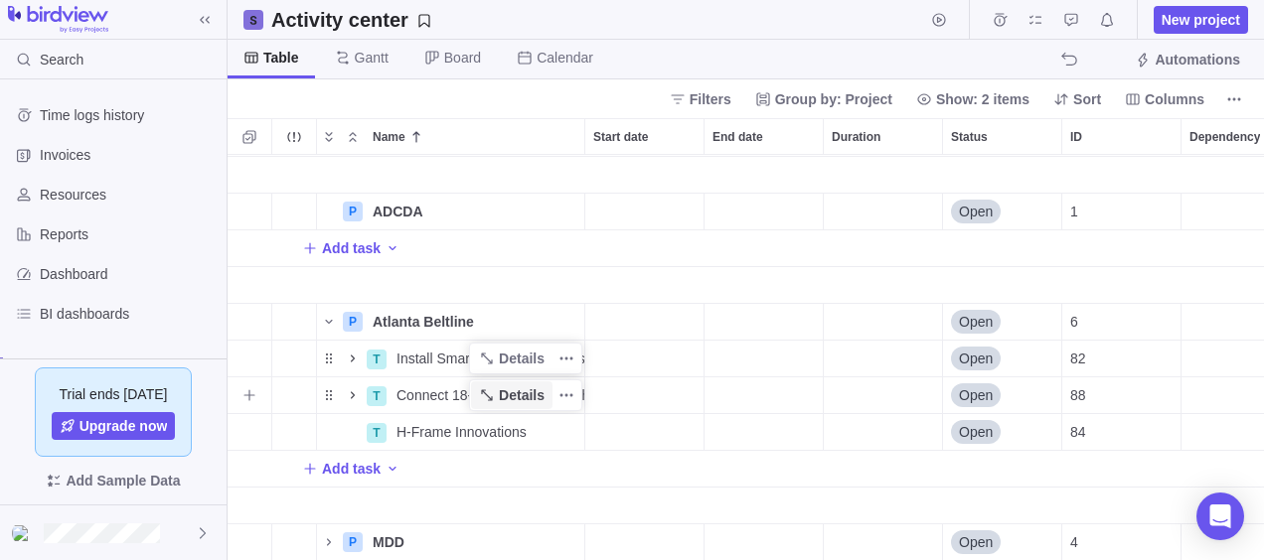
scroll to position [16, 16]
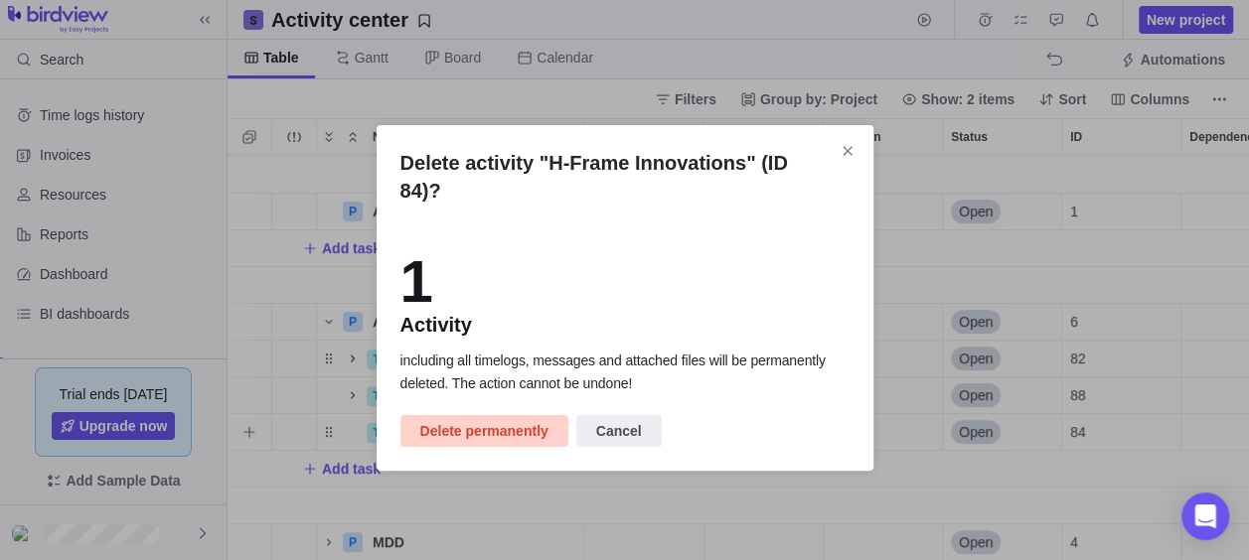
click at [495, 419] on span "Delete permanently" at bounding box center [484, 431] width 128 height 24
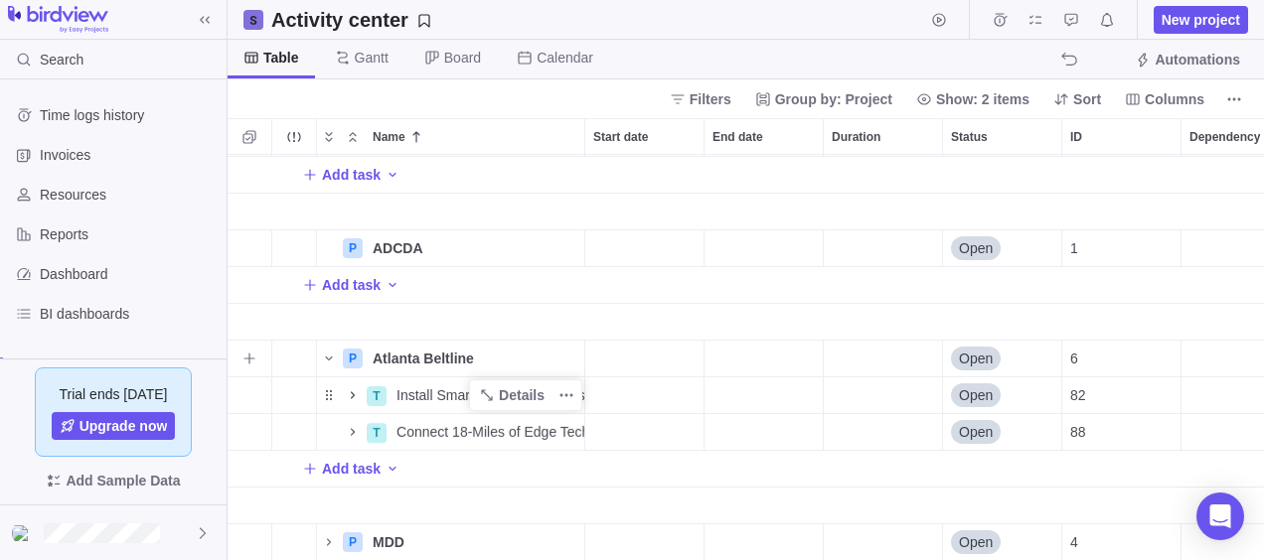
scroll to position [381, 0]
click at [348, 387] on icon "Name" at bounding box center [353, 395] width 16 height 16
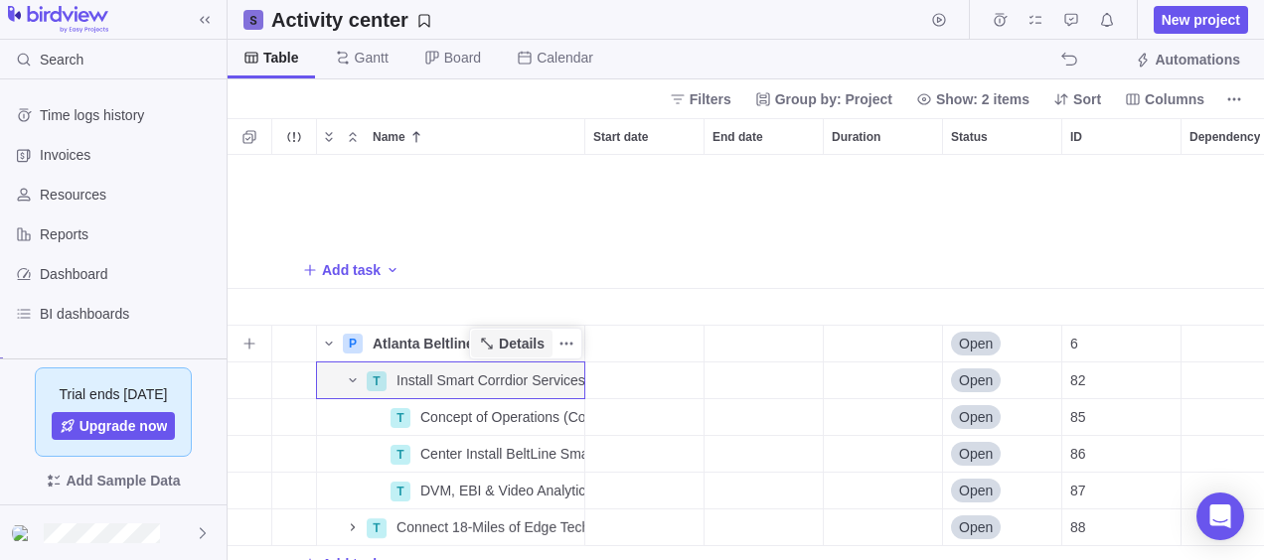
scroll to position [491, 0]
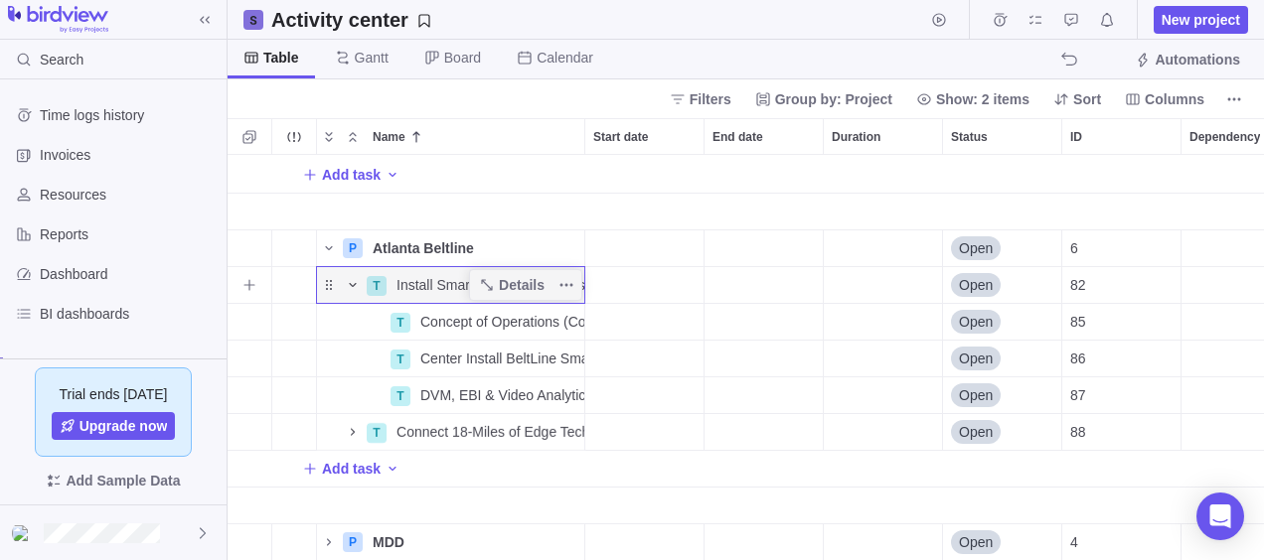
click at [353, 271] on span "Name" at bounding box center [353, 285] width 24 height 28
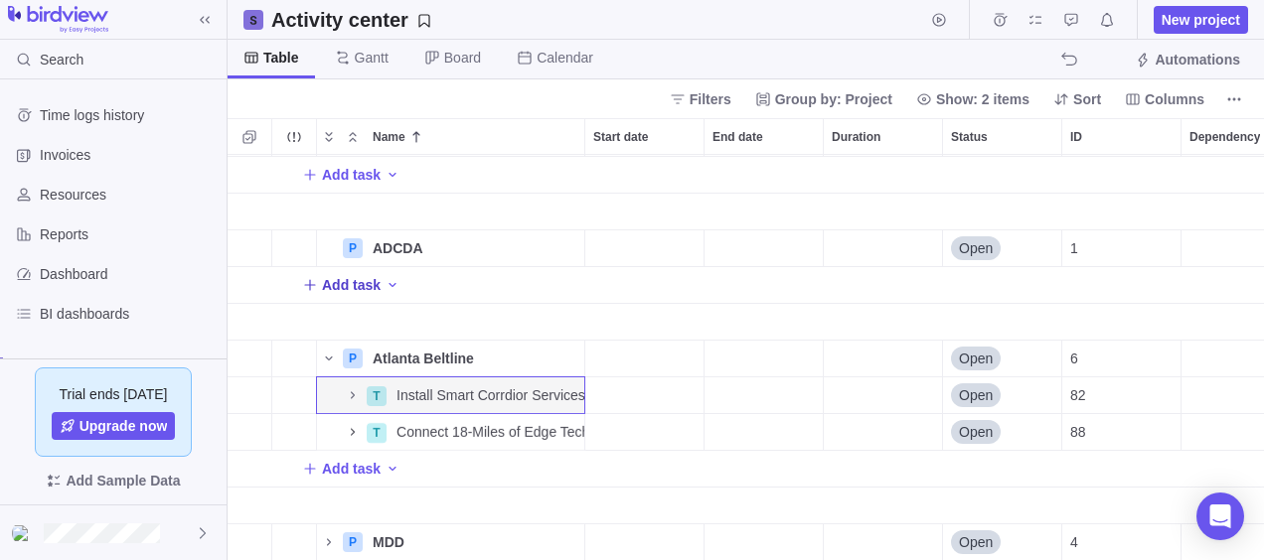
scroll to position [381, 0]
click at [347, 424] on icon "Name" at bounding box center [353, 432] width 16 height 16
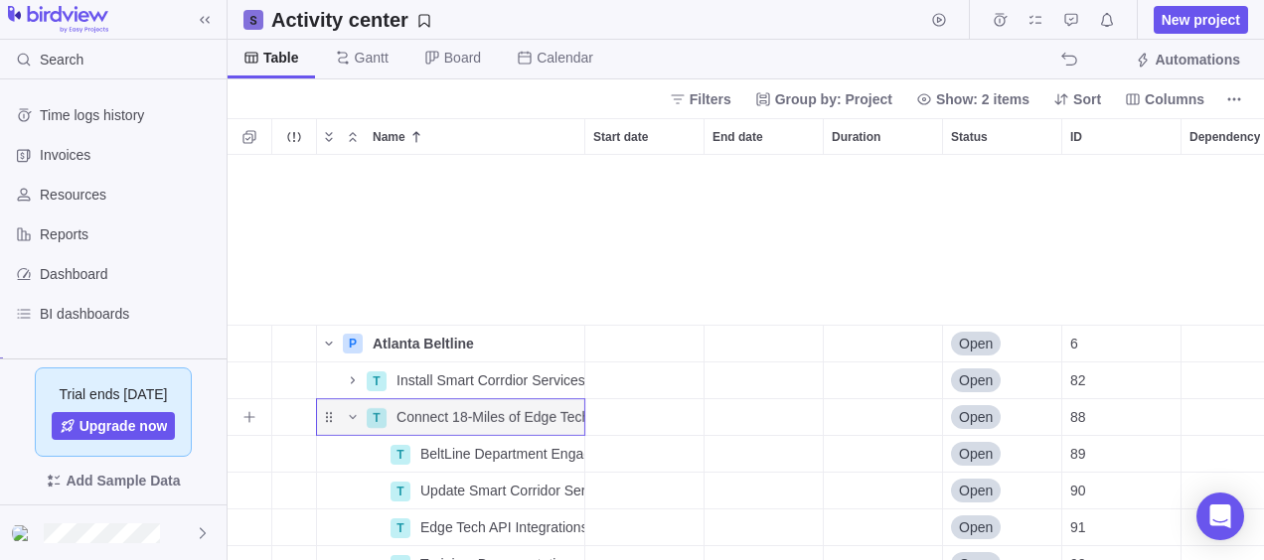
scroll to position [528, 0]
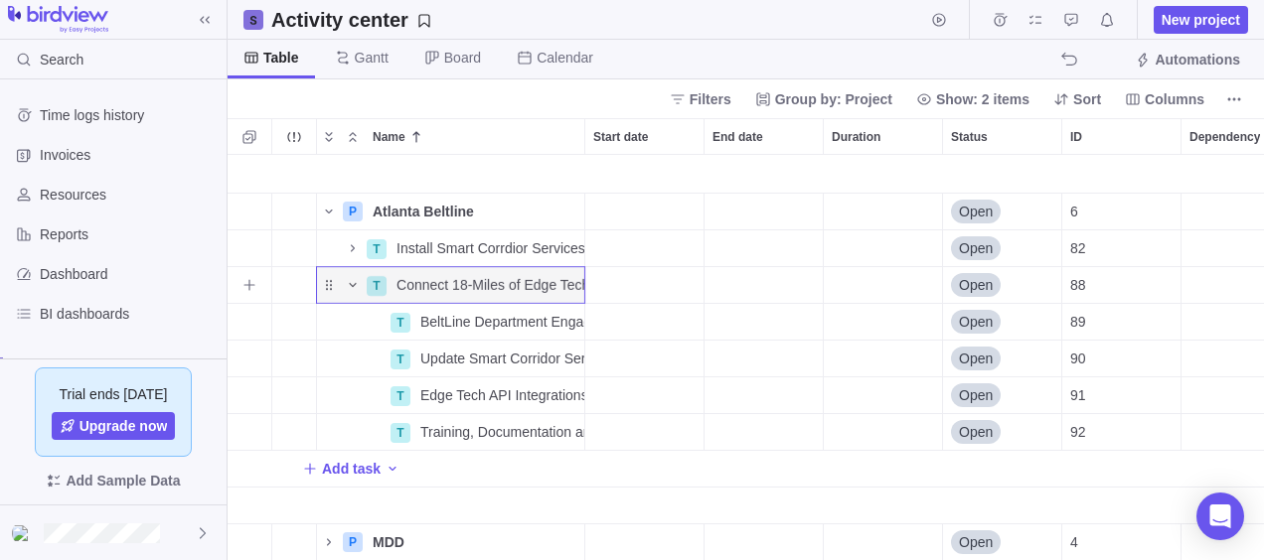
click at [356, 277] on icon "Name" at bounding box center [353, 285] width 16 height 16
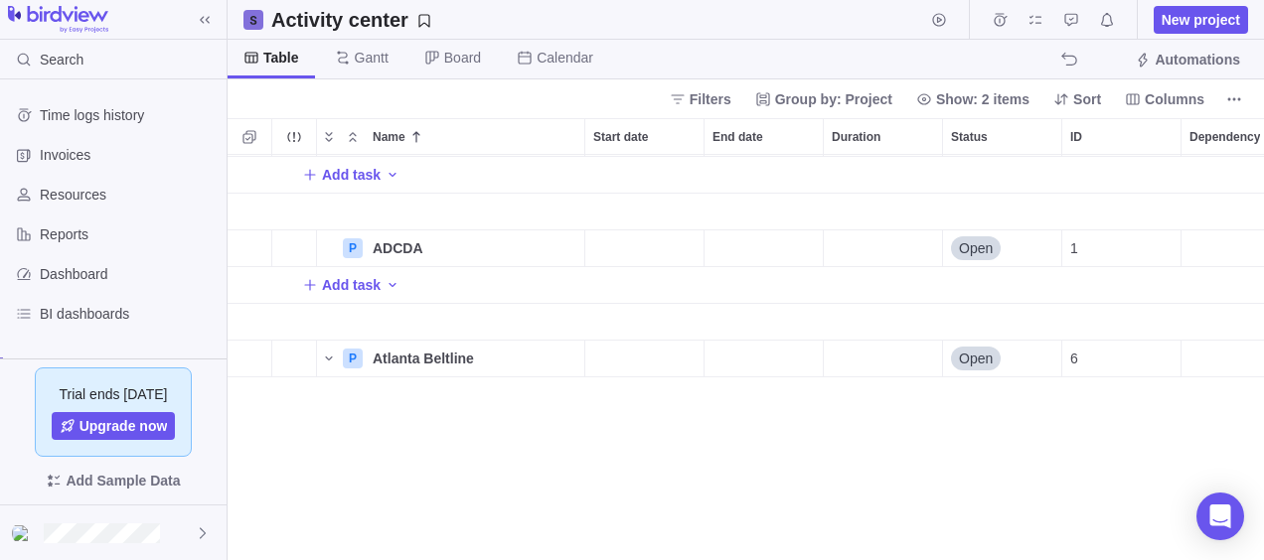
scroll to position [0, 0]
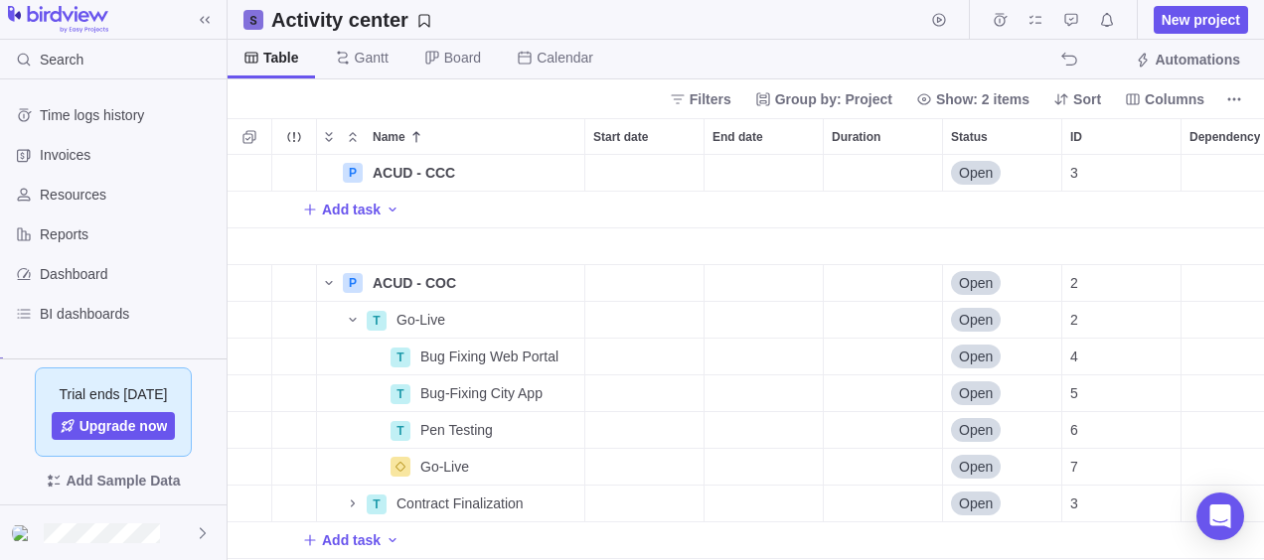
drag, startPoint x: 1218, startPoint y: 521, endPoint x: 1193, endPoint y: 34, distance: 487.5
click at [1193, 34] on body "Search Time logs history Invoices Resources Reports Dashboard BI dashboards Sma…" at bounding box center [632, 280] width 1264 height 560
drag, startPoint x: 1193, startPoint y: 34, endPoint x: -4, endPoint y: 388, distance: 1248.6
click at [0, 388] on html "Search Time logs history Invoices Resources Reports Dashboard BI dashboards Sma…" at bounding box center [632, 280] width 1264 height 560
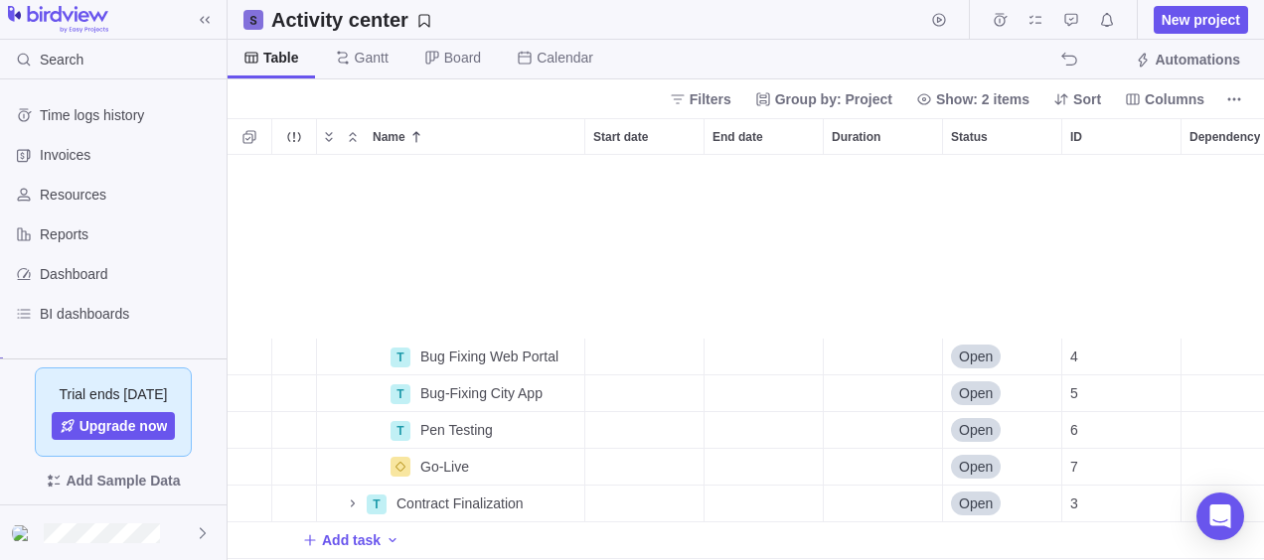
scroll to position [381, 0]
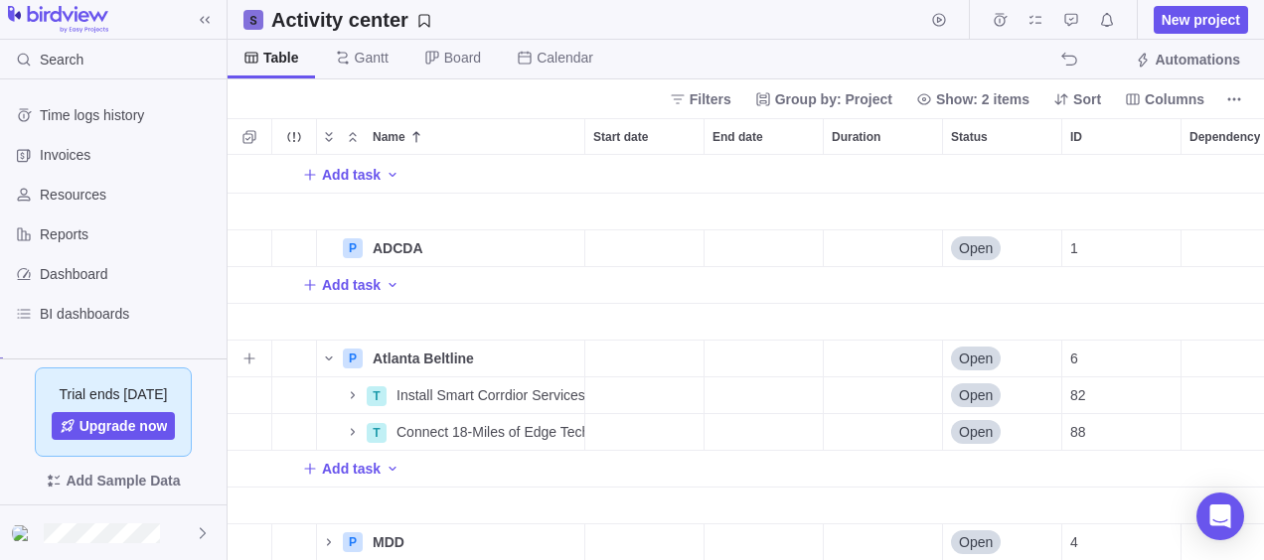
click at [742, 341] on div "End date" at bounding box center [763, 359] width 118 height 36
click at [640, 38] on body "Search Time logs history Invoices Resources Reports Dashboard BI dashboards Sma…" at bounding box center [632, 280] width 1264 height 560
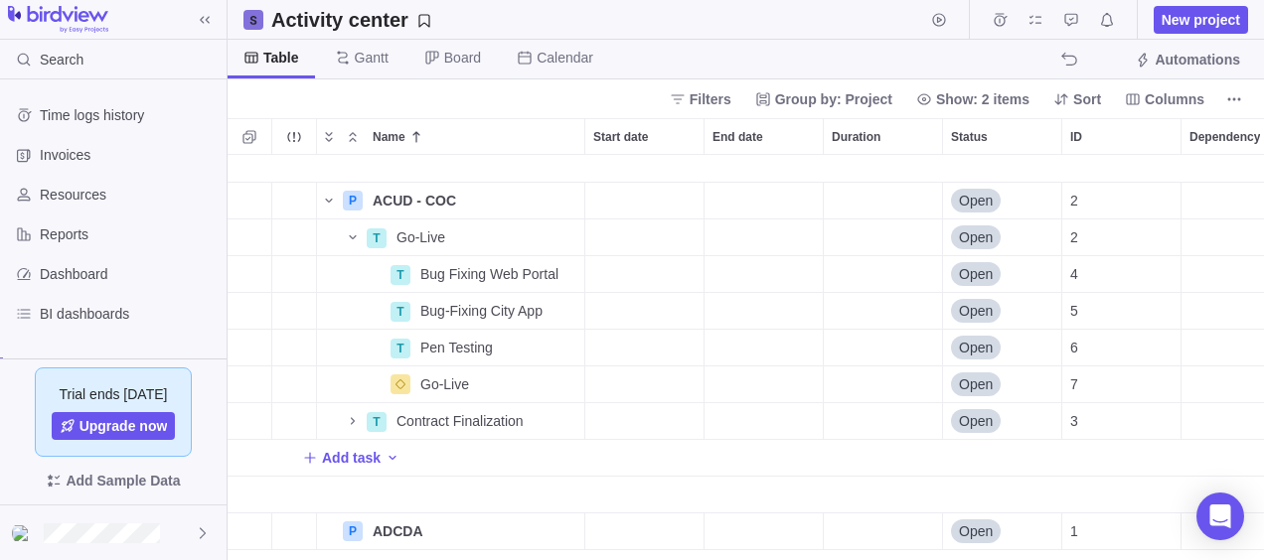
scroll to position [0, 0]
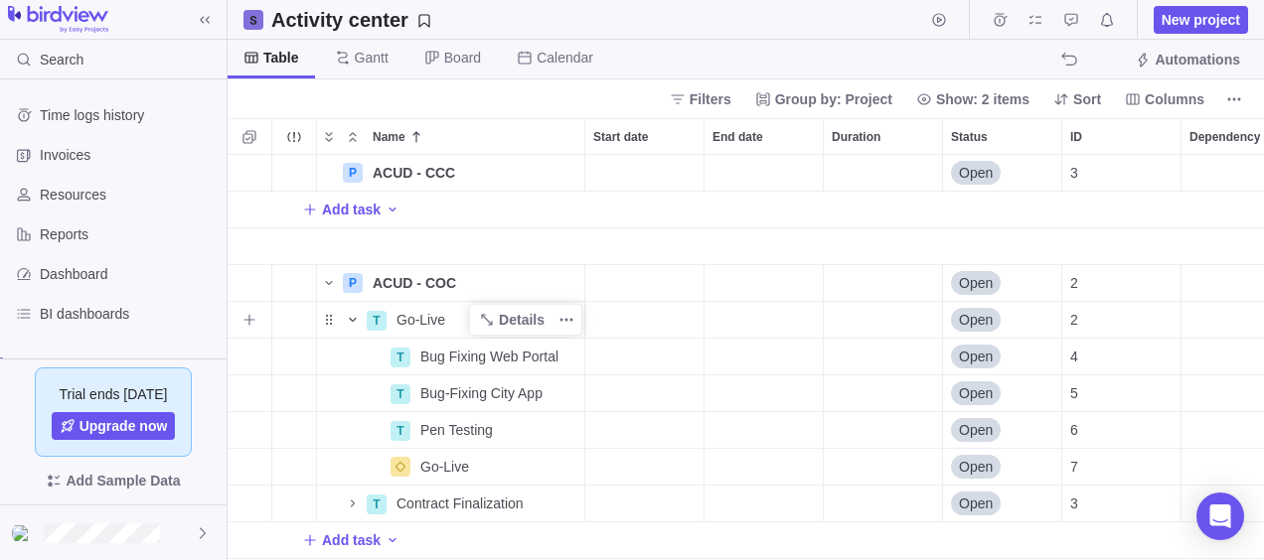
click at [351, 318] on icon "Name" at bounding box center [353, 320] width 16 height 16
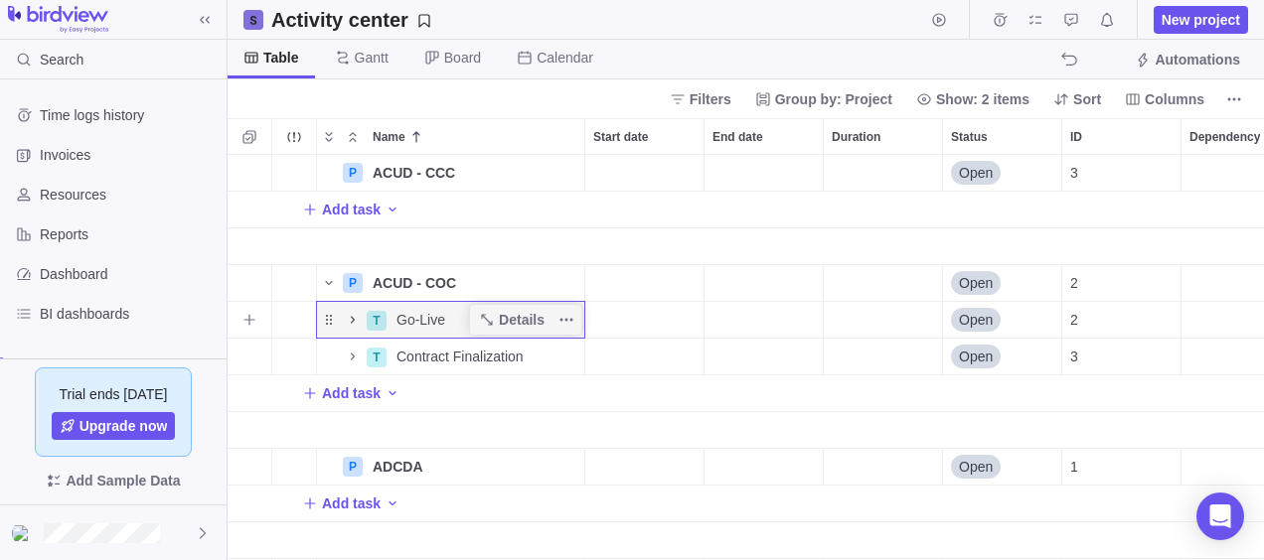
click at [351, 318] on icon "Name" at bounding box center [353, 320] width 16 height 16
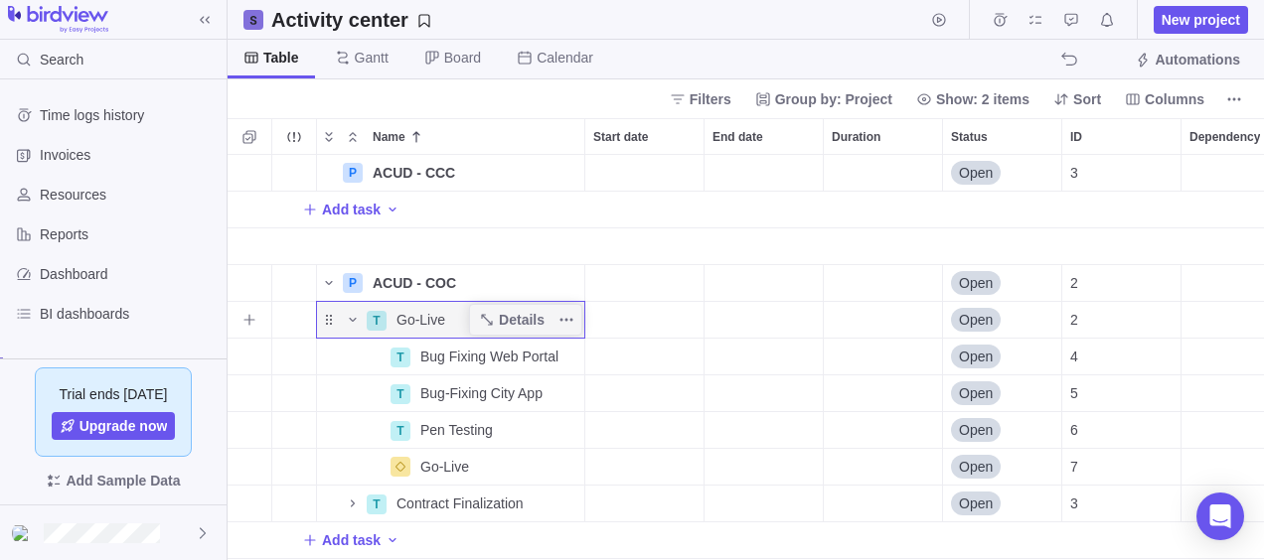
scroll to position [199, 0]
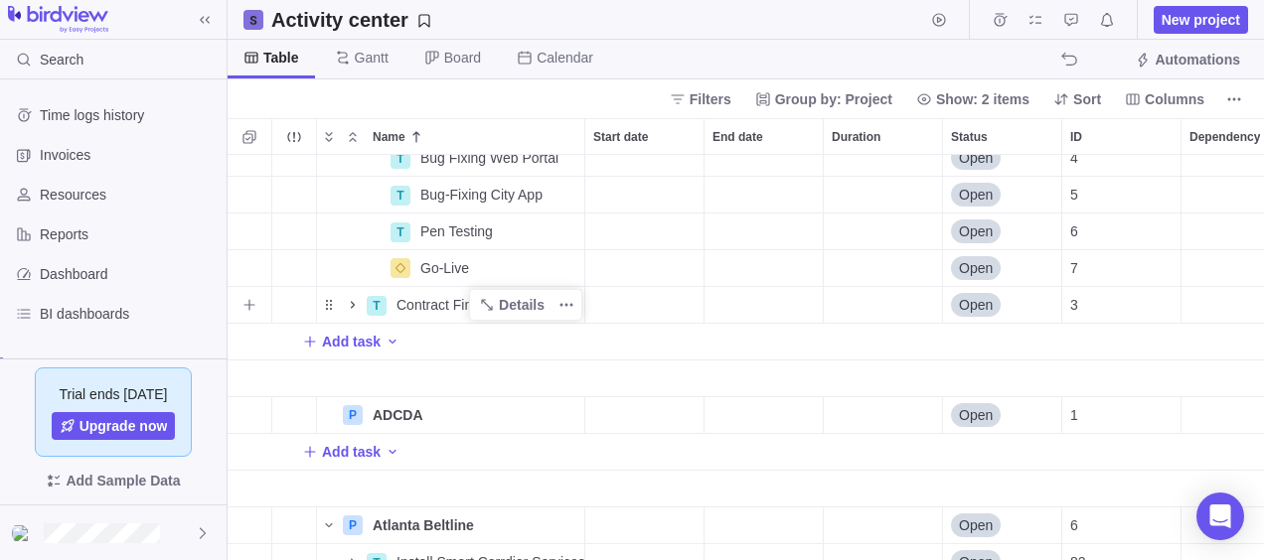
click at [352, 300] on icon "Name" at bounding box center [353, 305] width 16 height 16
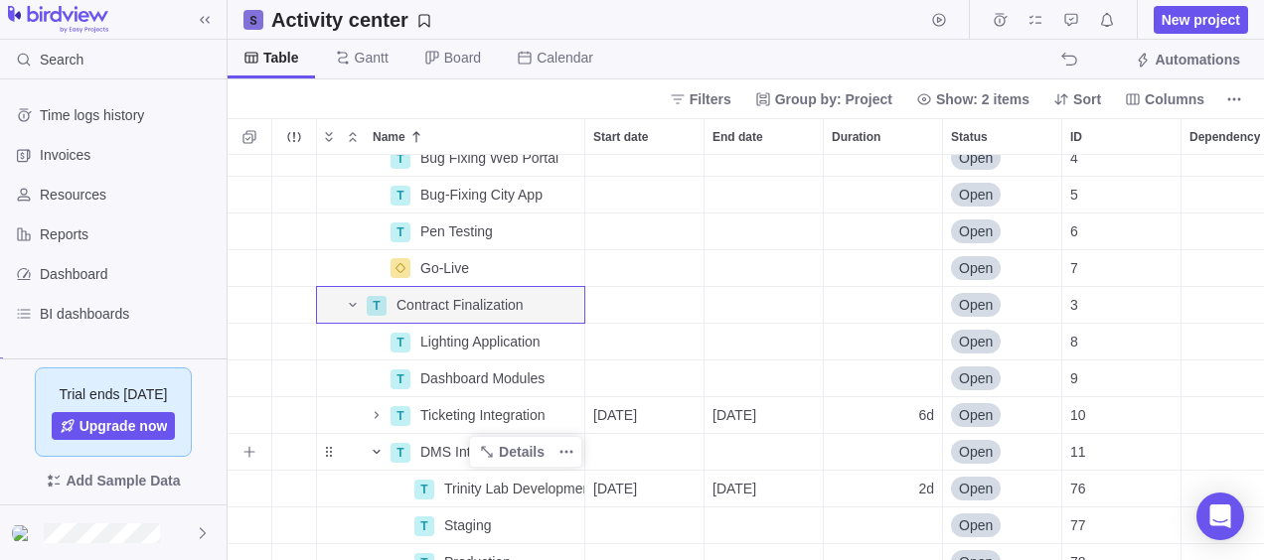
click at [374, 449] on icon "Name" at bounding box center [377, 452] width 16 height 16
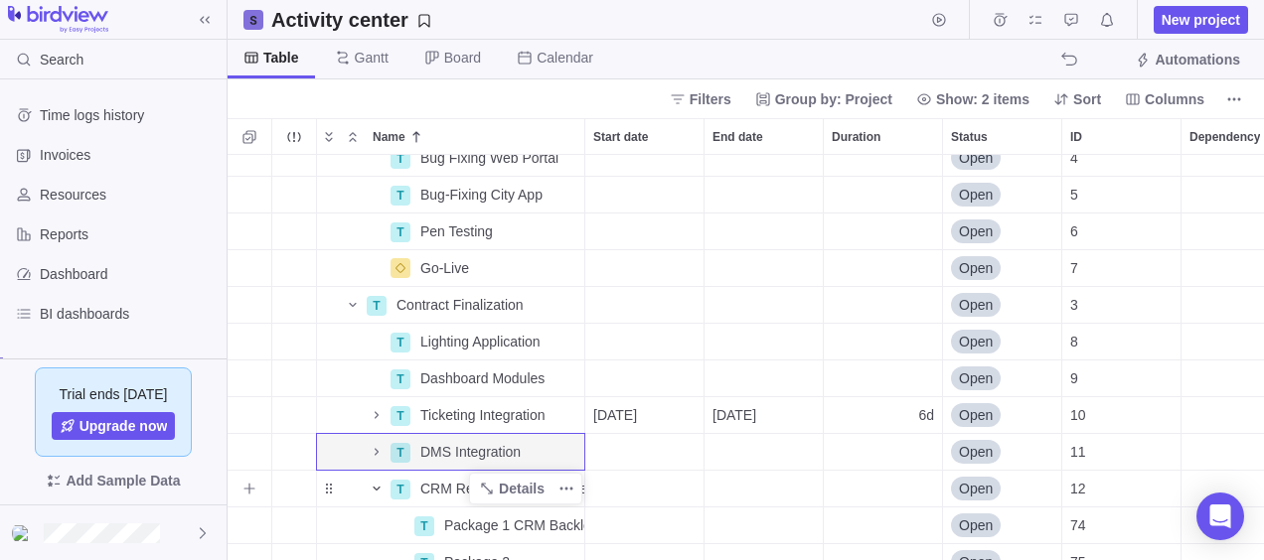
click at [379, 486] on icon "Name" at bounding box center [377, 489] width 16 height 16
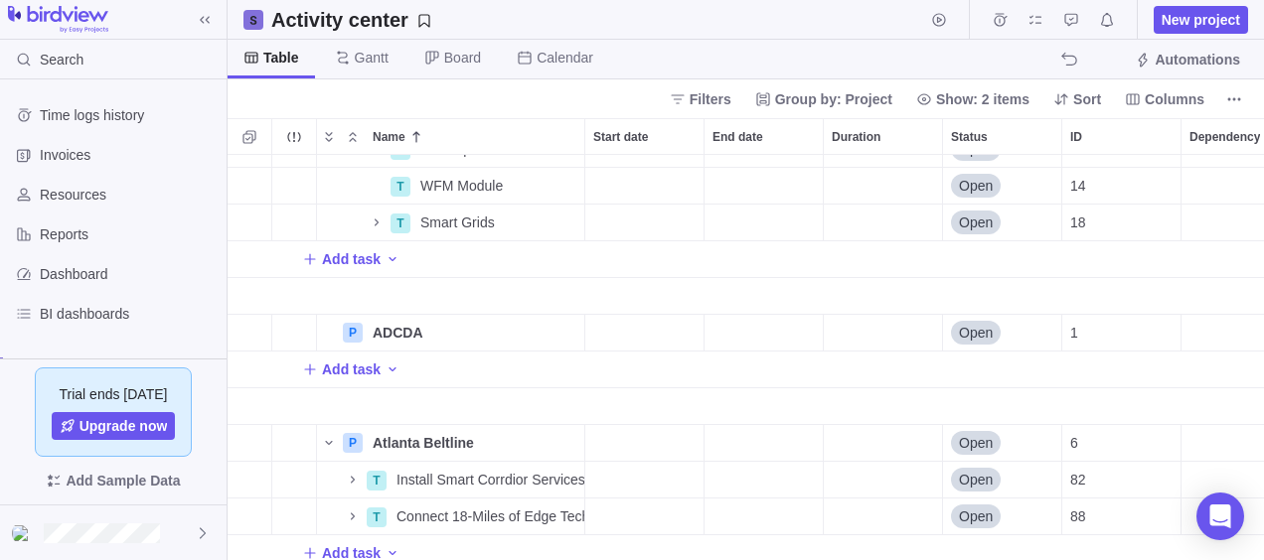
scroll to position [675, 0]
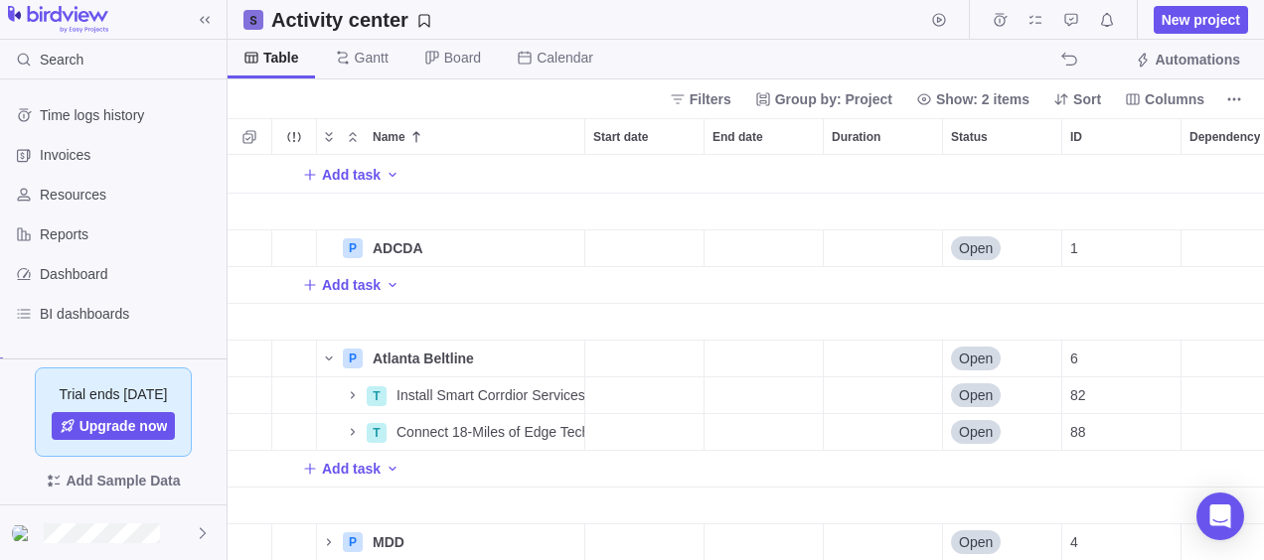
drag, startPoint x: 572, startPoint y: 230, endPoint x: 557, endPoint y: 505, distance: 275.6
click at [557, 505] on div "Add task P ADCDA Details Open 1 Add task P Atlanta Beltline Details Open 6 T In…" at bounding box center [864, 28] width 1272 height 1066
drag, startPoint x: 326, startPoint y: 525, endPoint x: 334, endPoint y: 510, distance: 16.9
click at [334, 524] on div "P MDD" at bounding box center [450, 543] width 269 height 38
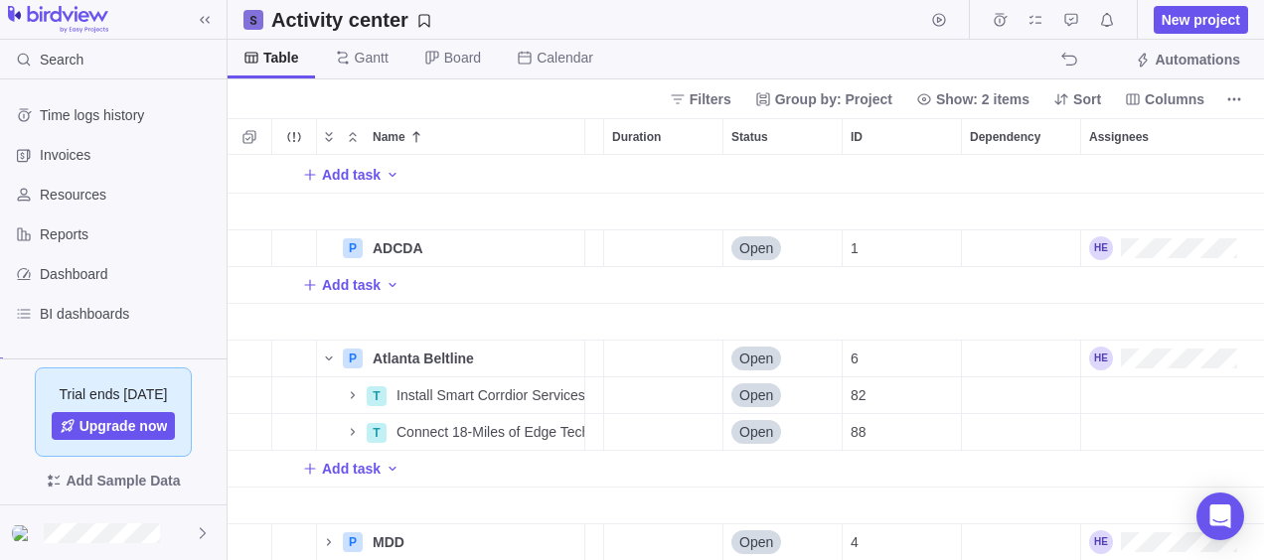
scroll to position [0, 250]
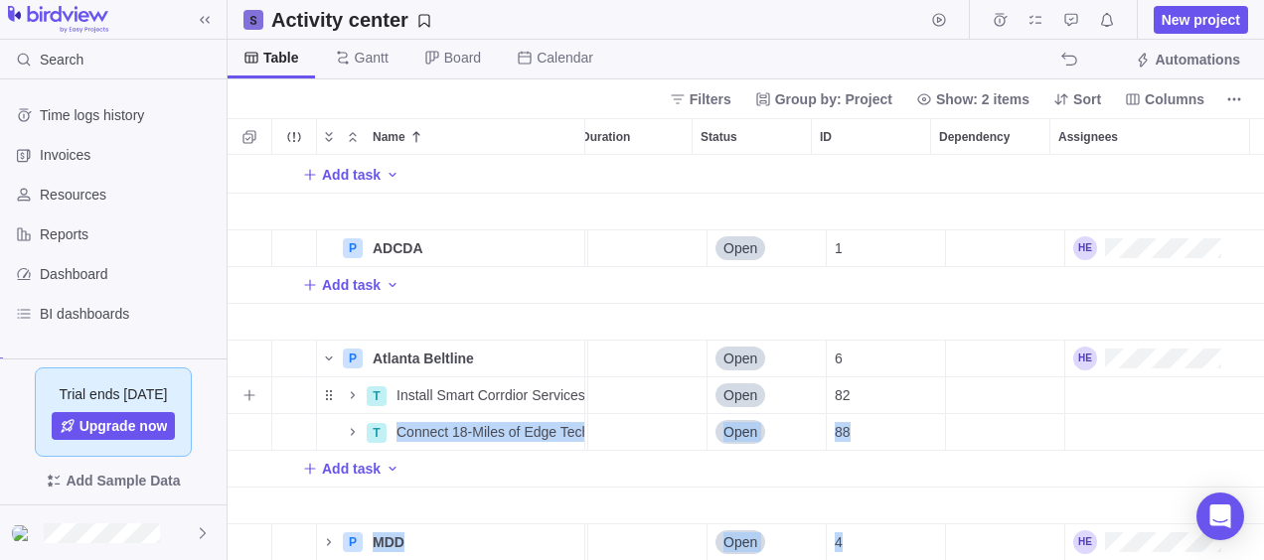
drag, startPoint x: 1147, startPoint y: 525, endPoint x: 1135, endPoint y: 365, distance: 160.4
click at [930, 537] on div "4" at bounding box center [886, 543] width 119 height 37
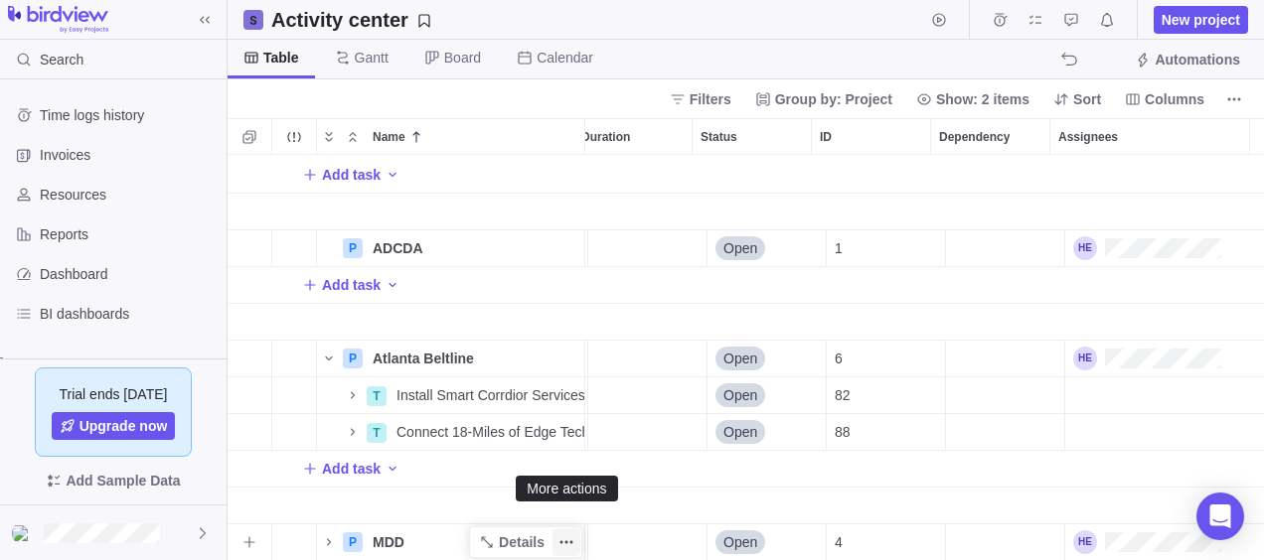
click at [578, 529] on span "More actions" at bounding box center [566, 543] width 28 height 28
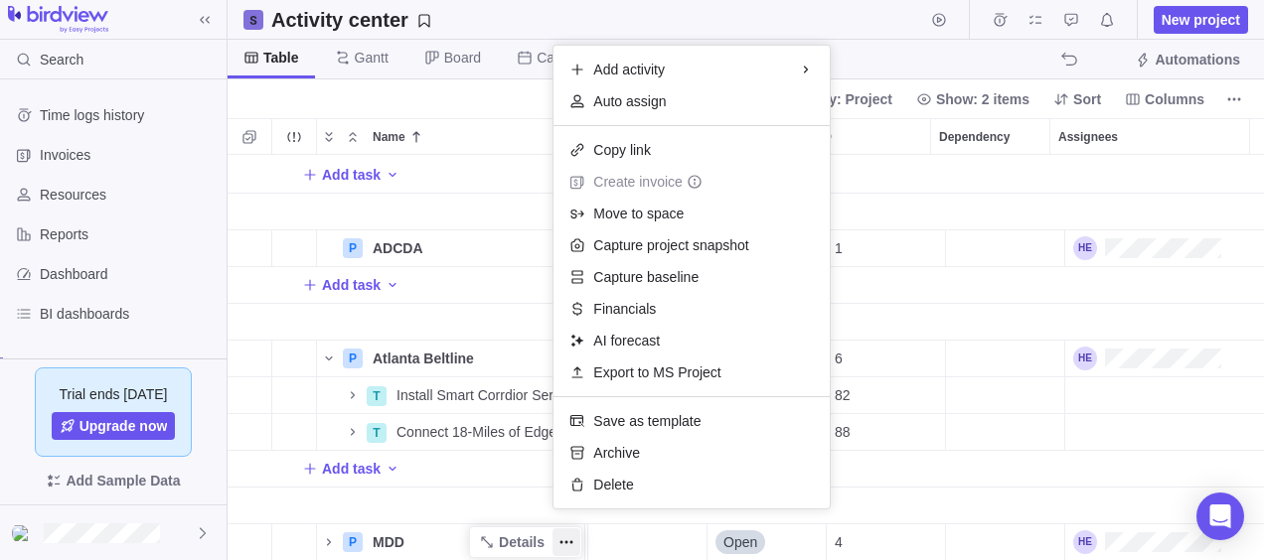
click at [1073, 95] on body "Search Time logs history Invoices Resources Reports Dashboard BI dashboards Sma…" at bounding box center [632, 280] width 1264 height 560
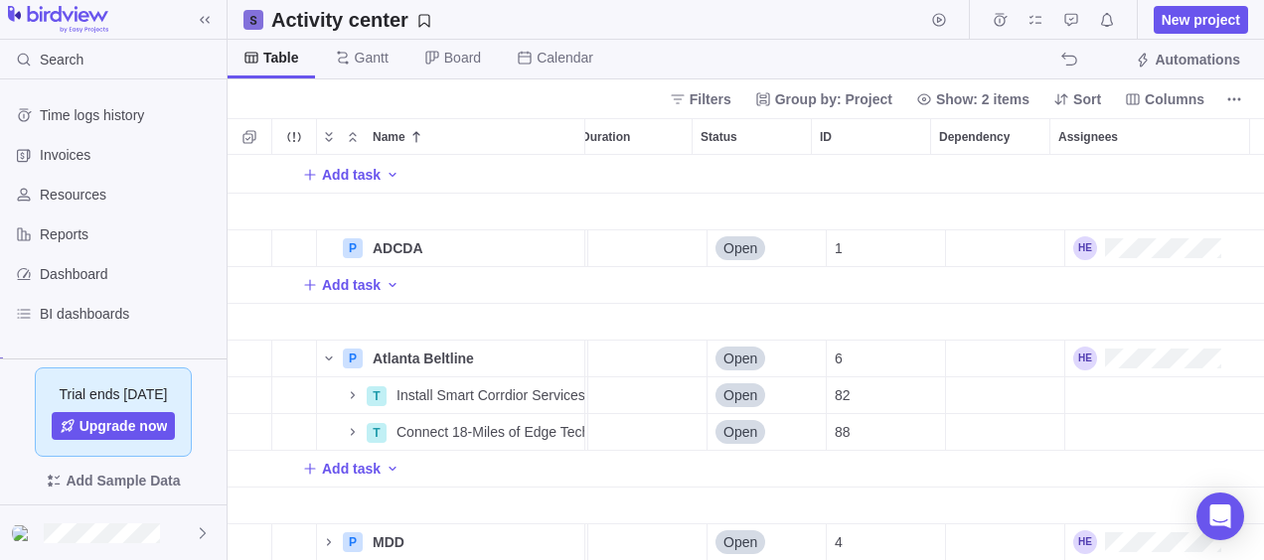
click at [1069, 95] on icon at bounding box center [1061, 99] width 16 height 16
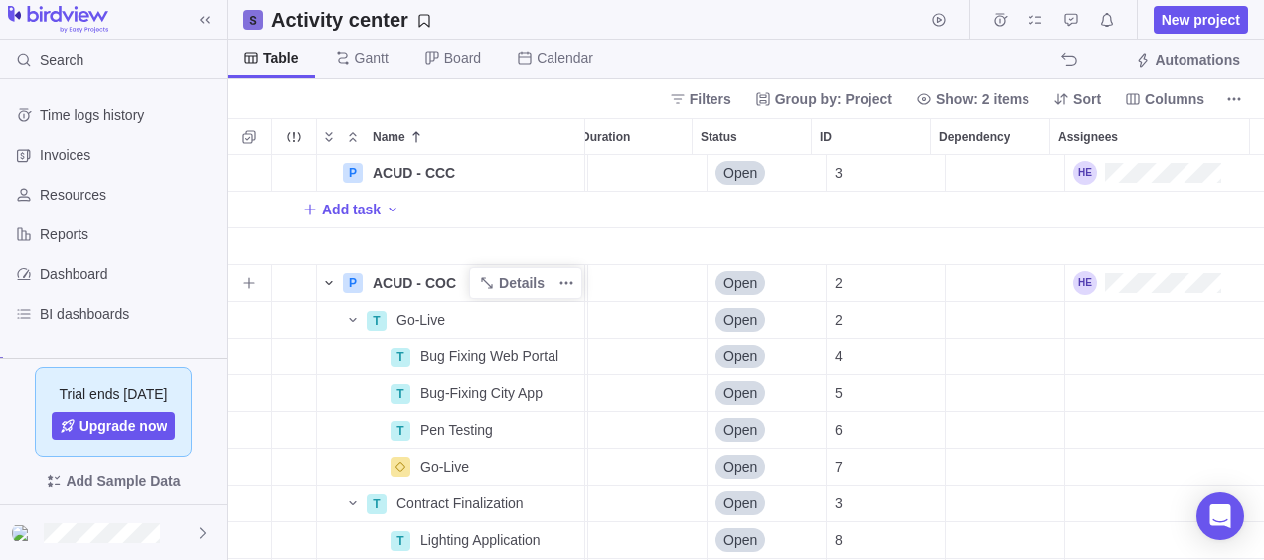
click at [334, 282] on icon "Name" at bounding box center [329, 283] width 16 height 16
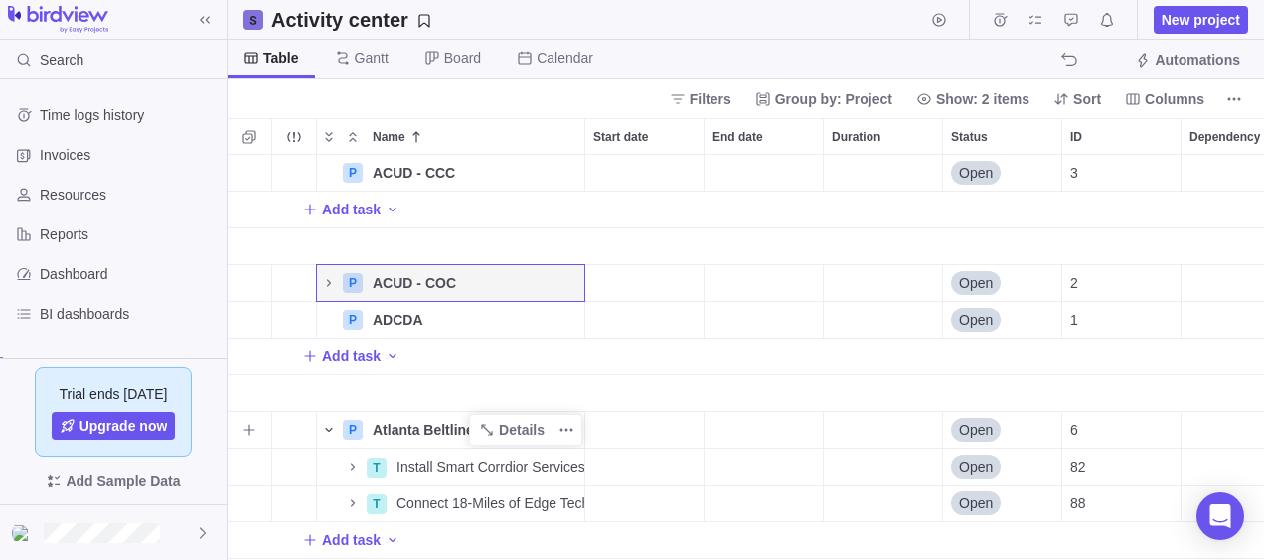
click at [329, 430] on icon "Name" at bounding box center [328, 430] width 7 height 4
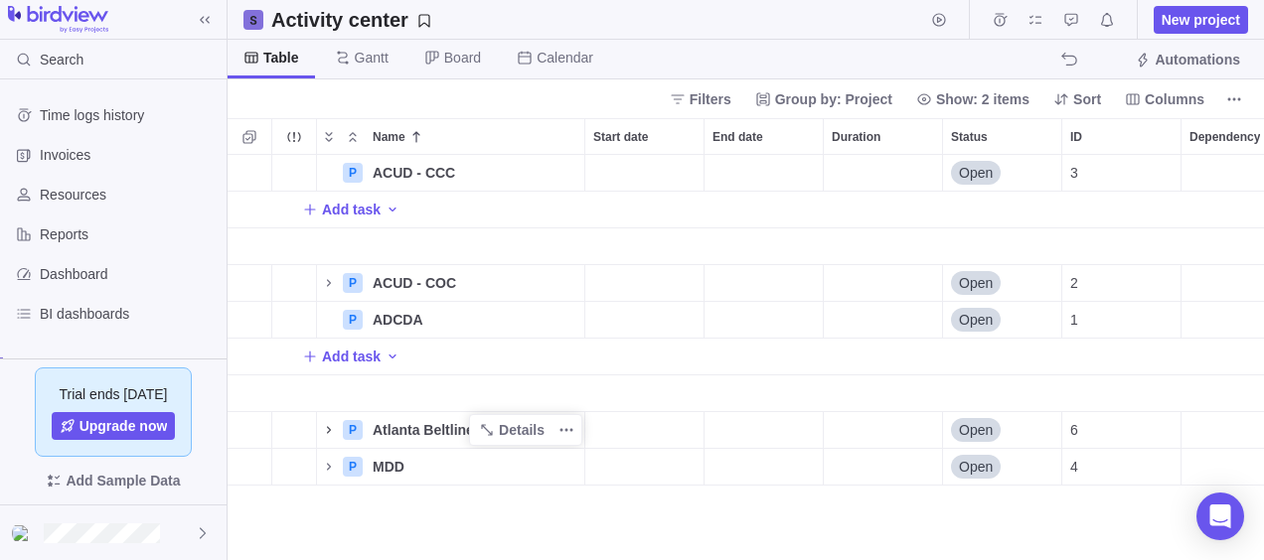
click at [741, 510] on div "P ACUD - CCC Details Open 3 Add task P ACUD - COC Details Open 2 P ADCDA Detail…" at bounding box center [746, 358] width 1036 height 406
click at [416, 248] on div "Name" at bounding box center [451, 247] width 268 height 37
click at [319, 288] on span "Name" at bounding box center [329, 283] width 24 height 28
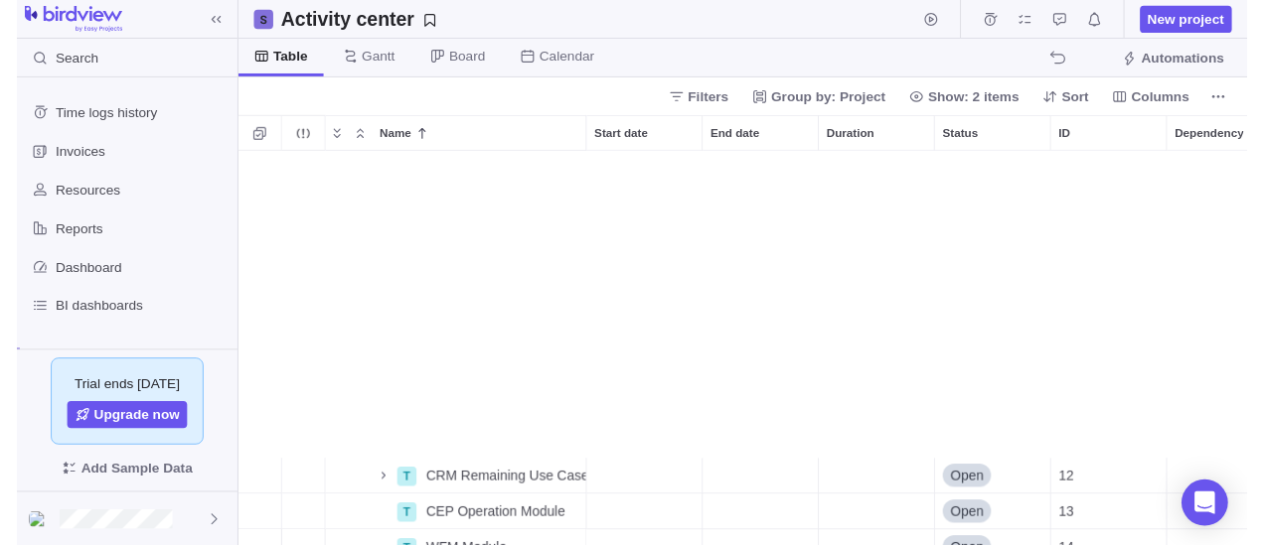
scroll to position [528, 0]
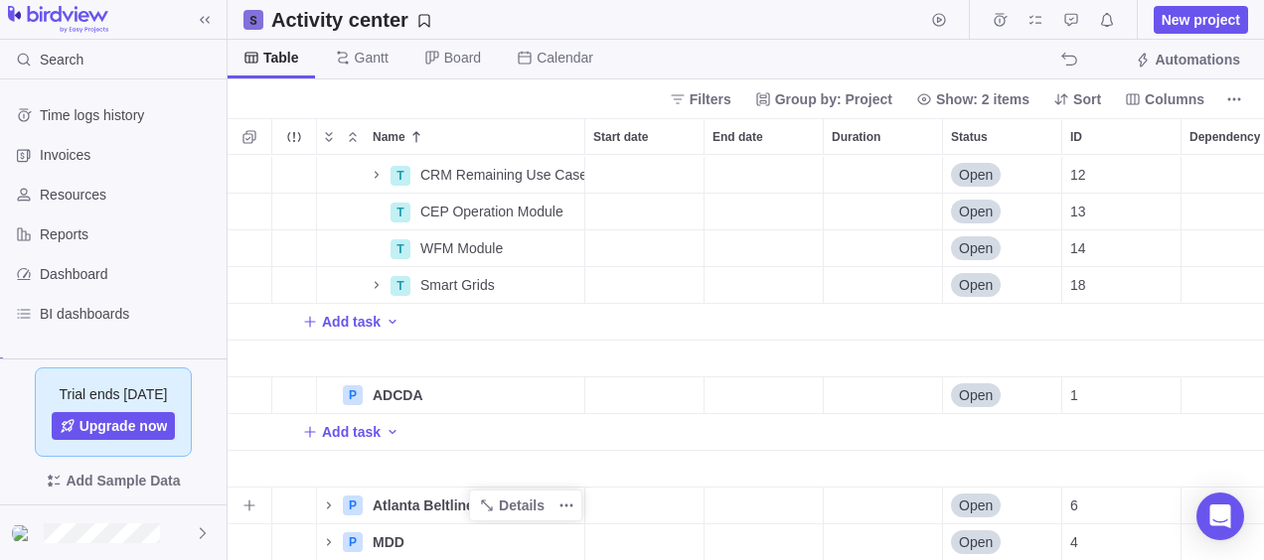
click at [431, 496] on span "Atlanta Beltline" at bounding box center [423, 506] width 101 height 20
click at [324, 498] on icon "Name" at bounding box center [329, 506] width 16 height 16
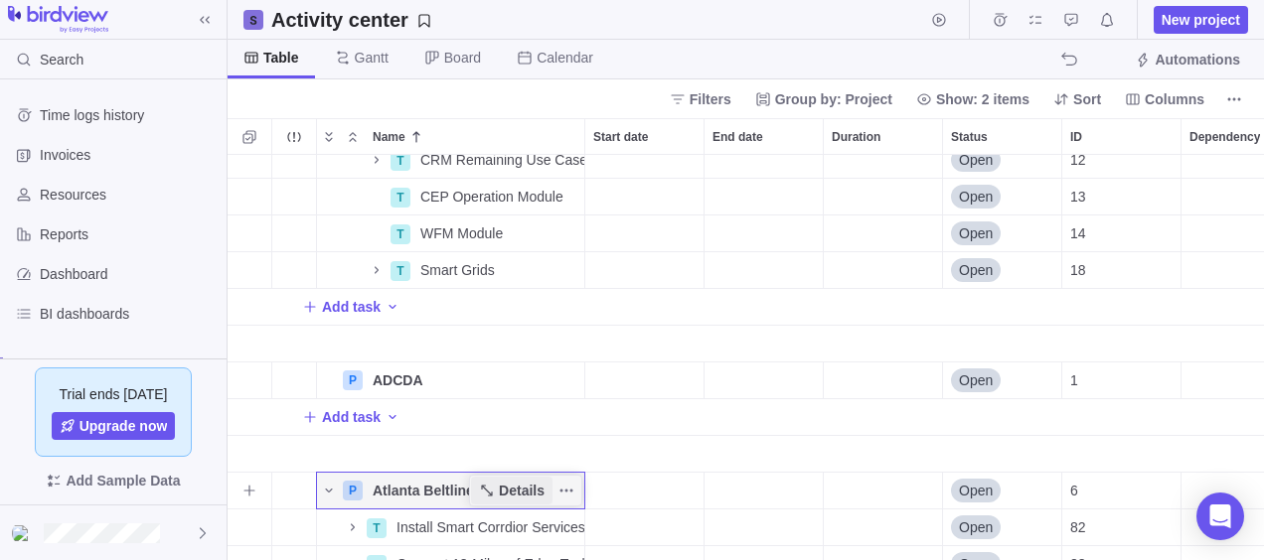
click at [514, 485] on span "Details" at bounding box center [522, 491] width 46 height 20
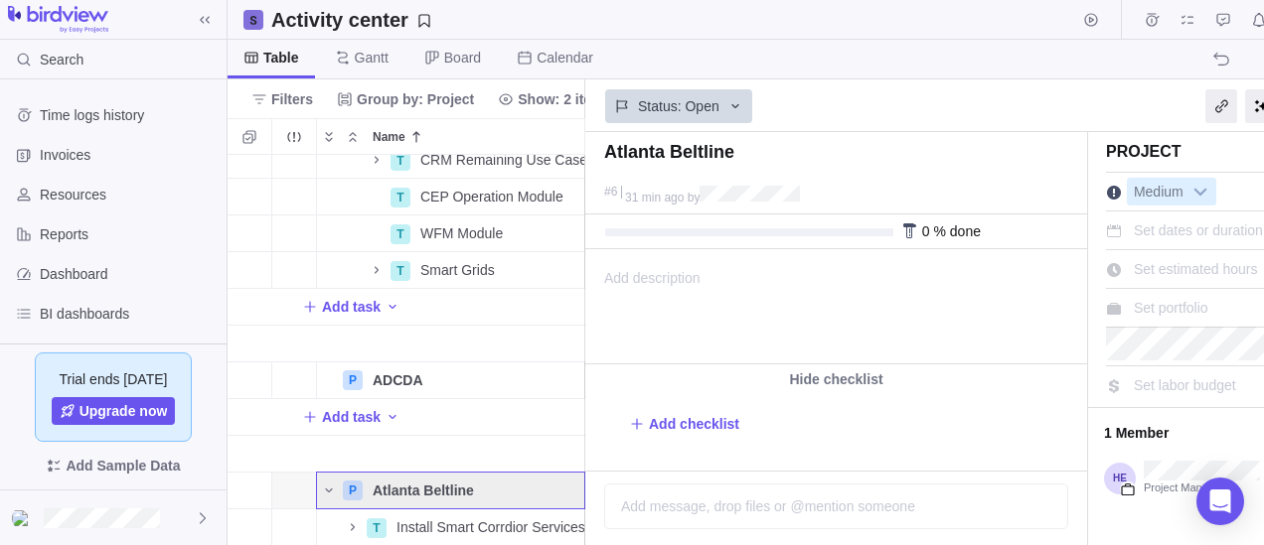
scroll to position [69, 0]
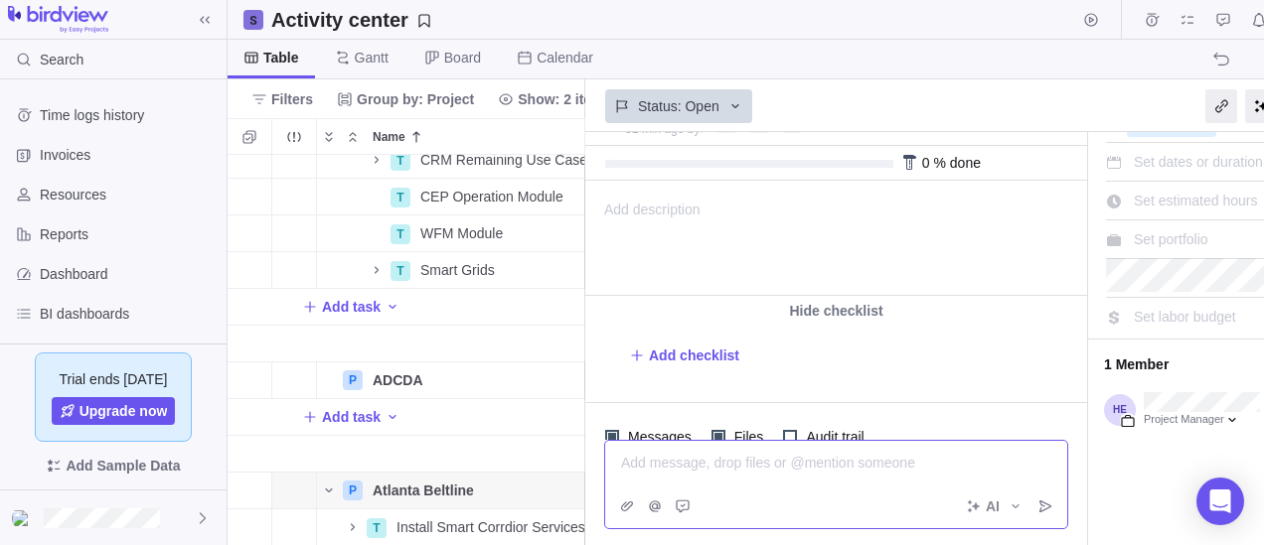
click at [765, 507] on div "Add message, drop files or @mention someone AI" at bounding box center [836, 484] width 464 height 89
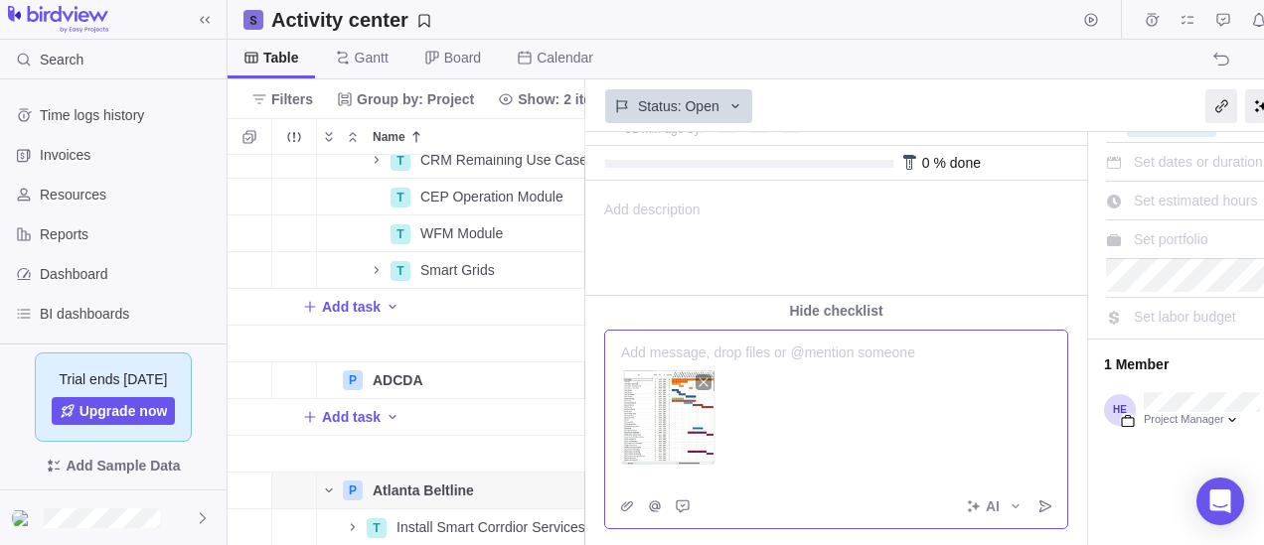
scroll to position [223, 0]
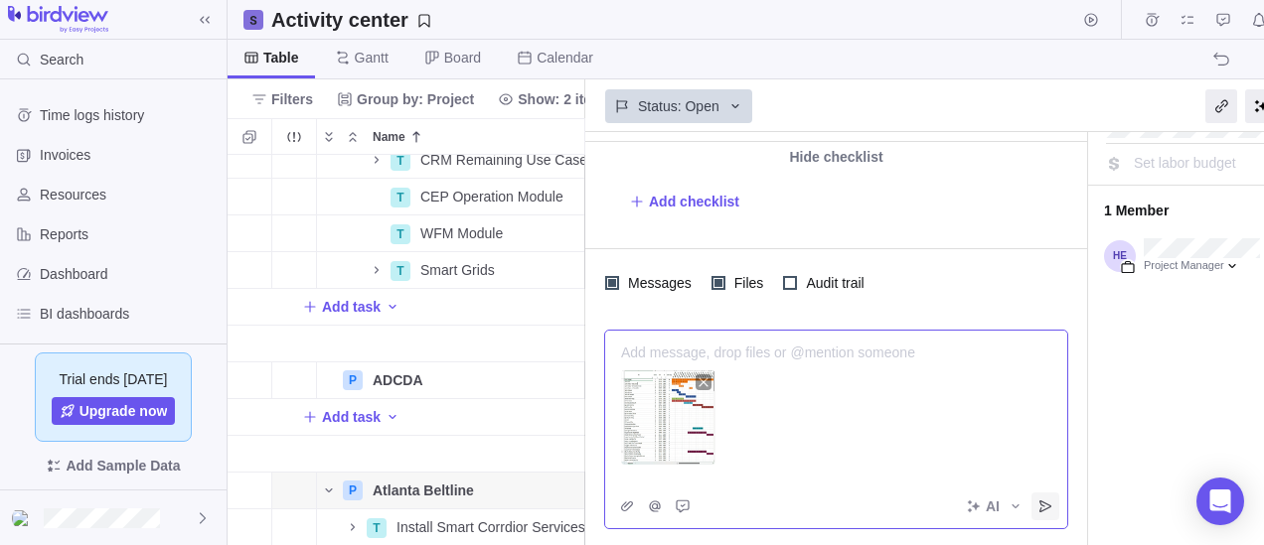
click at [1041, 509] on icon "Post" at bounding box center [1045, 507] width 12 height 12
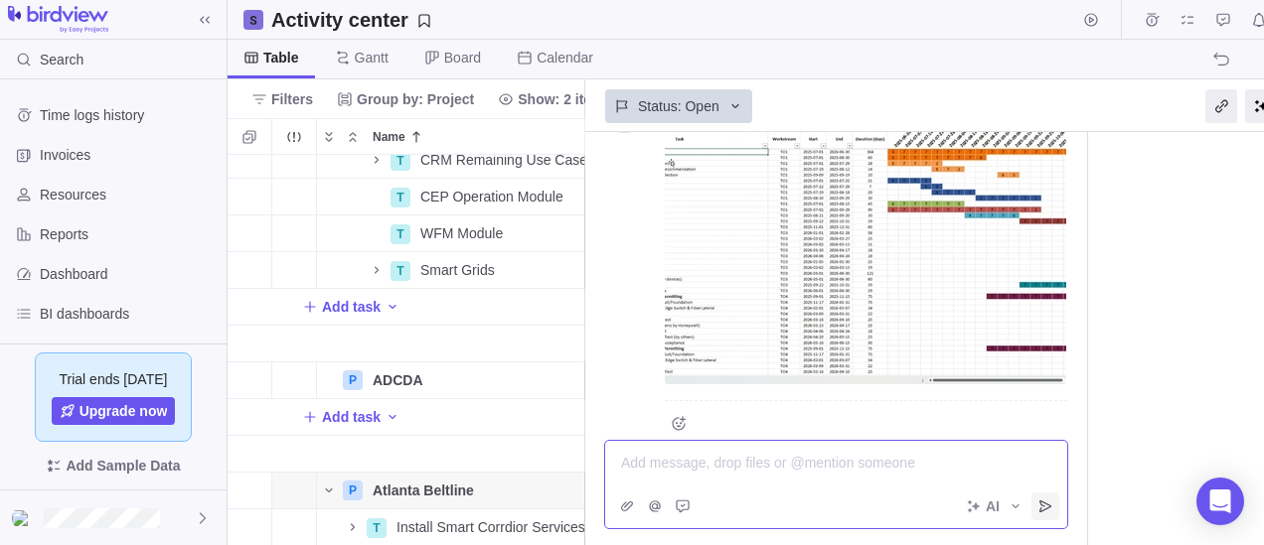
scroll to position [481, 0]
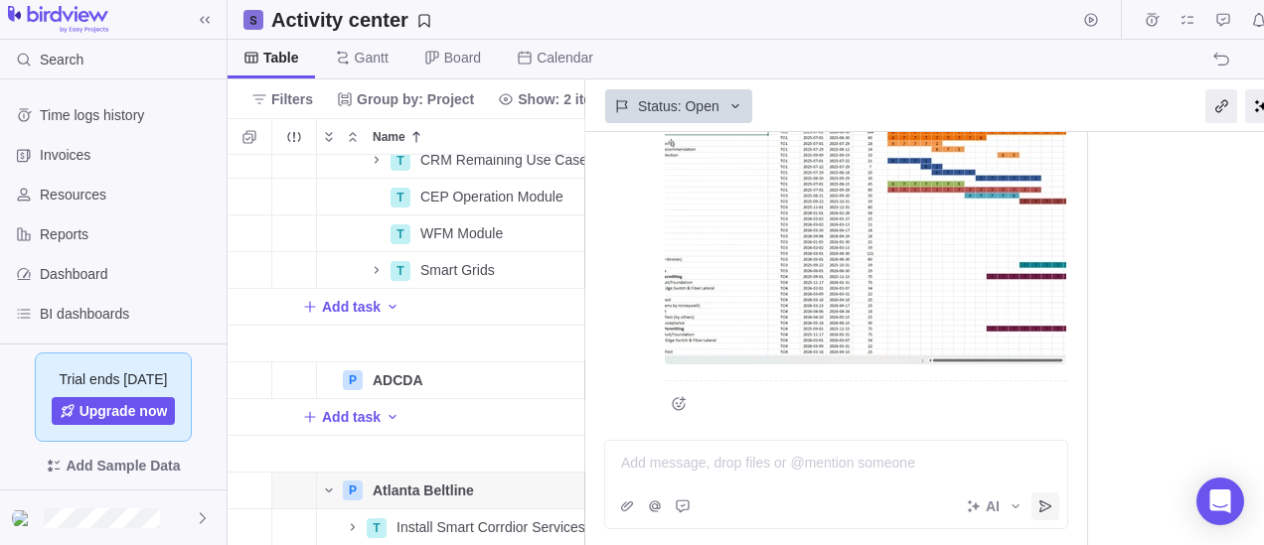
click at [817, 264] on img at bounding box center [865, 235] width 401 height 258
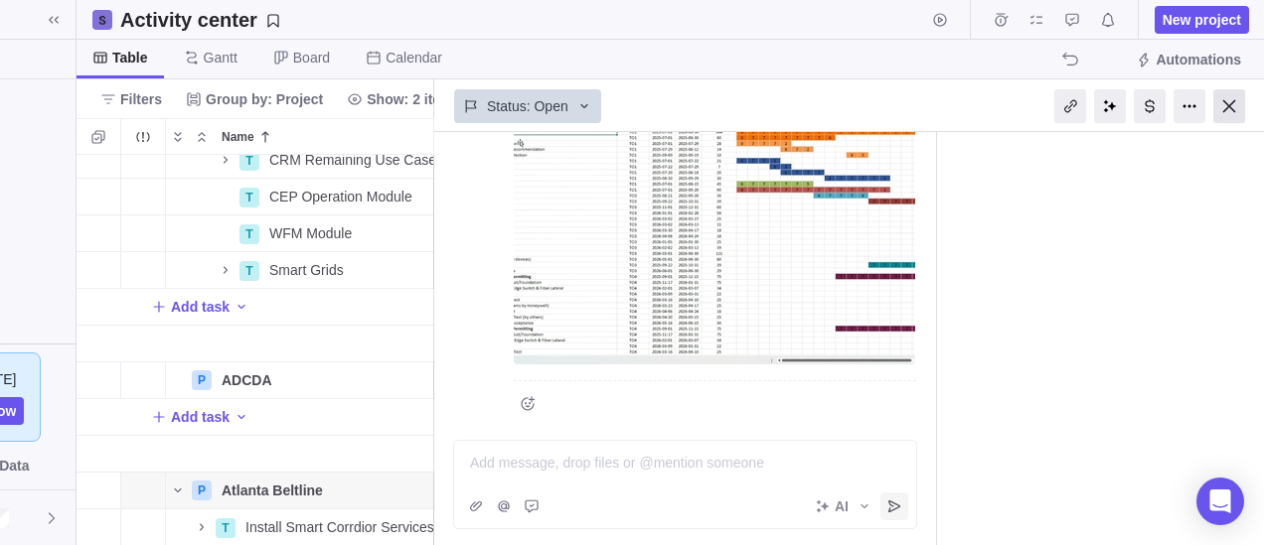
click at [1240, 105] on div at bounding box center [1229, 106] width 32 height 34
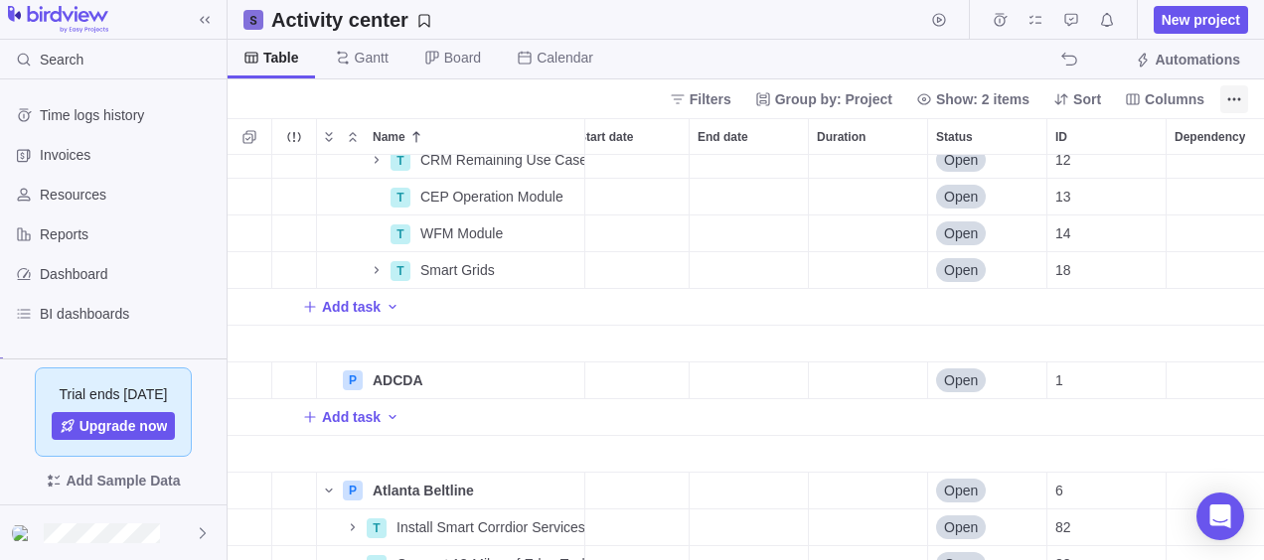
scroll to position [390, 1021]
click at [1198, 59] on span "Automations" at bounding box center [1196, 60] width 85 height 20
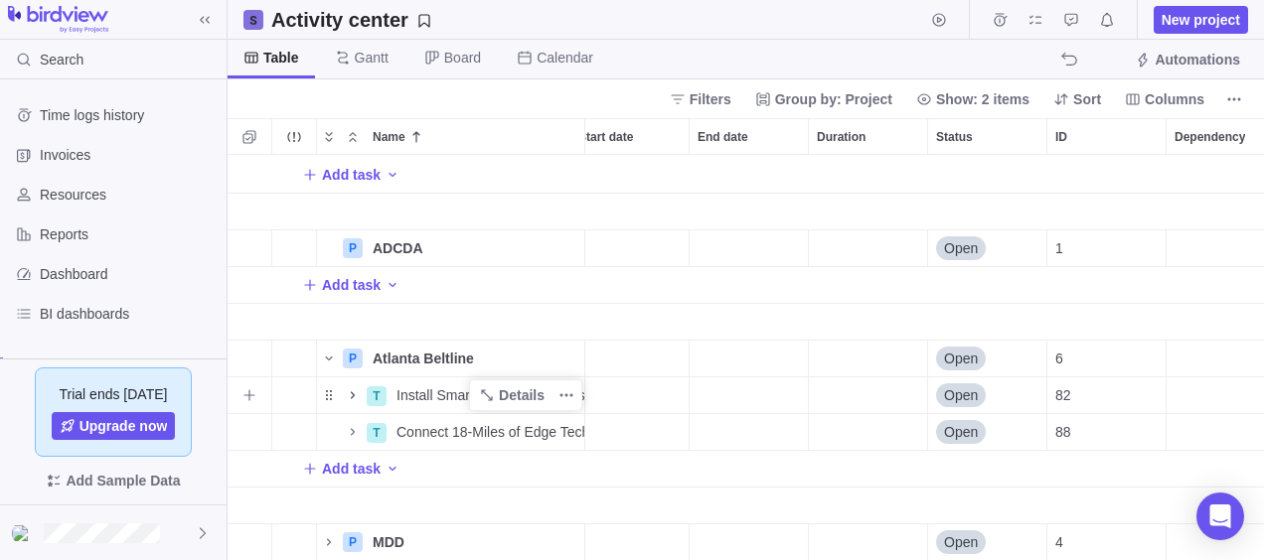
click at [352, 387] on icon "Name" at bounding box center [353, 395] width 16 height 16
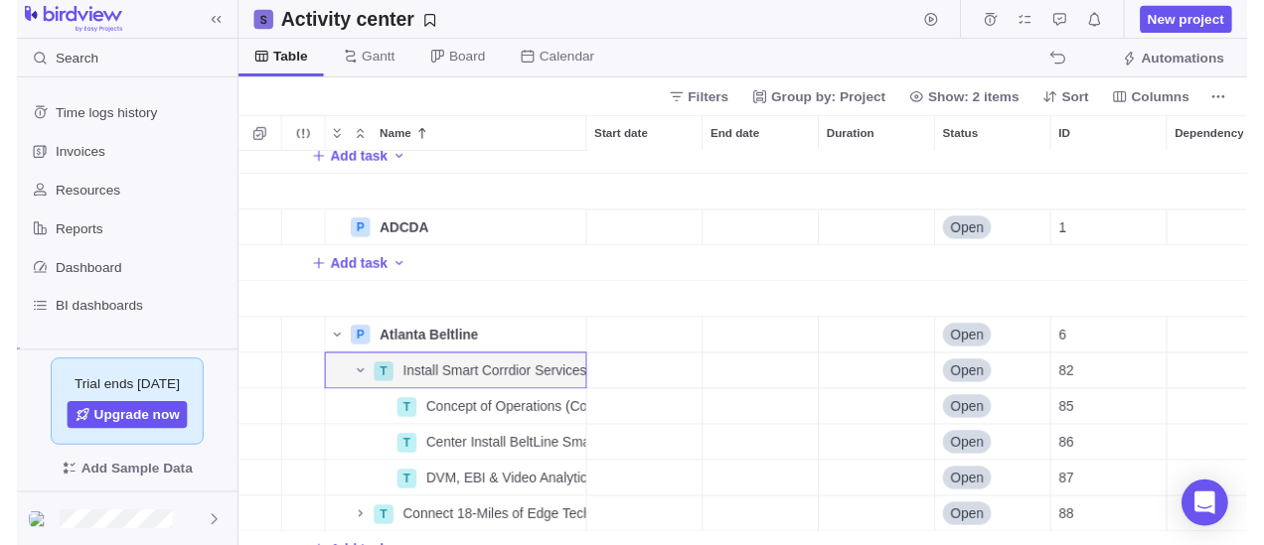
scroll to position [785, 0]
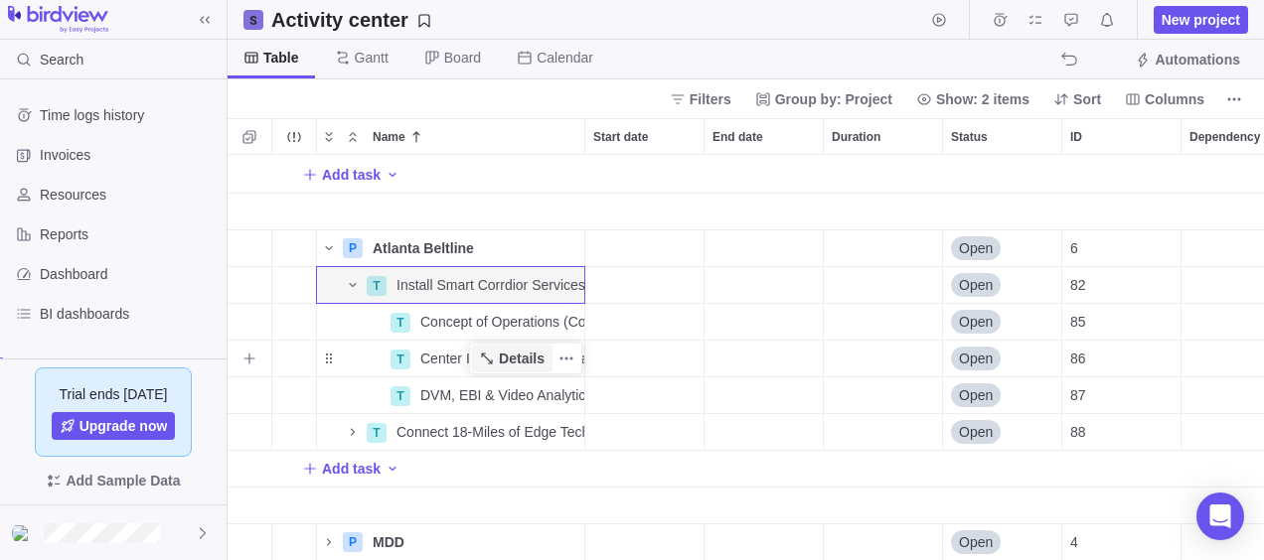
click at [517, 349] on span "Details" at bounding box center [522, 359] width 46 height 20
click at [576, 345] on span "More actions" at bounding box center [566, 359] width 28 height 28
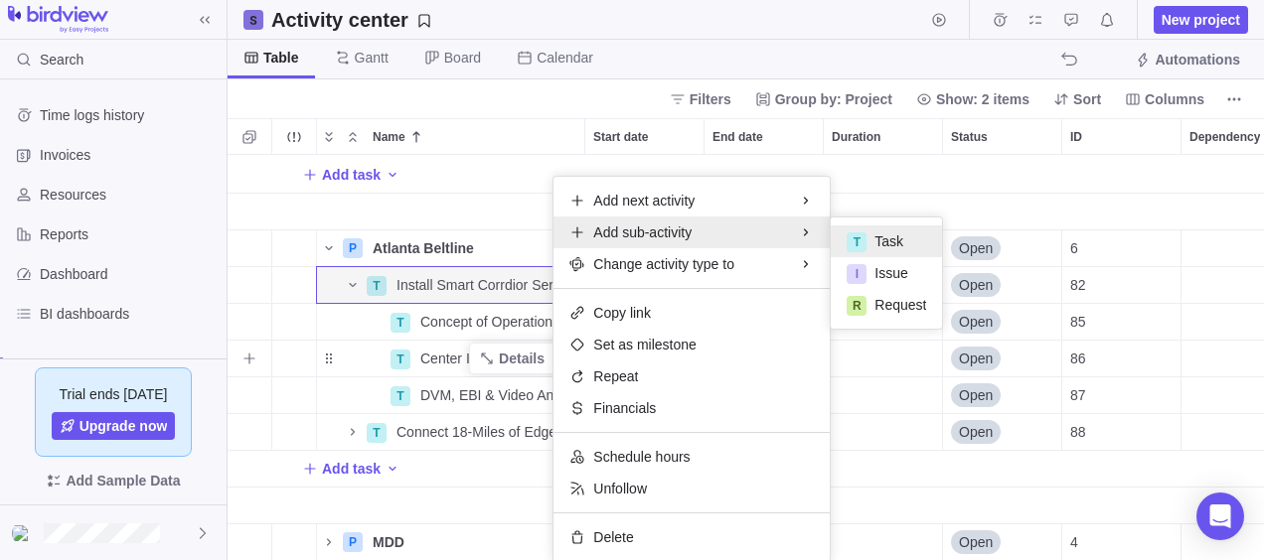
click at [898, 238] on span "Task" at bounding box center [888, 241] width 29 height 20
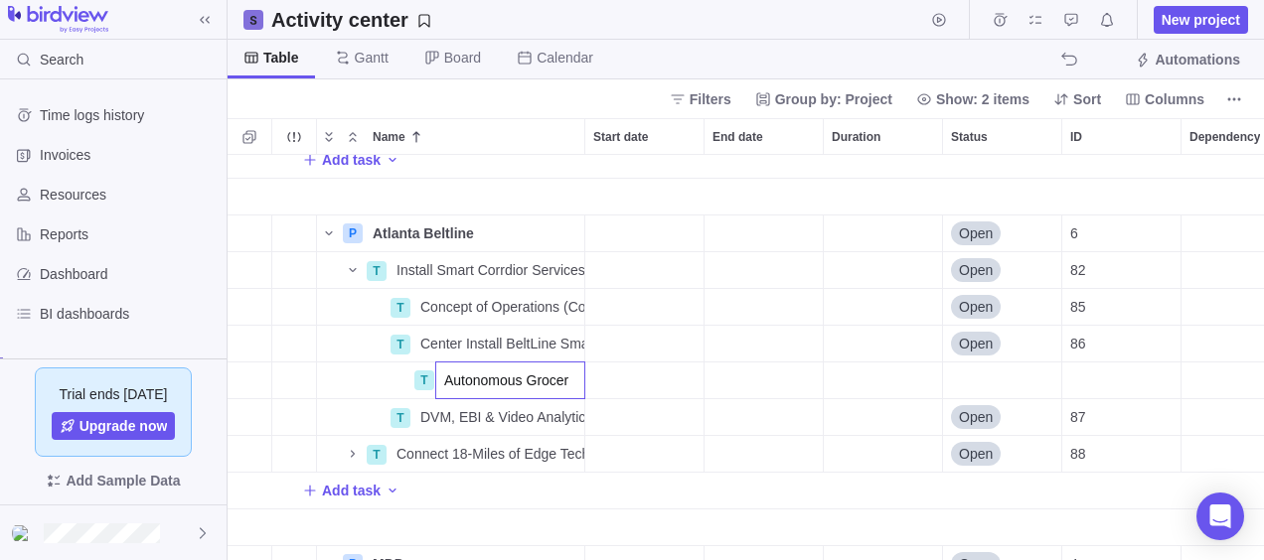
type input "Autonomous Grocery"
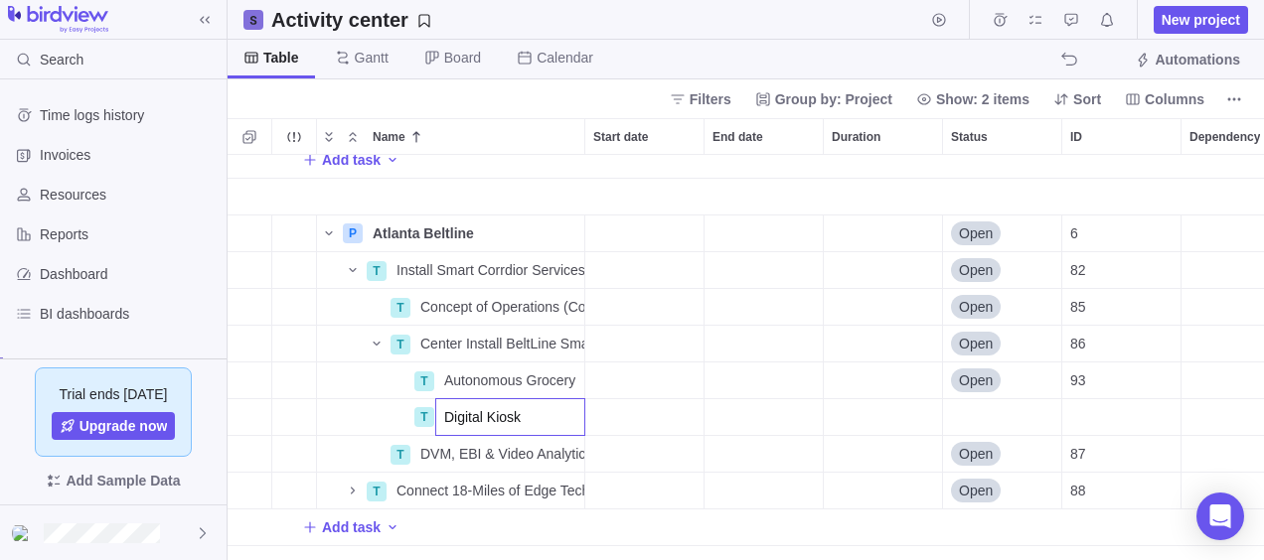
type input "Digital Kiosks"
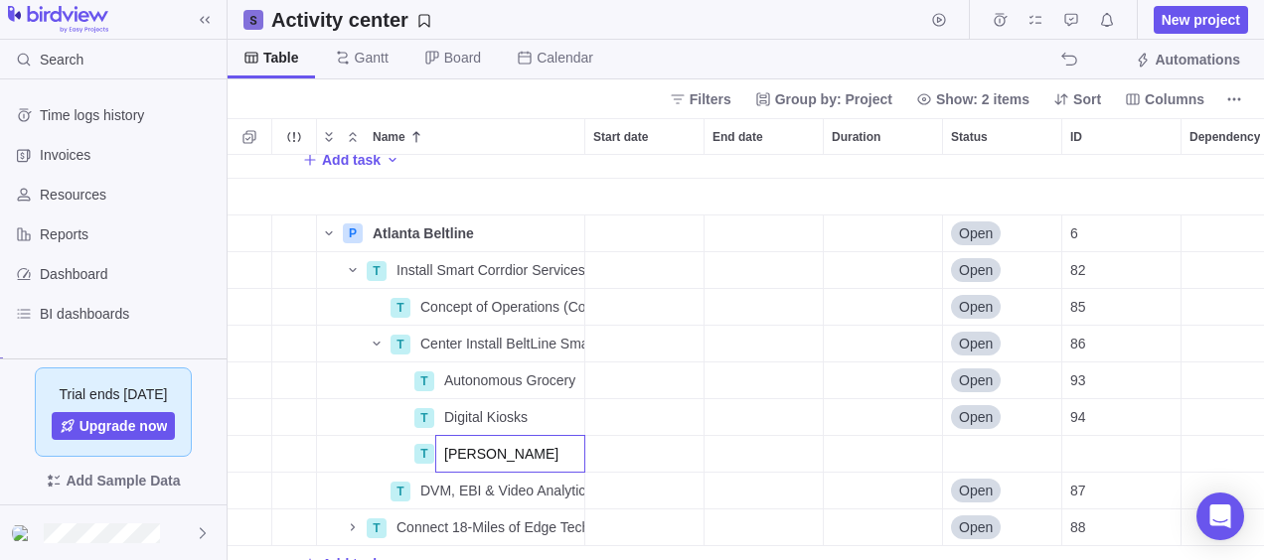
type input "EV Charging"
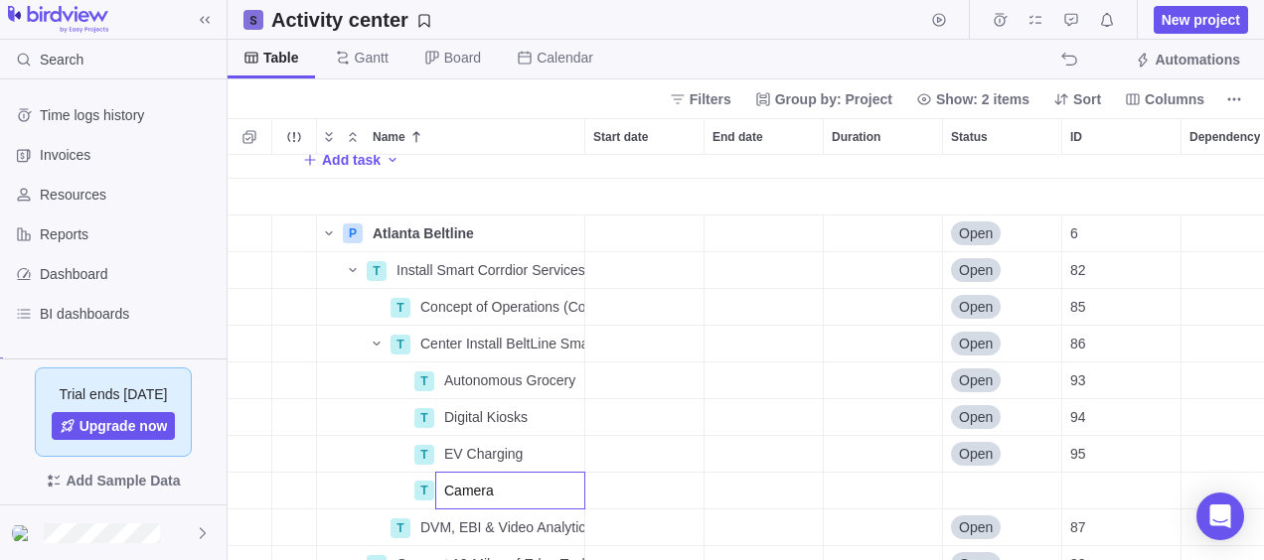
type input "Cameras"
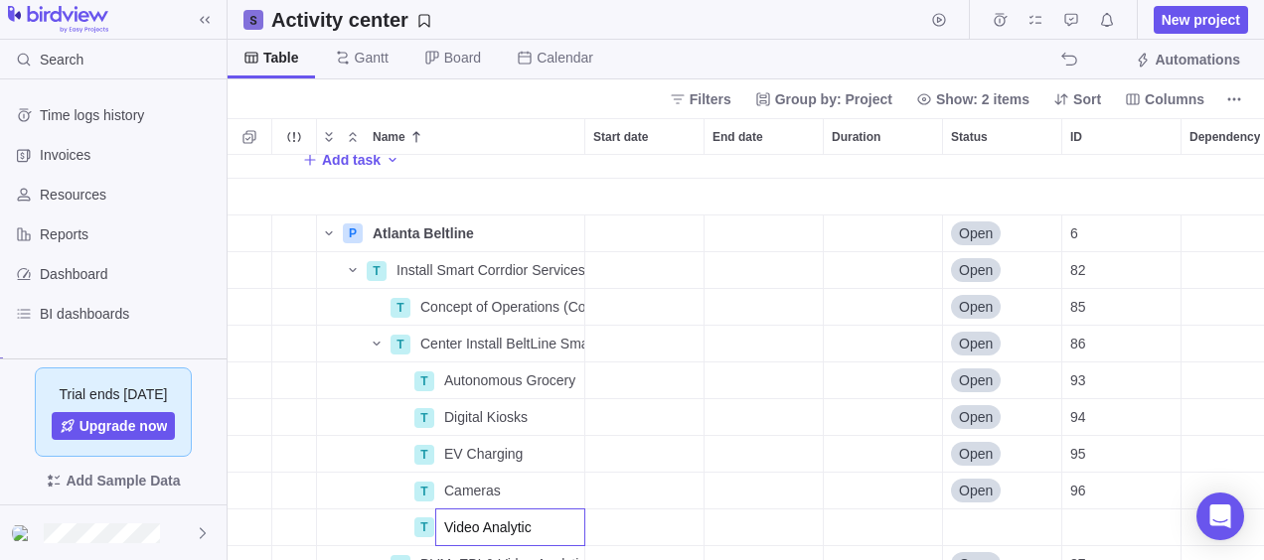
type input "Video Analytics"
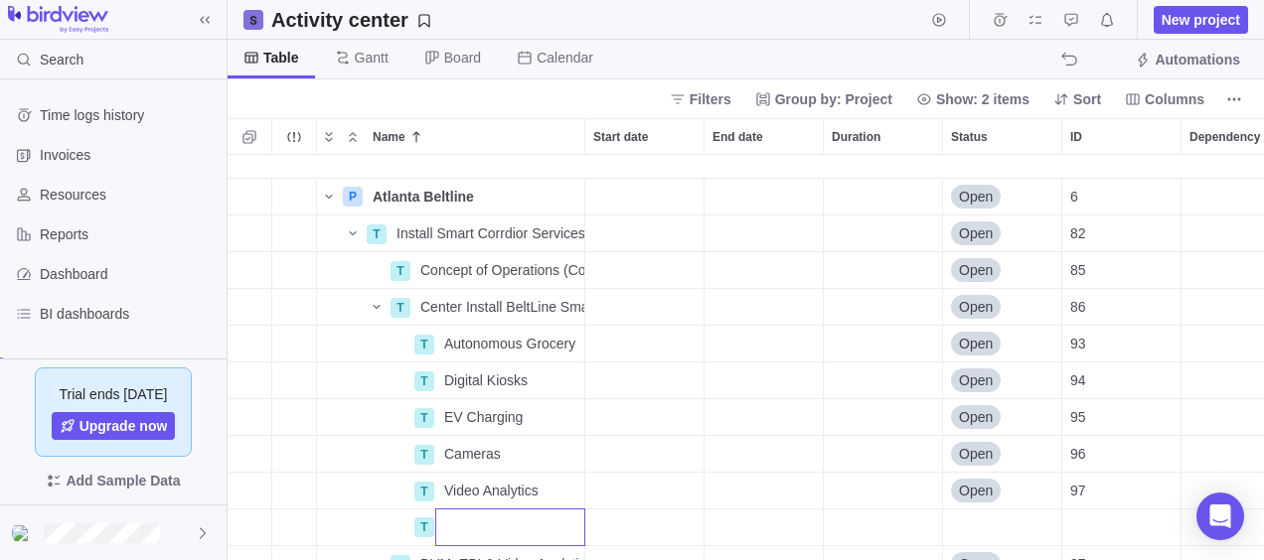
type input "E"
type input "Waste Management Systems"
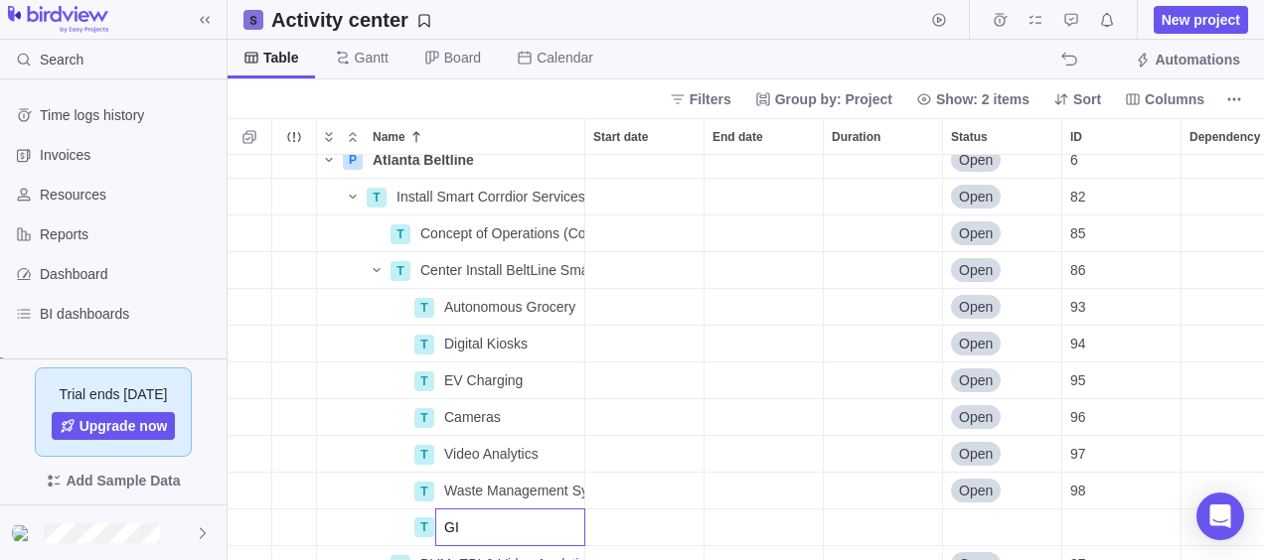
type input "GIS"
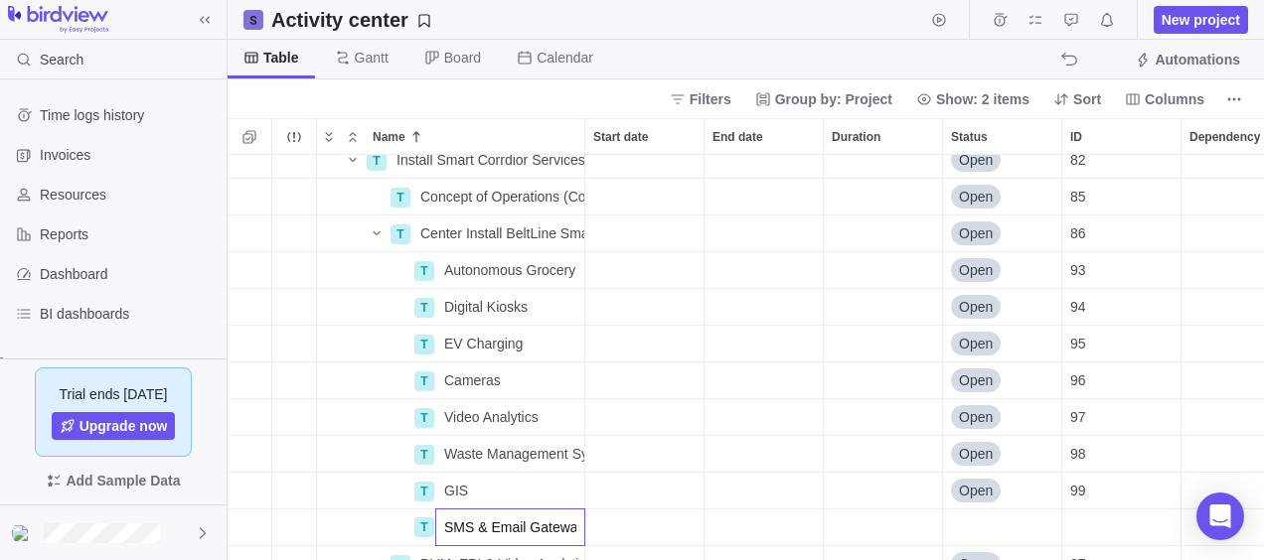
type input "SMS & Email Gateway"
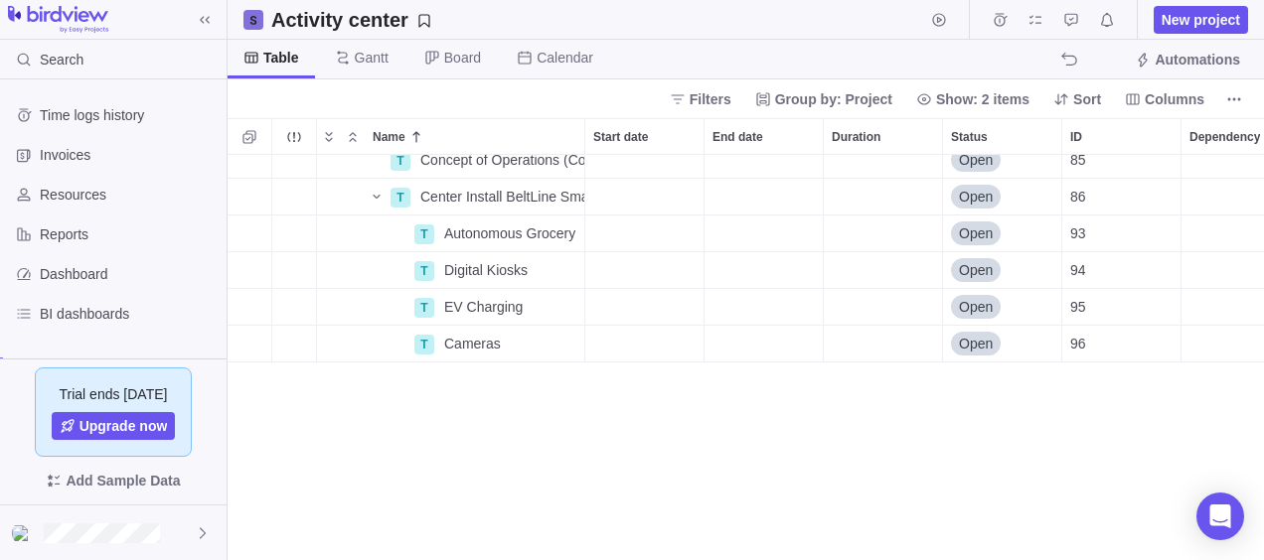
scroll to position [733, 0]
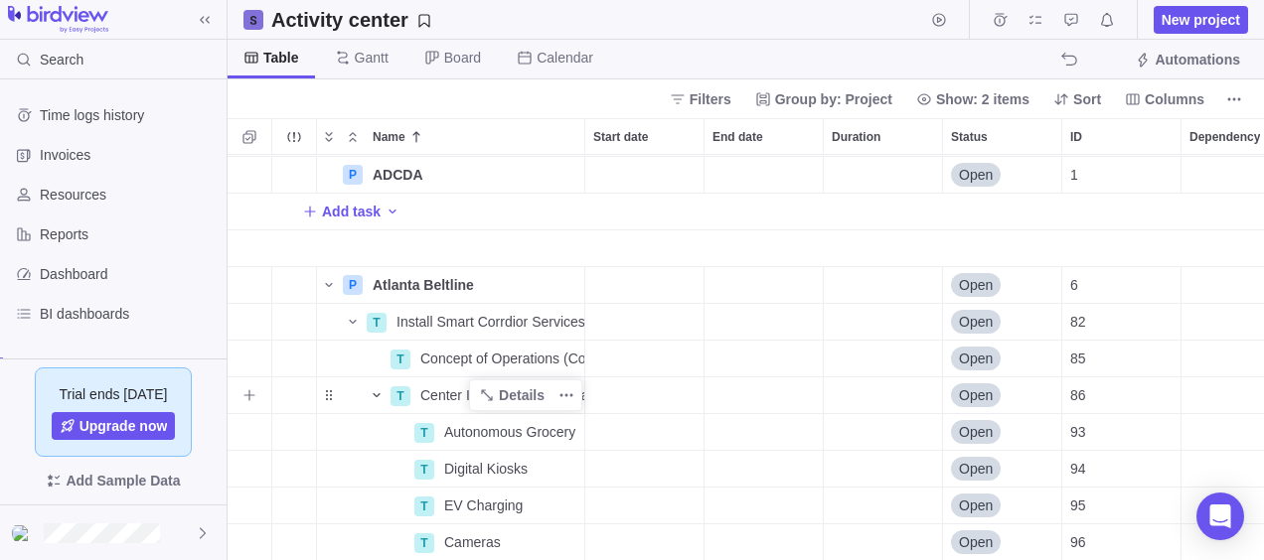
click at [377, 391] on icon "Name" at bounding box center [377, 395] width 16 height 16
